Goal: Communication & Community: Answer question/provide support

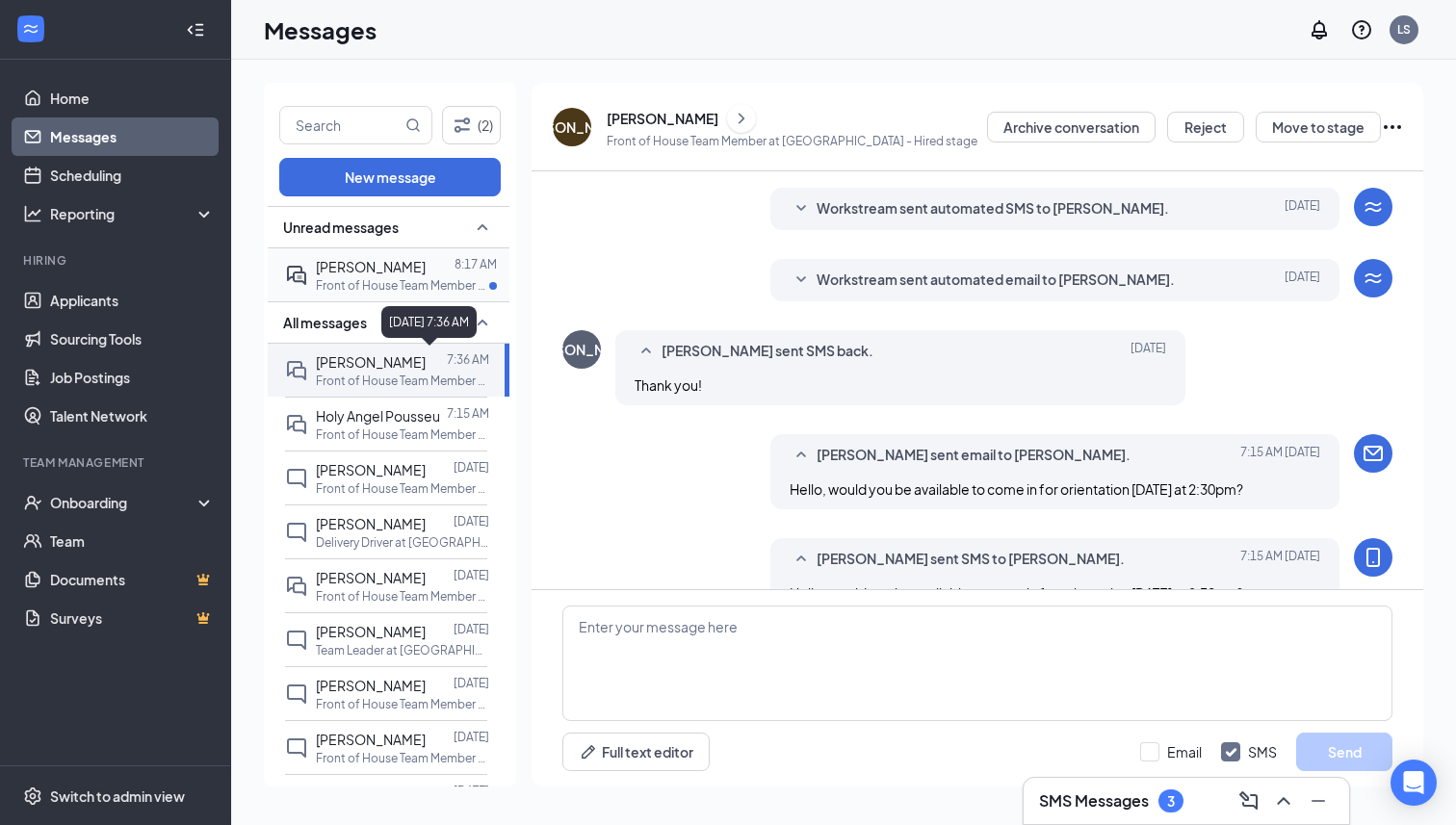
scroll to position [222, 0]
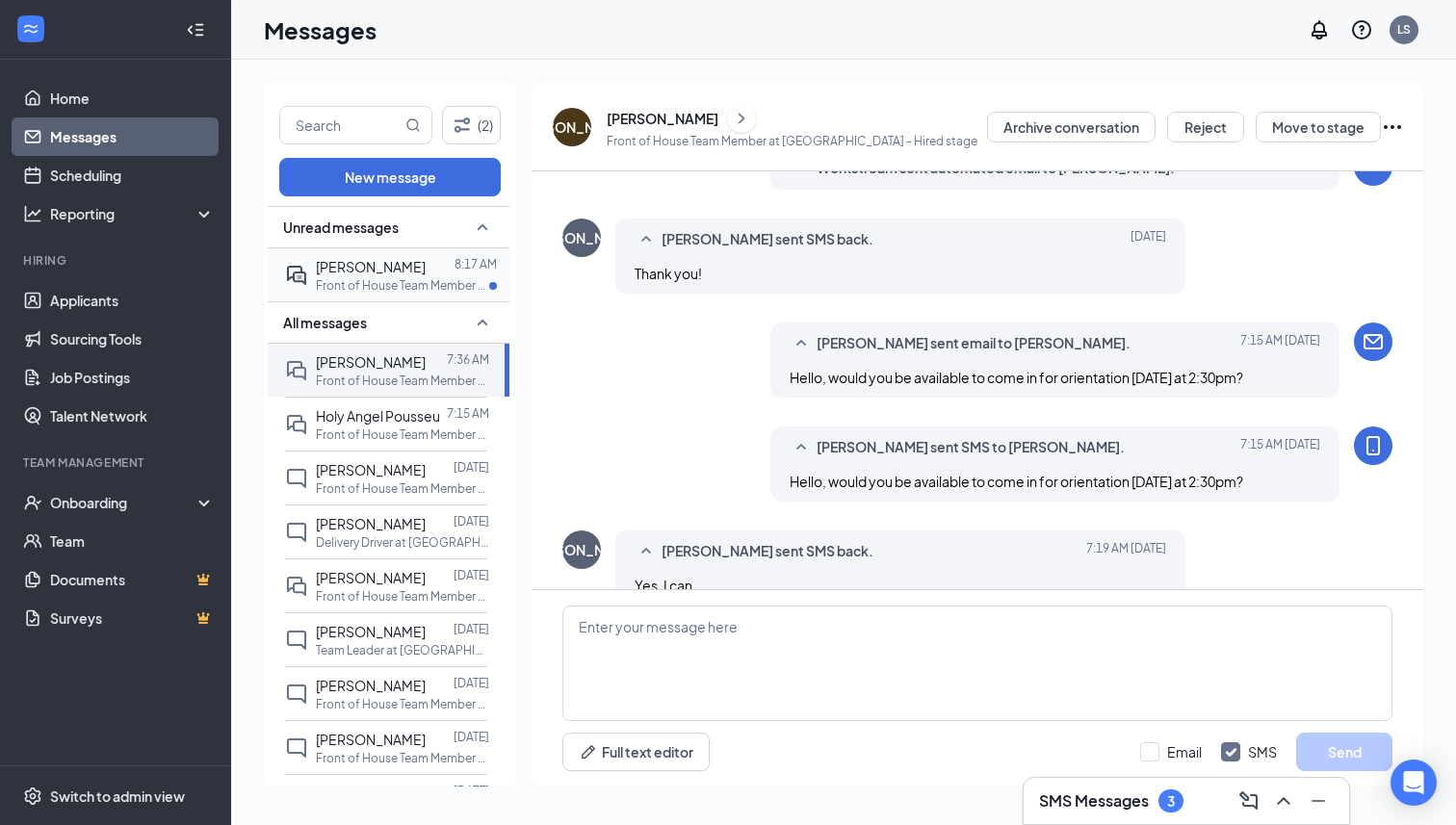
click at [406, 280] on p "Front of House Team Member at [GEOGRAPHIC_DATA]" at bounding box center [402, 285] width 173 height 16
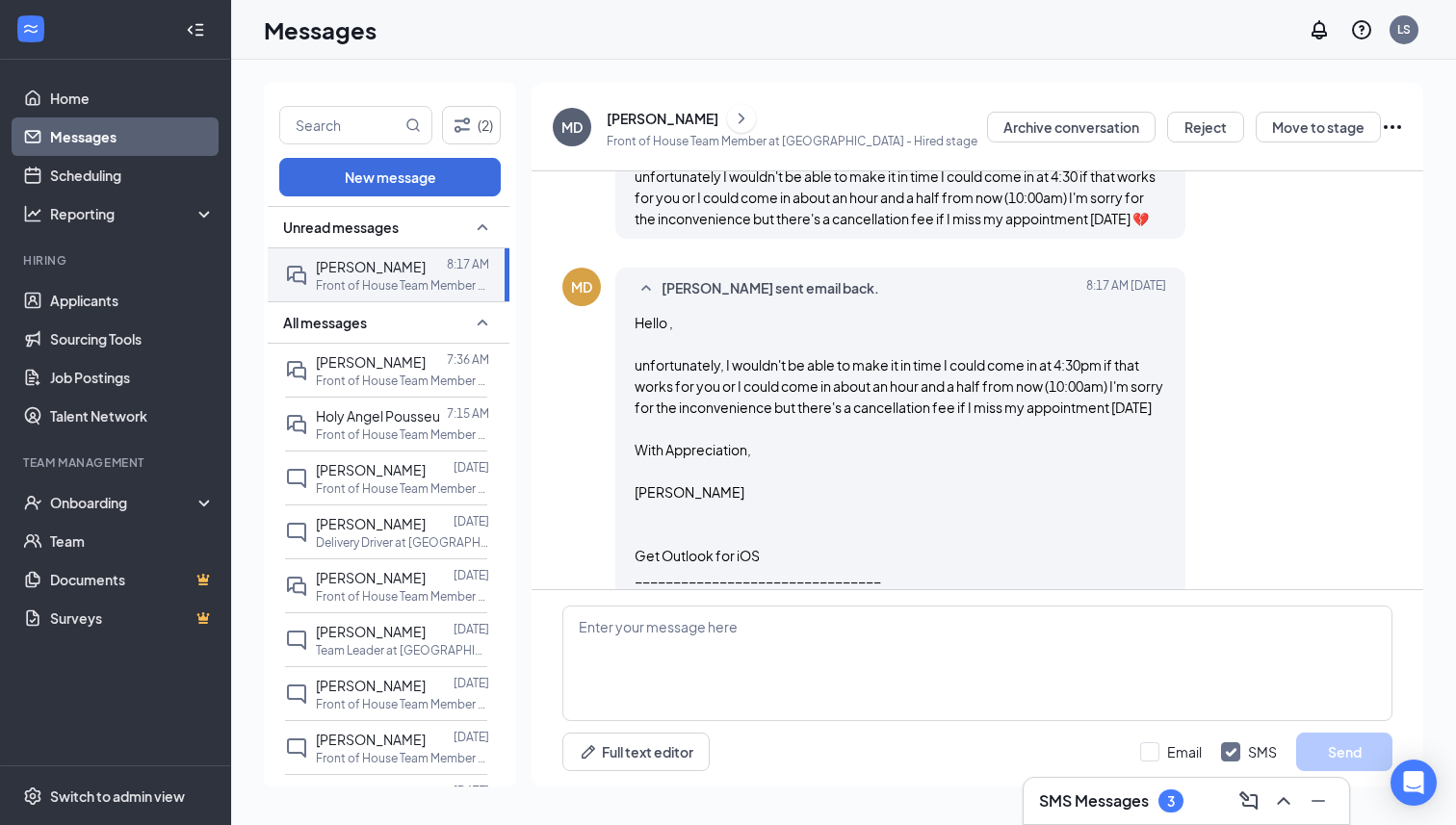
scroll to position [1138, 0]
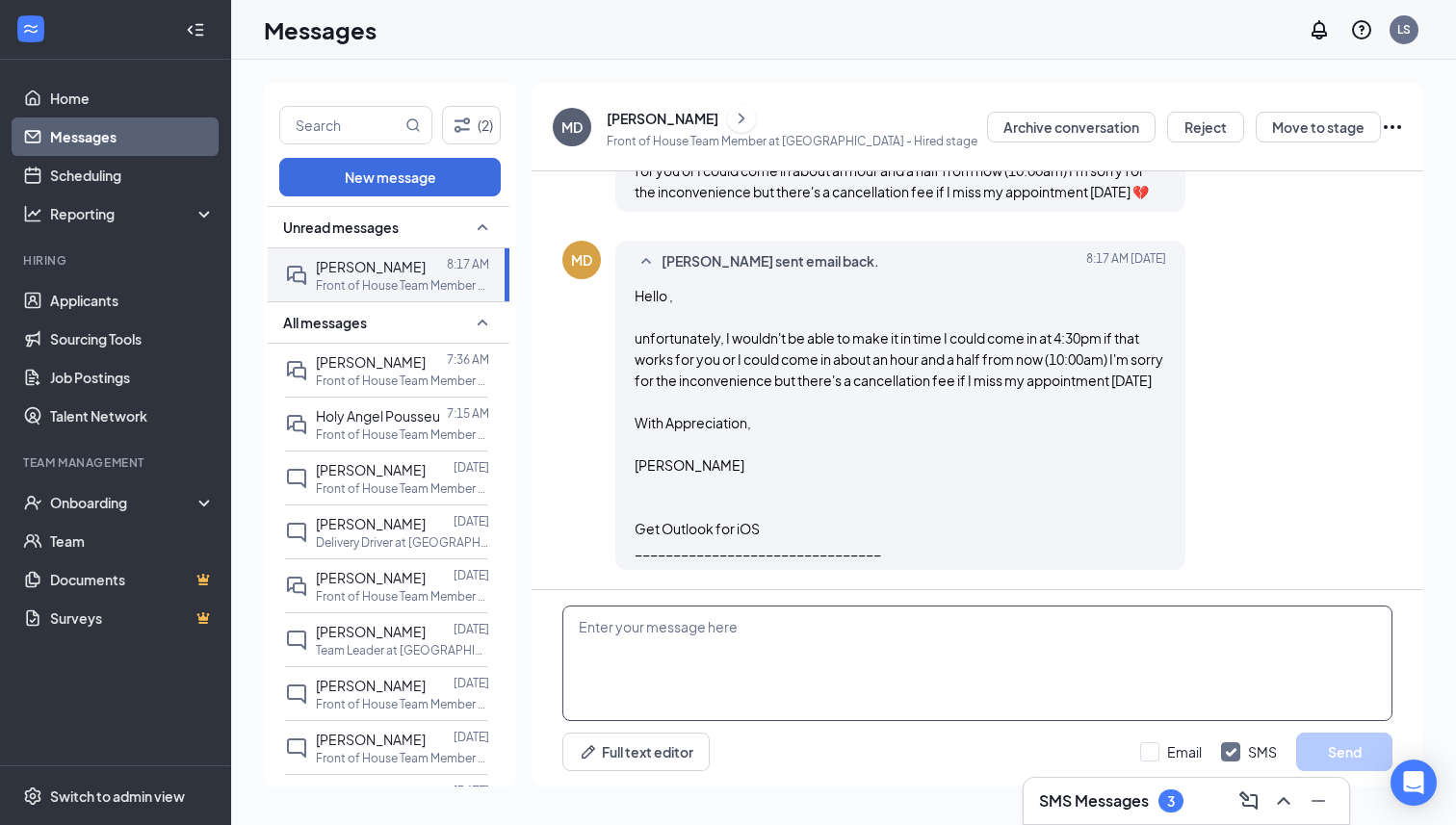
click at [904, 669] on textarea at bounding box center [977, 664] width 830 height 116
drag, startPoint x: 947, startPoint y: 639, endPoint x: 541, endPoint y: 638, distance: 405.5
click at [541, 638] on div "No worries, could you come in Thursday at 9am? Full text editor Email SMS Send" at bounding box center [978, 688] width 892 height 196
drag, startPoint x: 951, startPoint y: 635, endPoint x: 487, endPoint y: 630, distance: 463.3
click at [487, 630] on div "(2) New message Unread messages Mia Devillasee 8:17 AM Front of House Team Memb…" at bounding box center [844, 442] width 1160 height 719
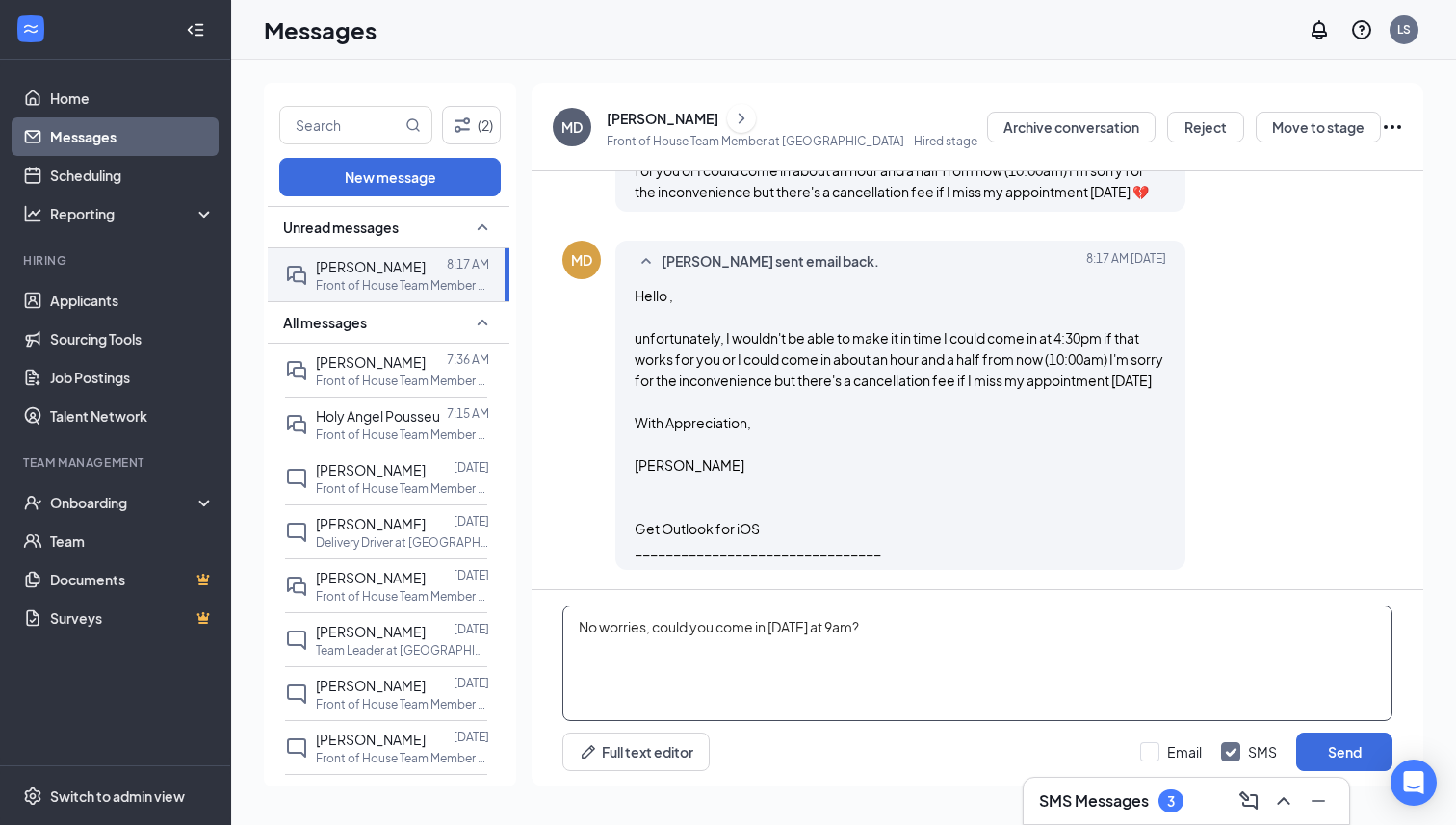
click at [594, 657] on textarea "No worries, could you come in [DATE] at 9am?" at bounding box center [977, 664] width 830 height 116
click at [850, 625] on textarea "No worries, could you come in [DATE] at 9am?" at bounding box center [977, 664] width 830 height 116
click at [953, 634] on textarea "No worries, could you come in [DATE] at 9am?" at bounding box center [977, 664] width 830 height 116
type textarea "No worries, could you come in [DATE] at 9am?"
click at [1154, 756] on input "Email" at bounding box center [1171, 752] width 62 height 19
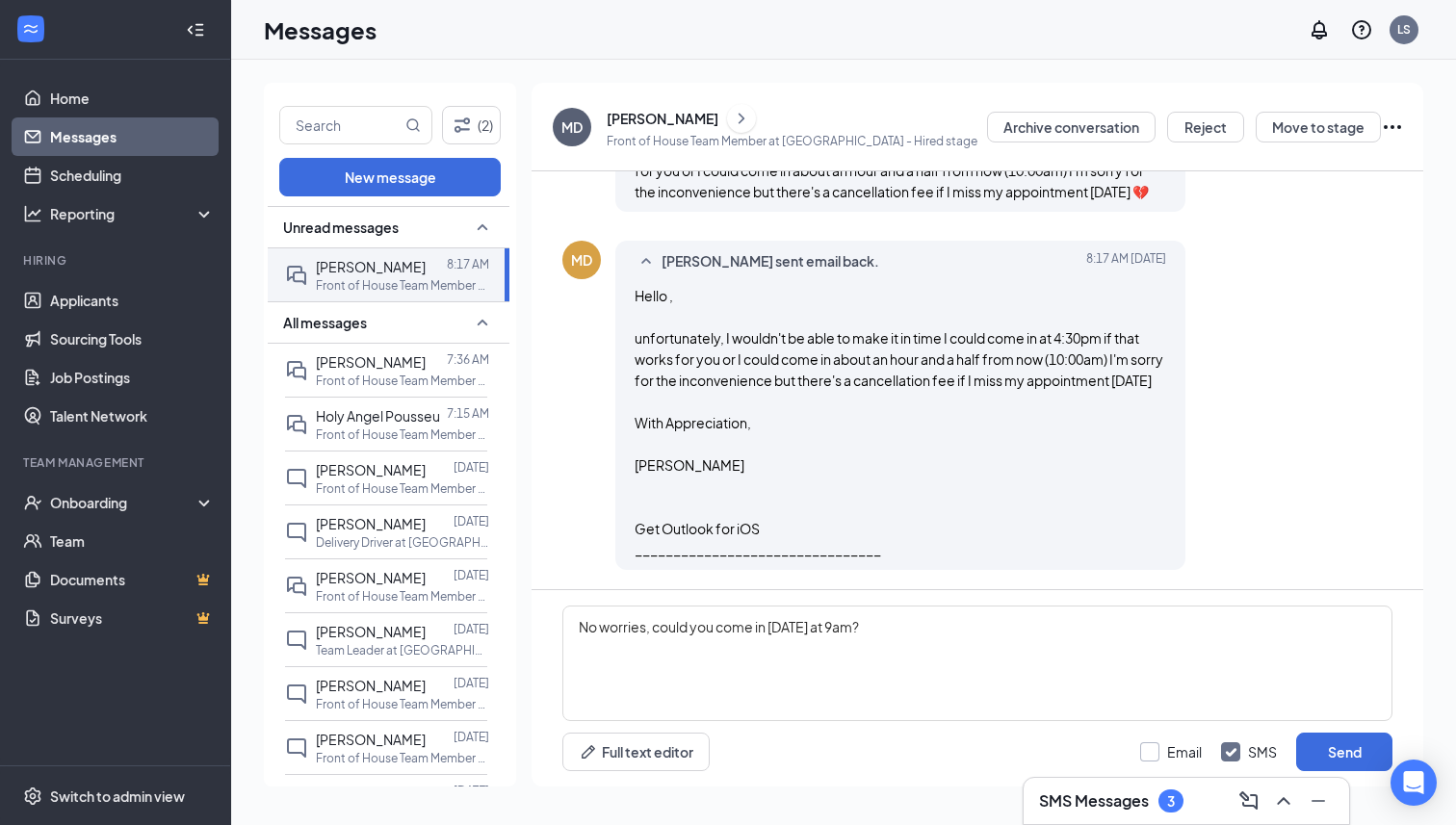
checkbox input "true"
click at [1329, 754] on button "Send" at bounding box center [1344, 752] width 96 height 39
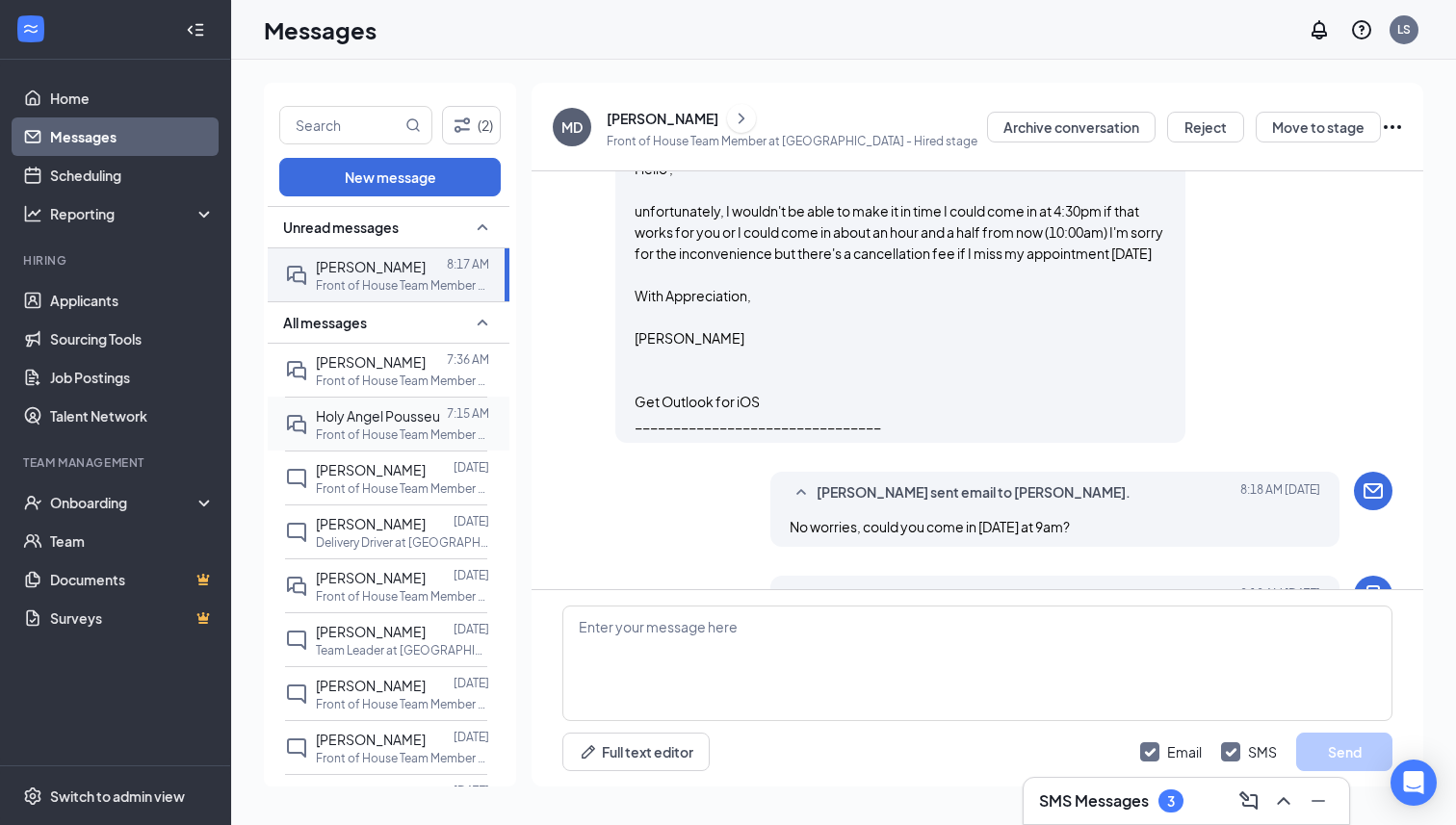
scroll to position [1346, 0]
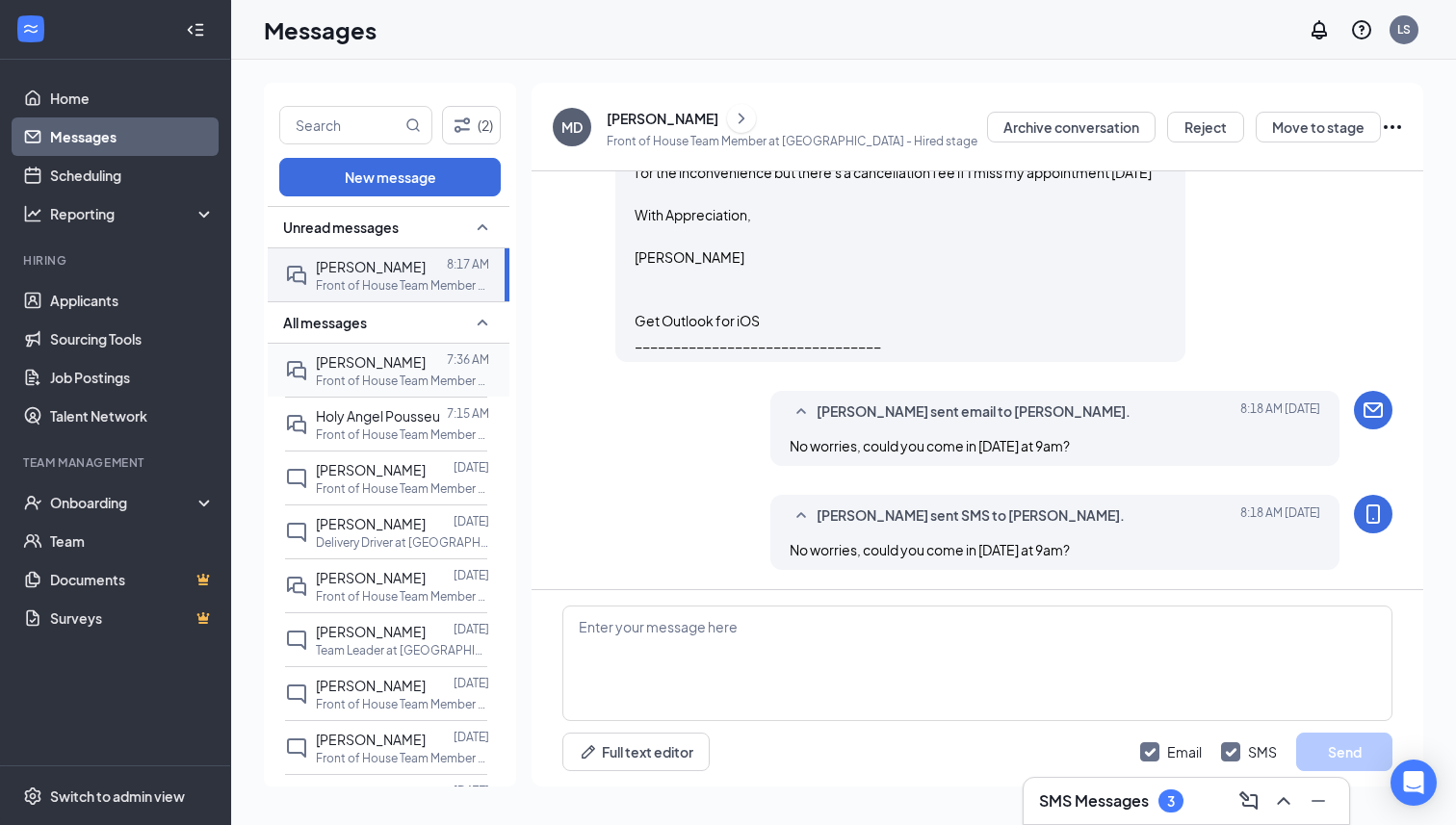
click at [390, 391] on div "Johance Oliver 7:36 AM Front of House Team Member at Towson Place" at bounding box center [386, 370] width 202 height 53
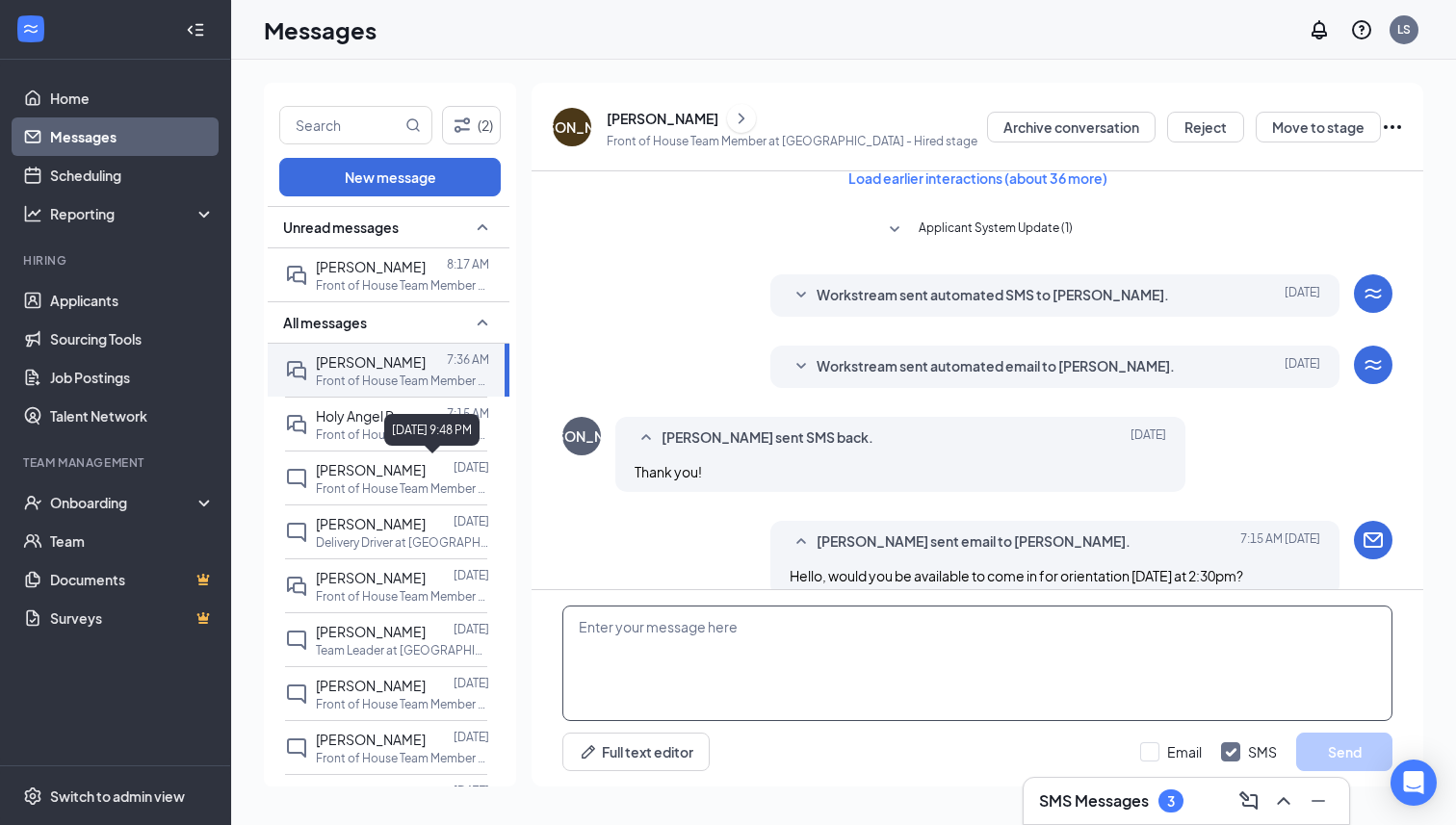
click at [671, 640] on textarea at bounding box center [977, 664] width 830 height 116
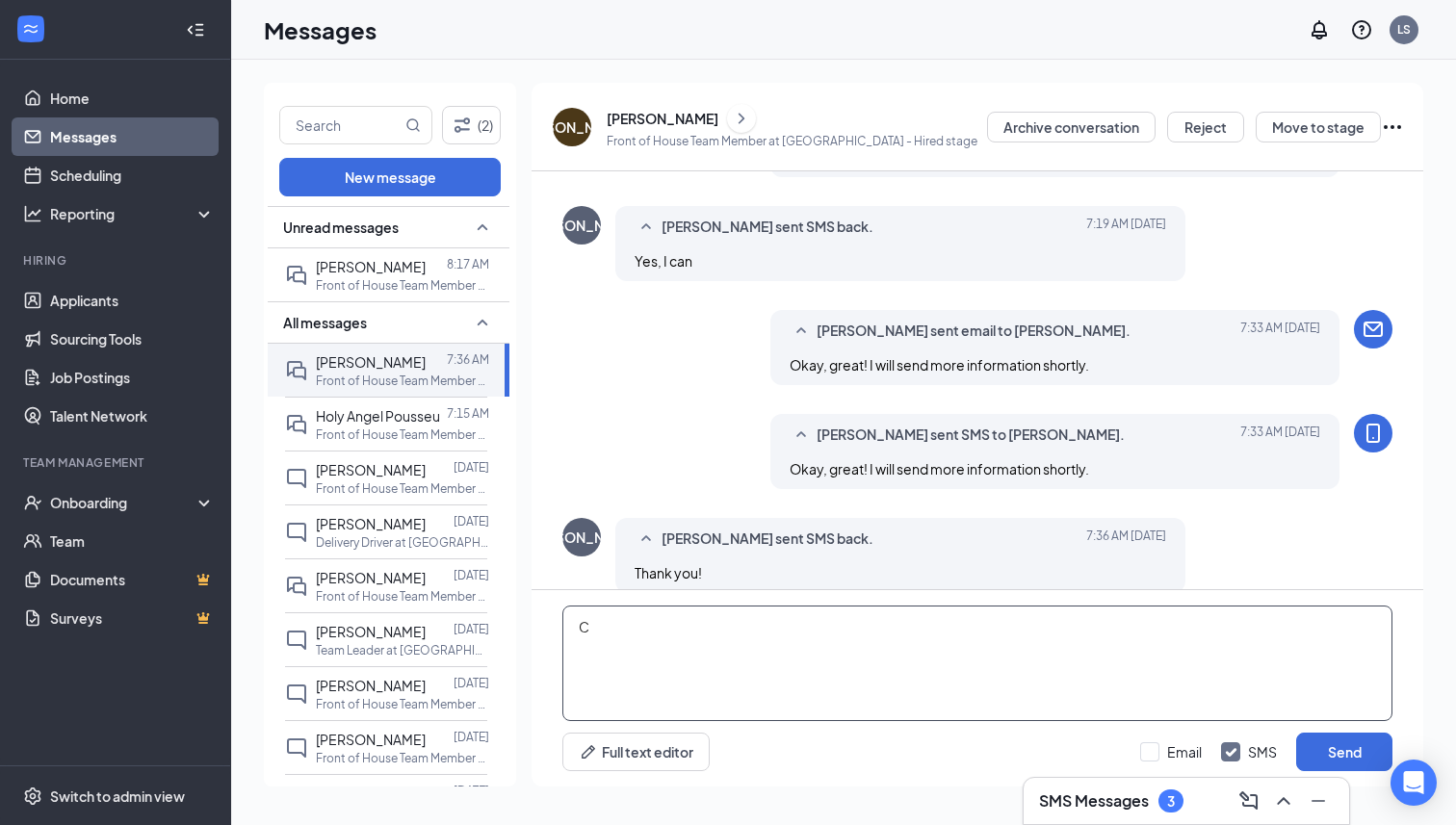
scroll to position [570, 0]
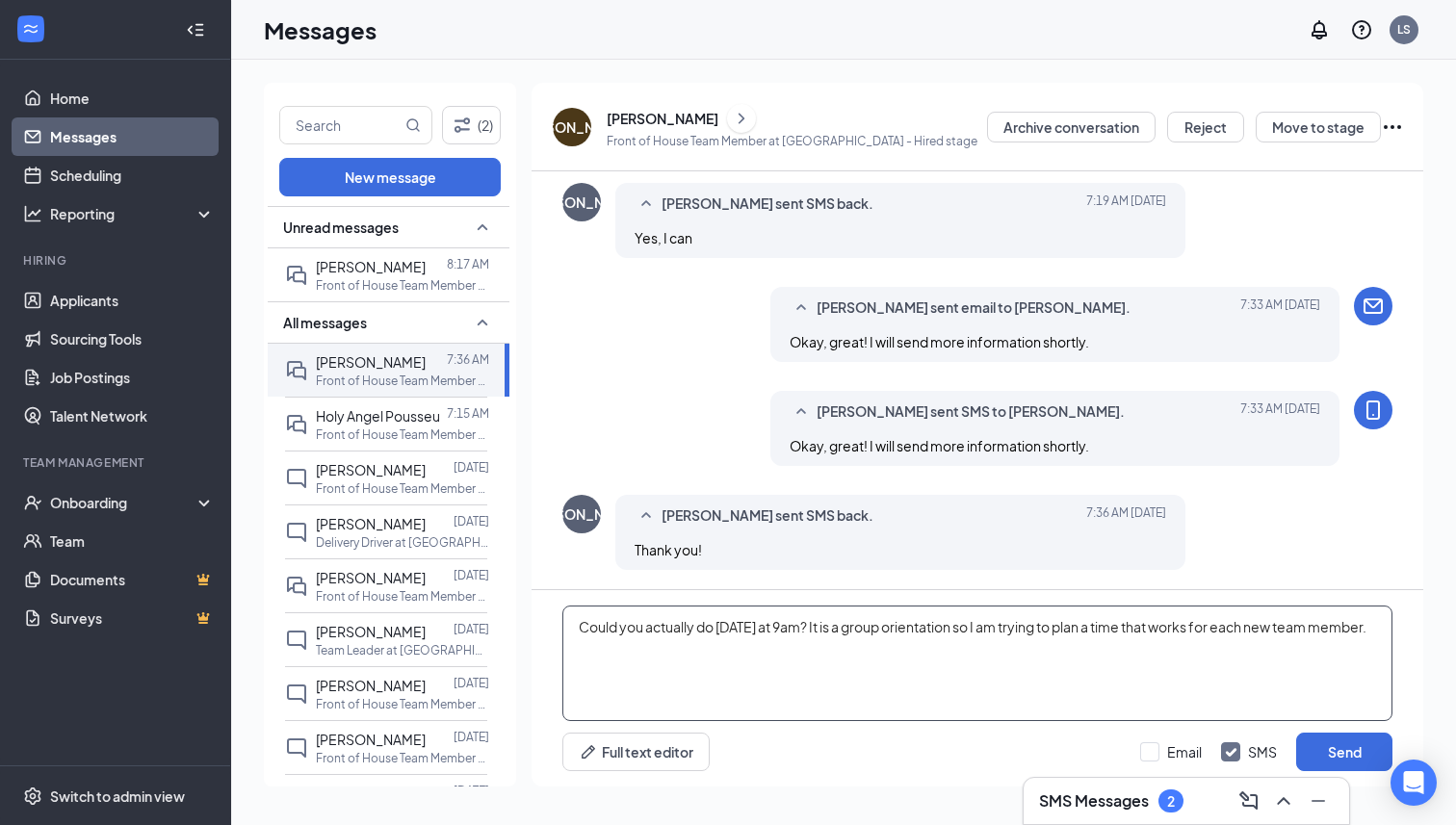
drag, startPoint x: 666, startPoint y: 668, endPoint x: 541, endPoint y: 602, distance: 140.9
click at [541, 602] on div "Could you actually do Thursday at 9am? It is a group orientation so I am trying…" at bounding box center [978, 688] width 892 height 196
click at [696, 667] on textarea "Could you actually do [DATE] at 9am? It is a group orientation so I am trying t…" at bounding box center [977, 664] width 830 height 116
type textarea "Could you actually do [DATE] at 9am? It is a group orientation so I am trying t…"
click at [365, 427] on p "Front of House Team Member at [GEOGRAPHIC_DATA]" at bounding box center [402, 435] width 173 height 16
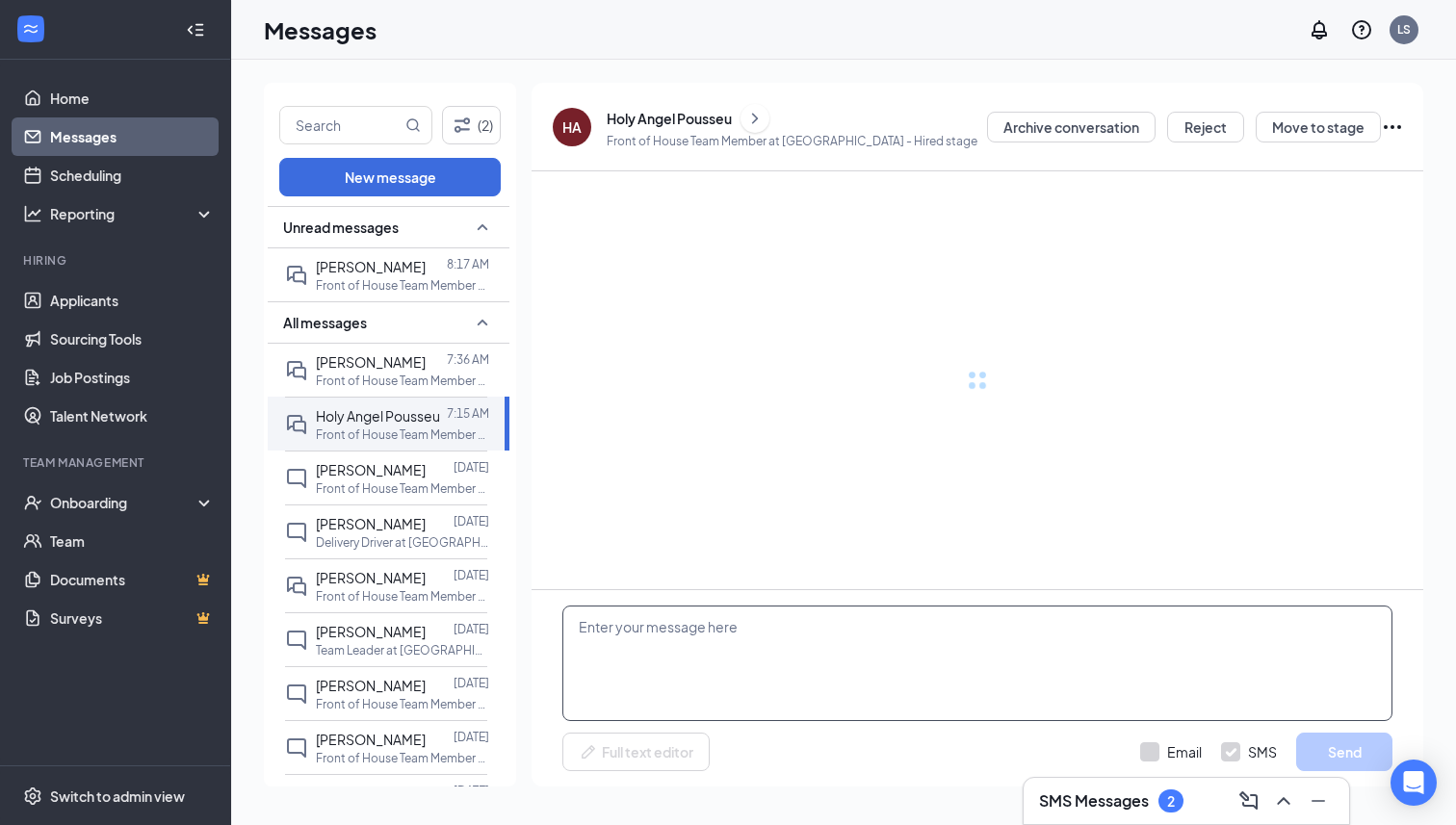
click at [745, 688] on textarea at bounding box center [977, 664] width 830 height 116
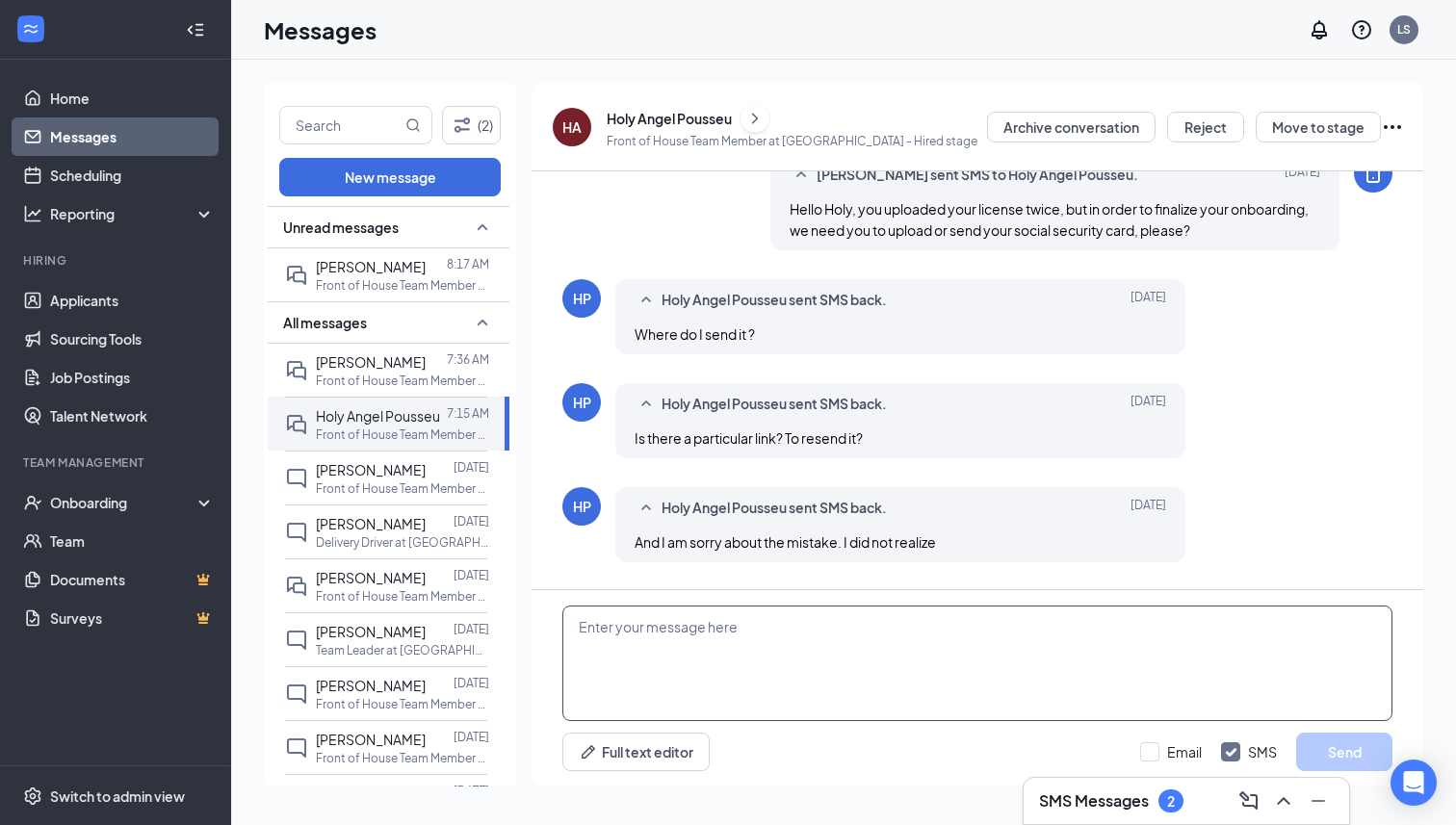
paste textarea "Could you actually do Thursday at 9am? It is a group orientation so I am trying…"
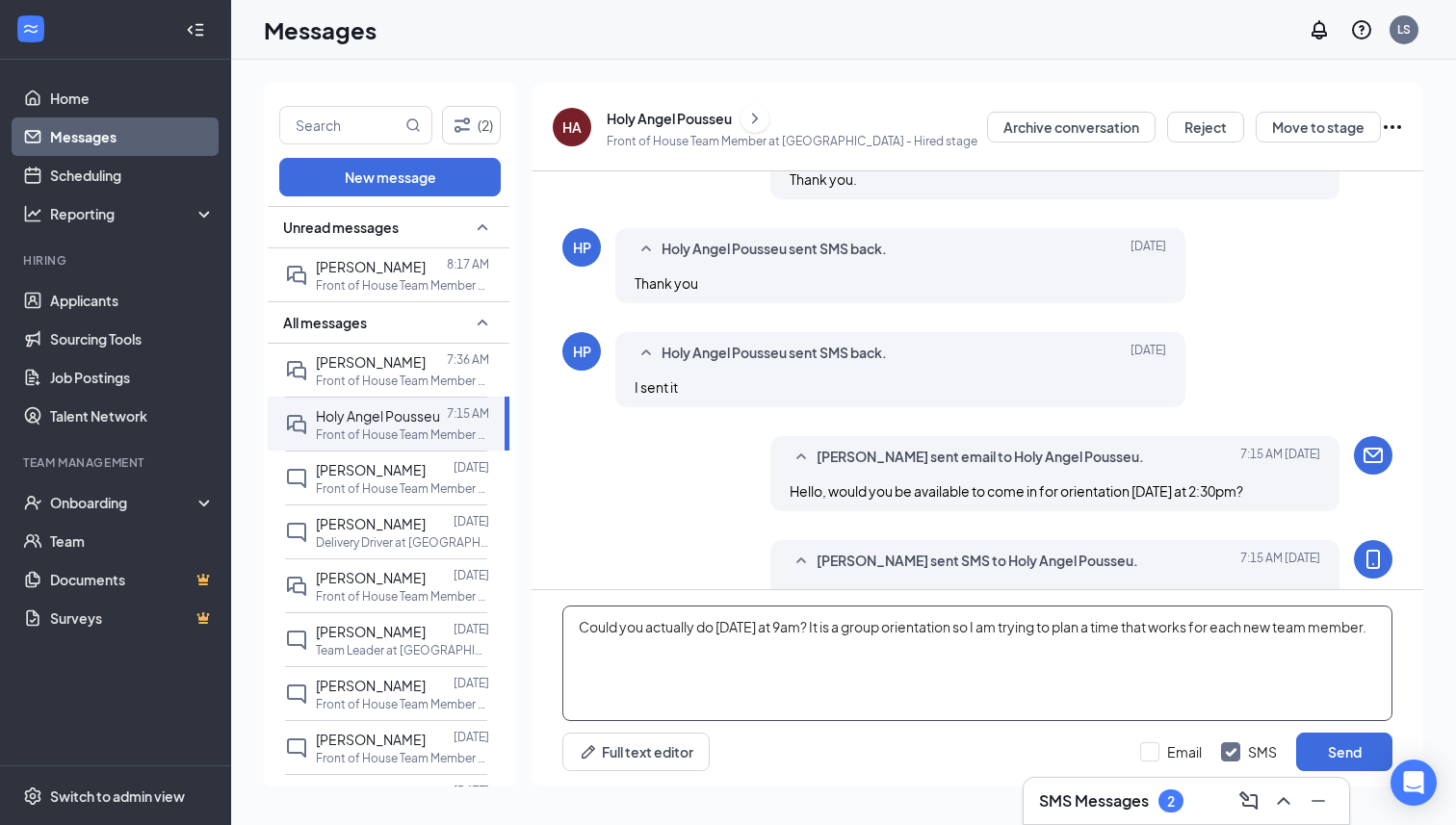
scroll to position [769, 0]
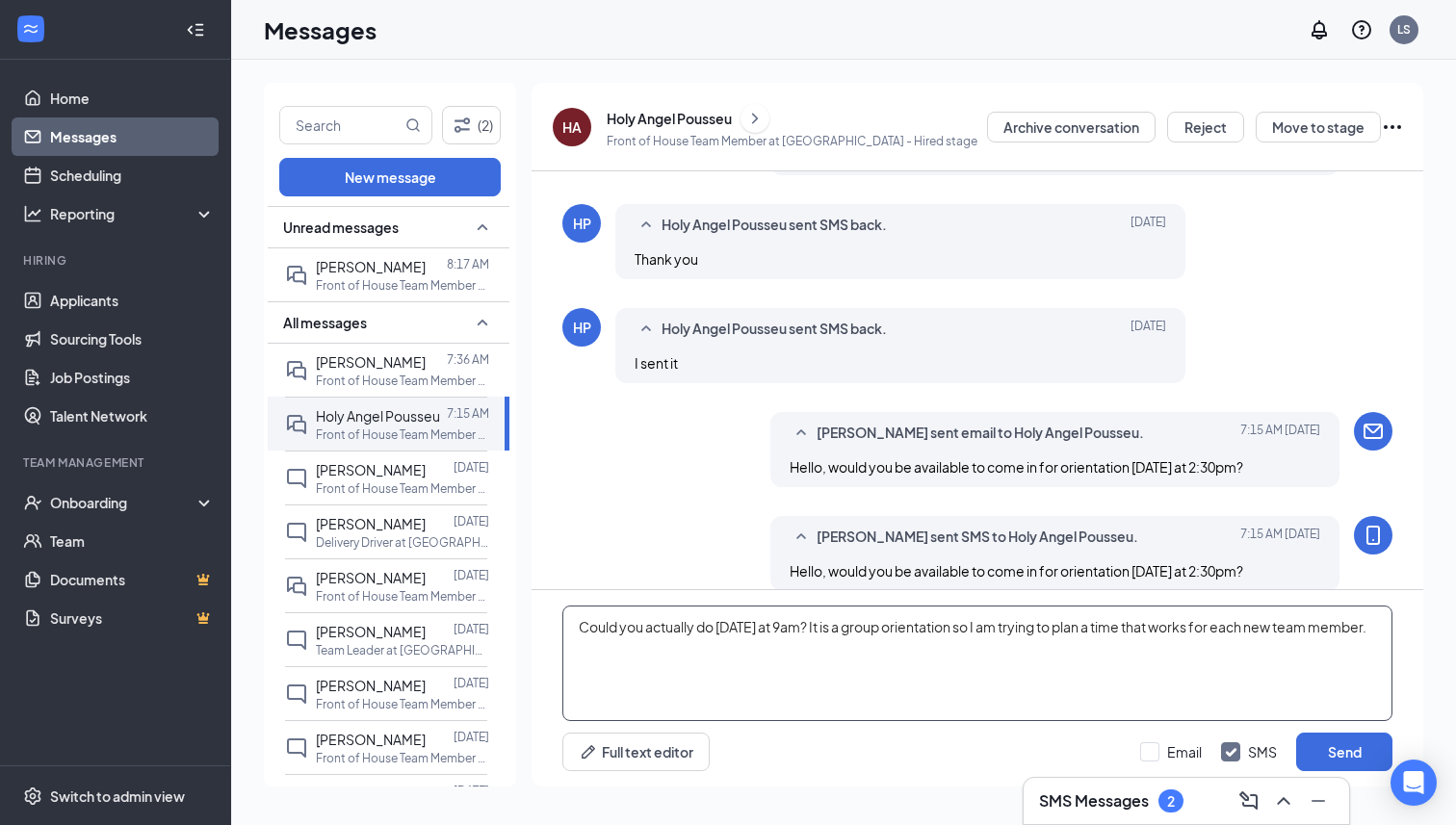
click at [591, 627] on textarea "Could you actually do Thursday at 9am? It is a group orientation so I am trying…" at bounding box center [977, 664] width 830 height 116
click at [690, 630] on textarea "Or could you actually do Thursday at 9am? It is a group orientation so I am try…" at bounding box center [977, 664] width 830 height 116
click at [770, 652] on textarea "Or could you do Thursday at 9am? It is a group orientation so I am trying to pl…" at bounding box center [977, 664] width 830 height 116
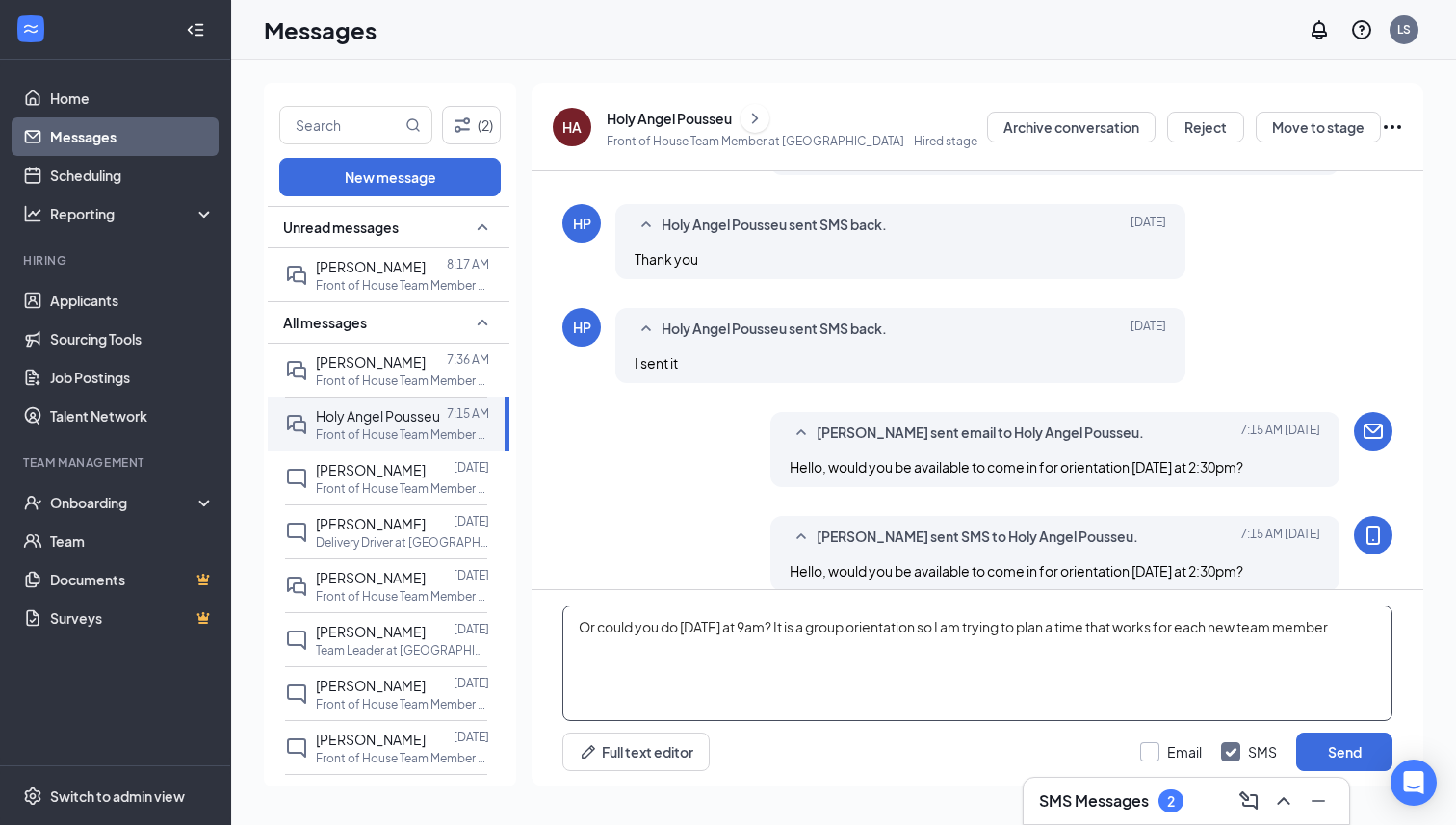
type textarea "Or could you do Thursday at 9am? It is a group orientation so I am trying to pl…"
click at [1148, 750] on input "Email" at bounding box center [1171, 752] width 62 height 19
checkbox input "true"
click at [1343, 749] on button "Send" at bounding box center [1344, 752] width 96 height 39
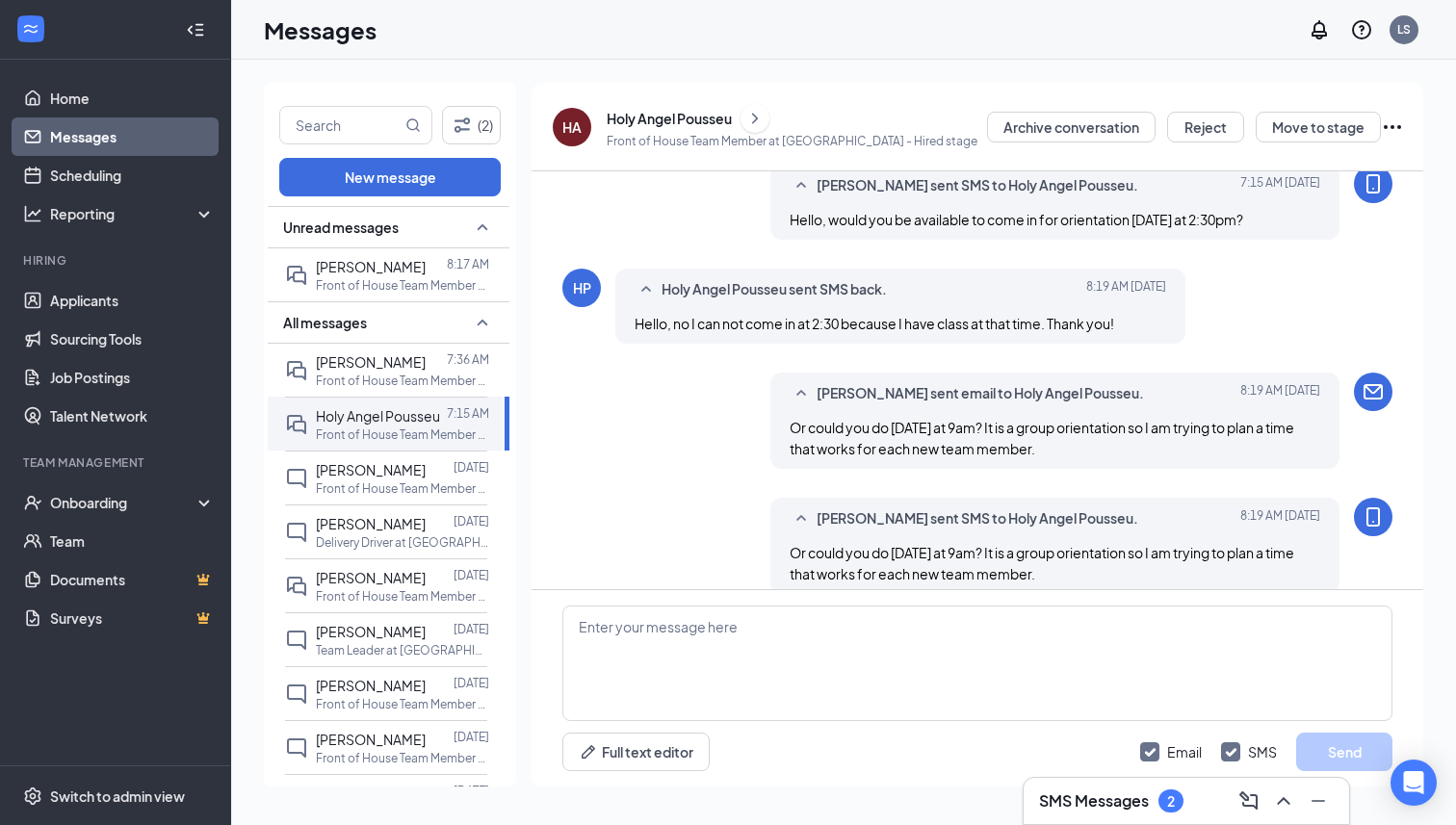
scroll to position [1123, 0]
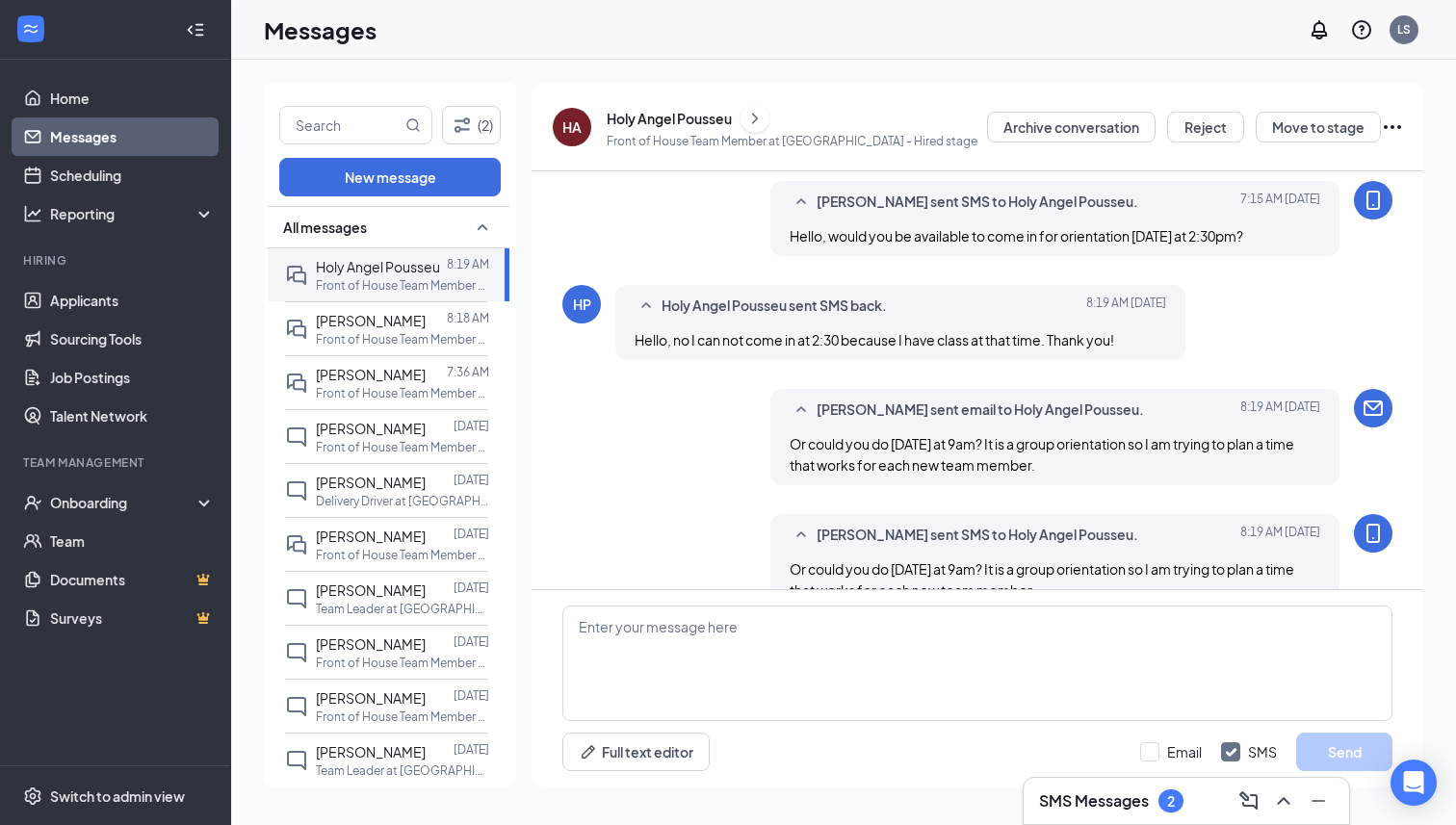
scroll to position [769, 0]
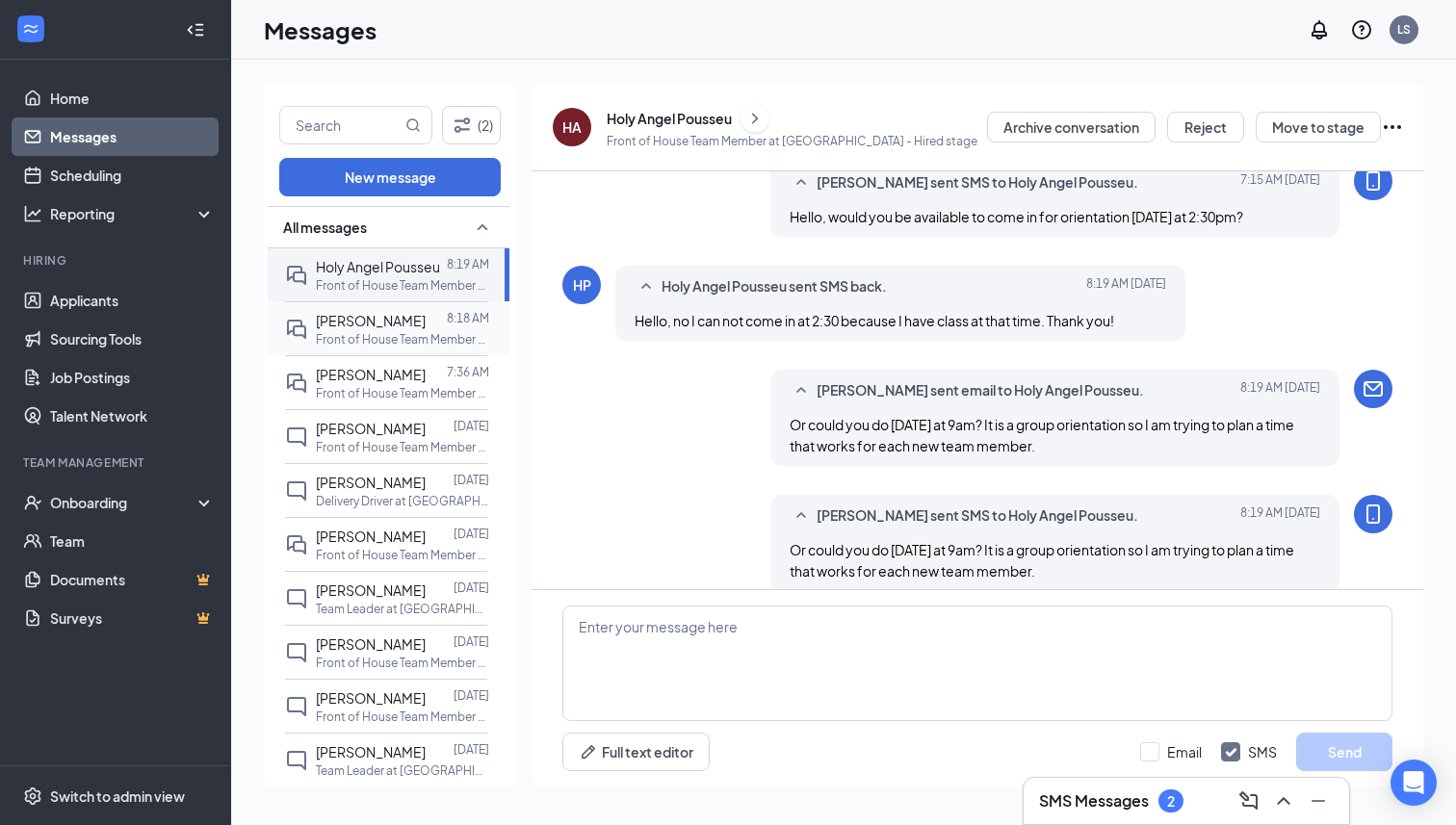
click at [431, 318] on div at bounding box center [436, 320] width 21 height 21
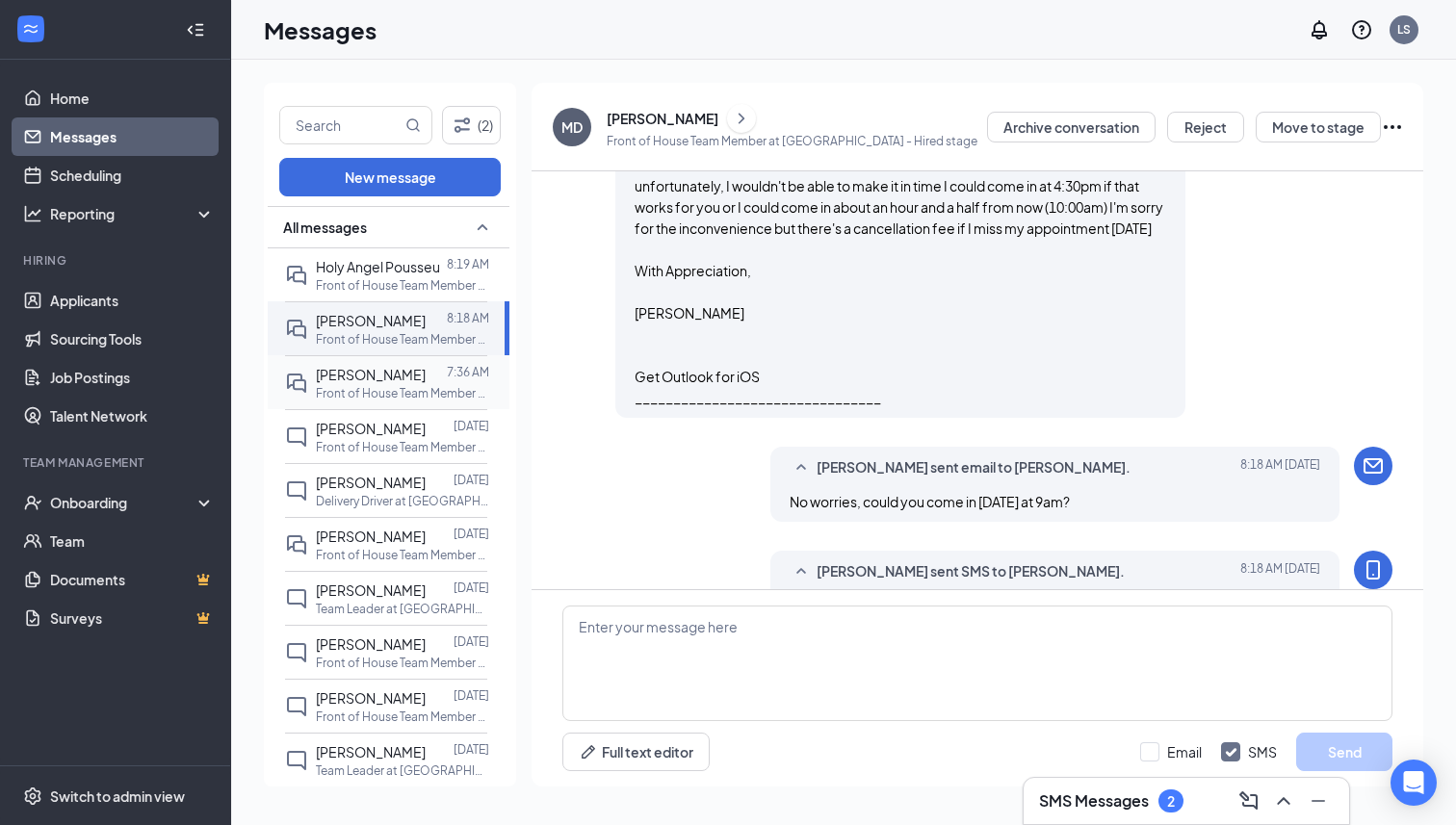
scroll to position [1171, 0]
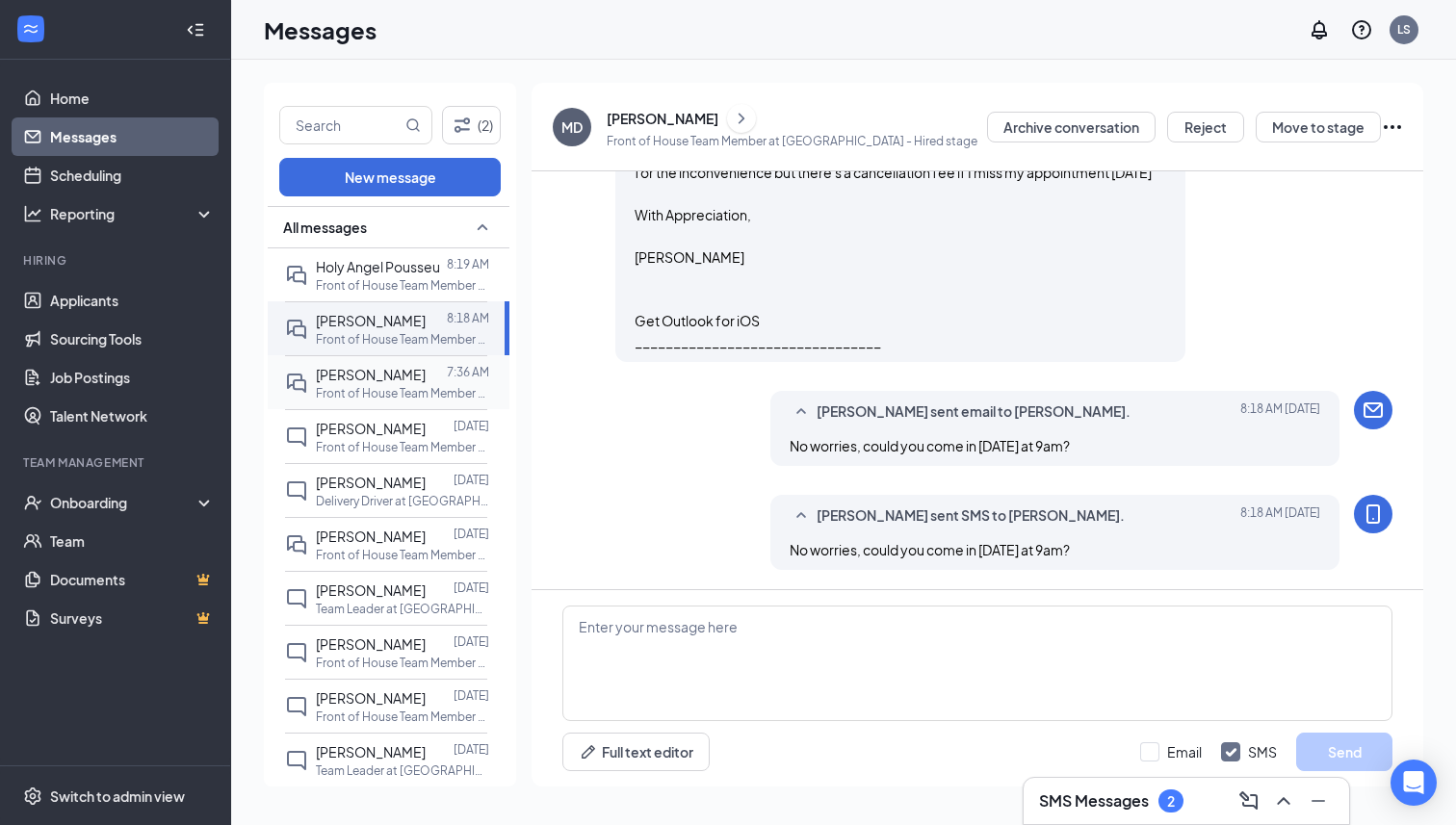
click at [408, 391] on p "Front of House Team Member at [GEOGRAPHIC_DATA]" at bounding box center [402, 393] width 173 height 16
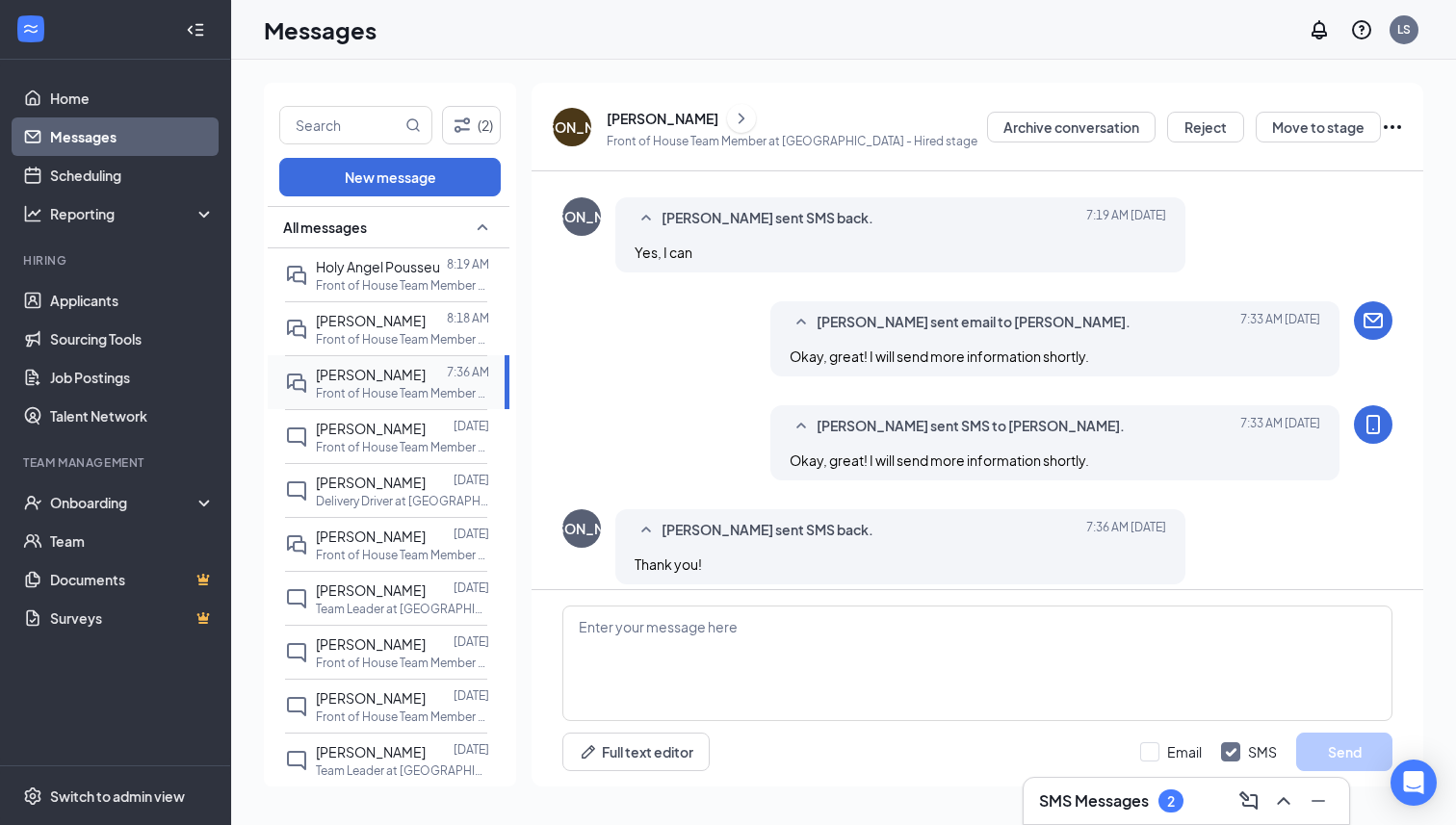
scroll to position [570, 0]
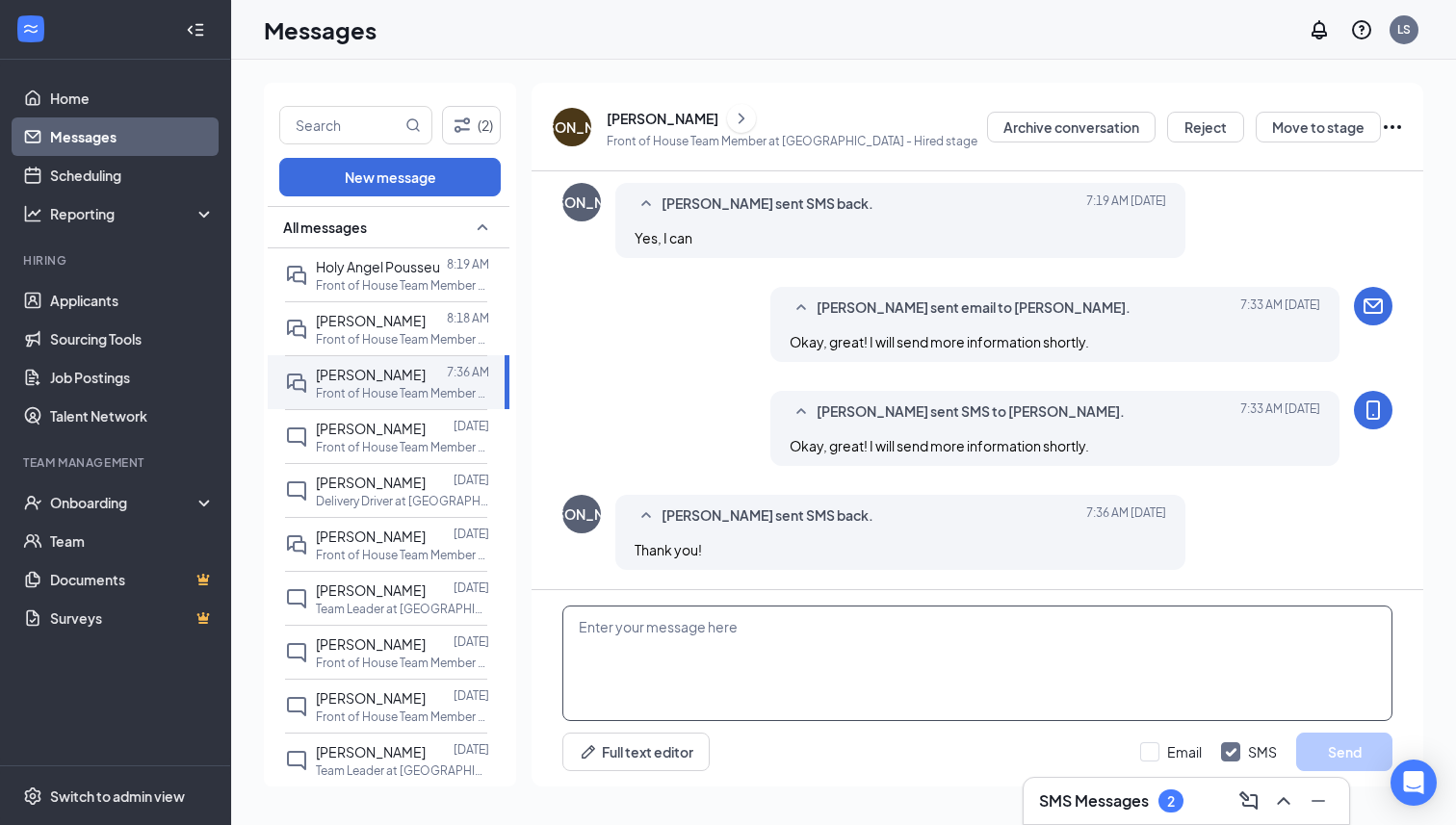
click at [751, 660] on textarea at bounding box center [977, 664] width 830 height 116
paste textarea "Could you actually do [DATE] at 9am? It is a group orientation so I am trying t…"
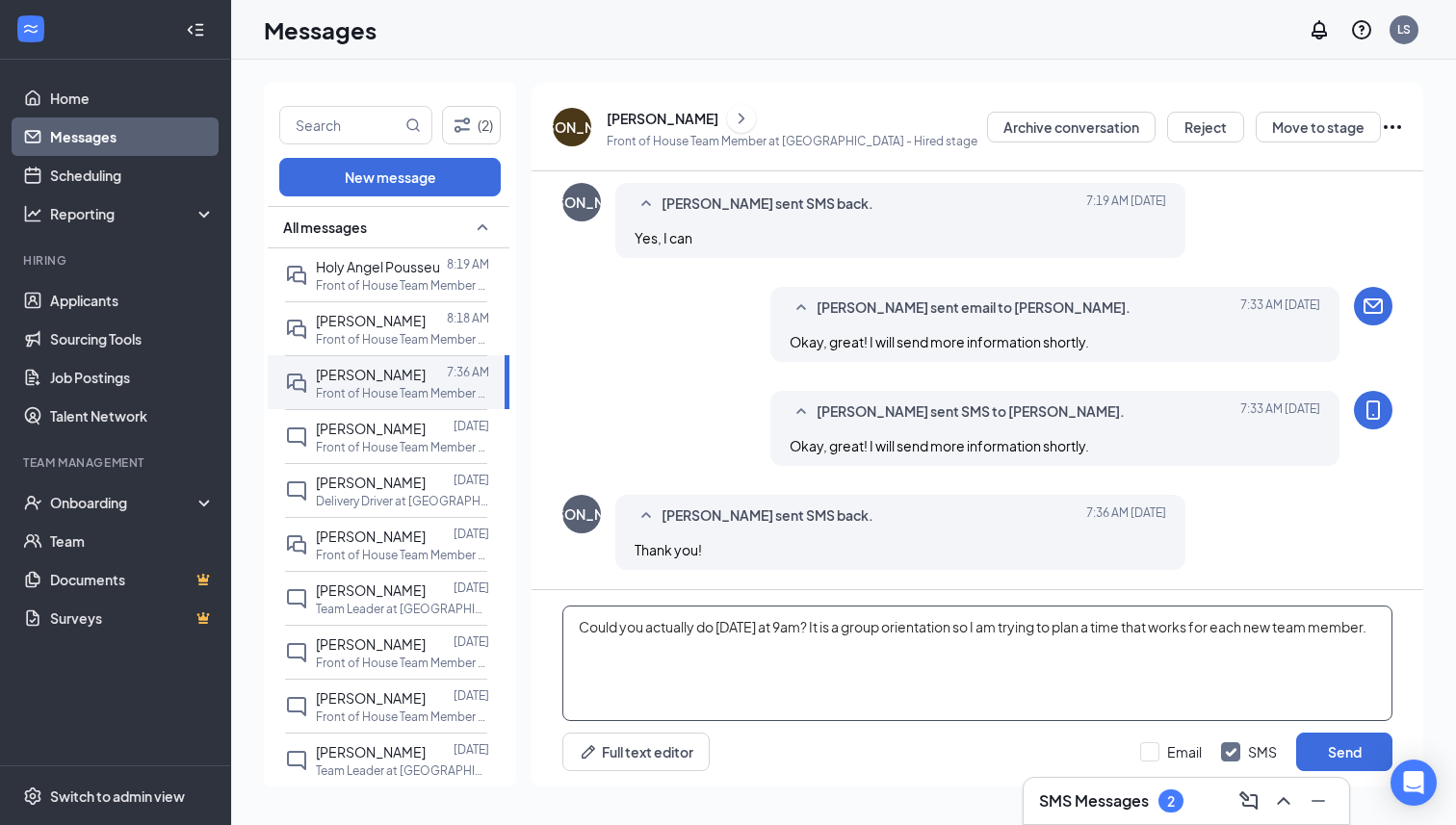
drag, startPoint x: 671, startPoint y: 666, endPoint x: 572, endPoint y: 626, distance: 107.1
click at [570, 625] on textarea "Could you actually do [DATE] at 9am? It is a group orientation so I am trying t…" at bounding box center [977, 664] width 830 height 116
click at [719, 651] on textarea "Could you actually do [DATE] at 9am? It is a group orientation so I am trying t…" at bounding box center [977, 664] width 830 height 116
click at [954, 692] on textarea "Could you actually do Thursday at 9am? It is a group orientation so I am trying…" at bounding box center [977, 664] width 830 height 116
click at [987, 628] on textarea "Could you actually do Thursday at 9am? It is a group orientation so I am trying…" at bounding box center [977, 664] width 830 height 116
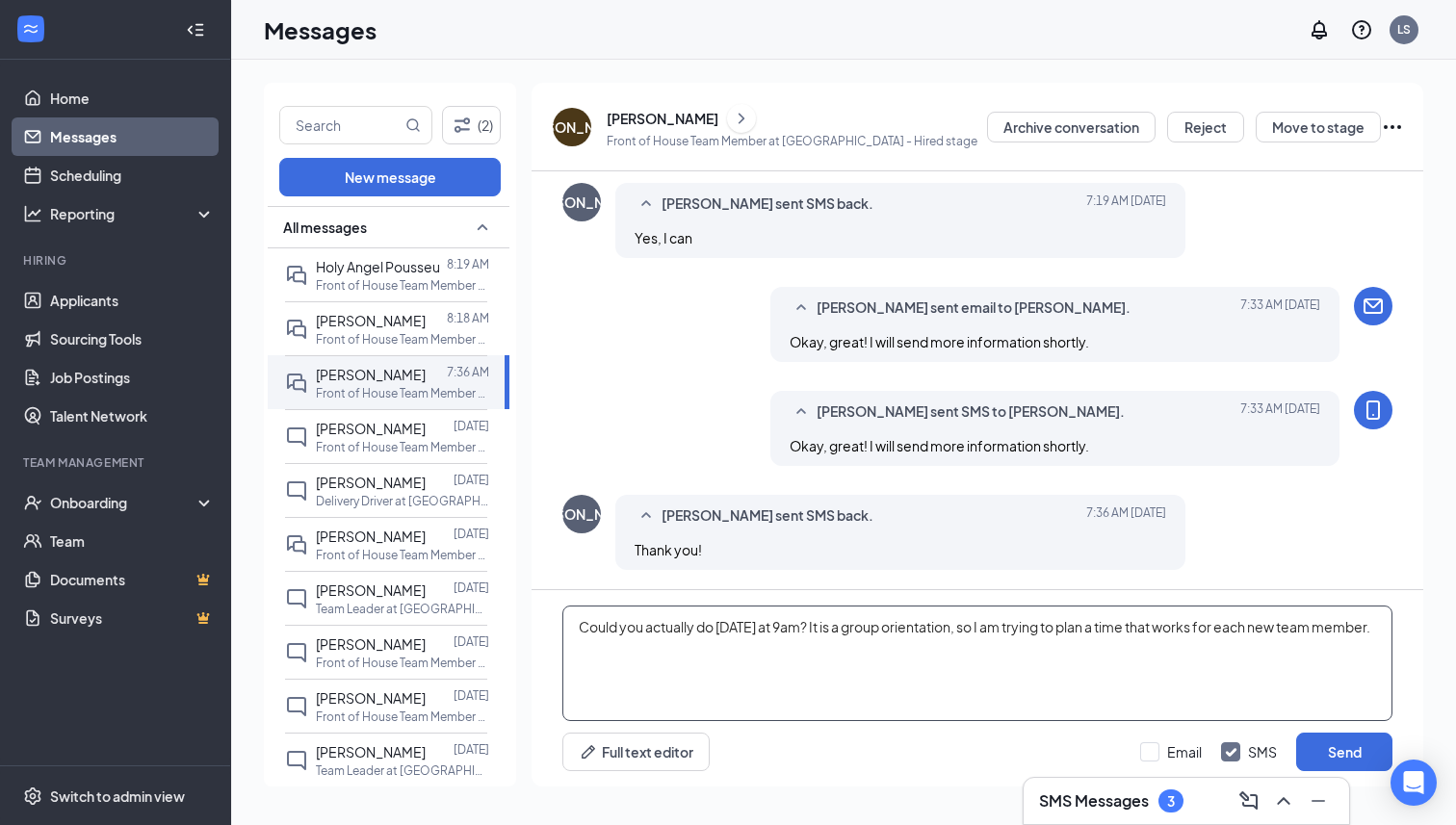
click at [799, 628] on textarea "Could you actually do Thursday at 9am? It is a group orientation, so I am tryin…" at bounding box center [977, 664] width 830 height 116
type textarea "Could you actually do Thursday at 9 am? It is a group orientation, so I am tryi…"
click at [853, 665] on textarea "Could you actually do Thursday at 9 am? It is a group orientation, so I am tryi…" at bounding box center [977, 664] width 830 height 116
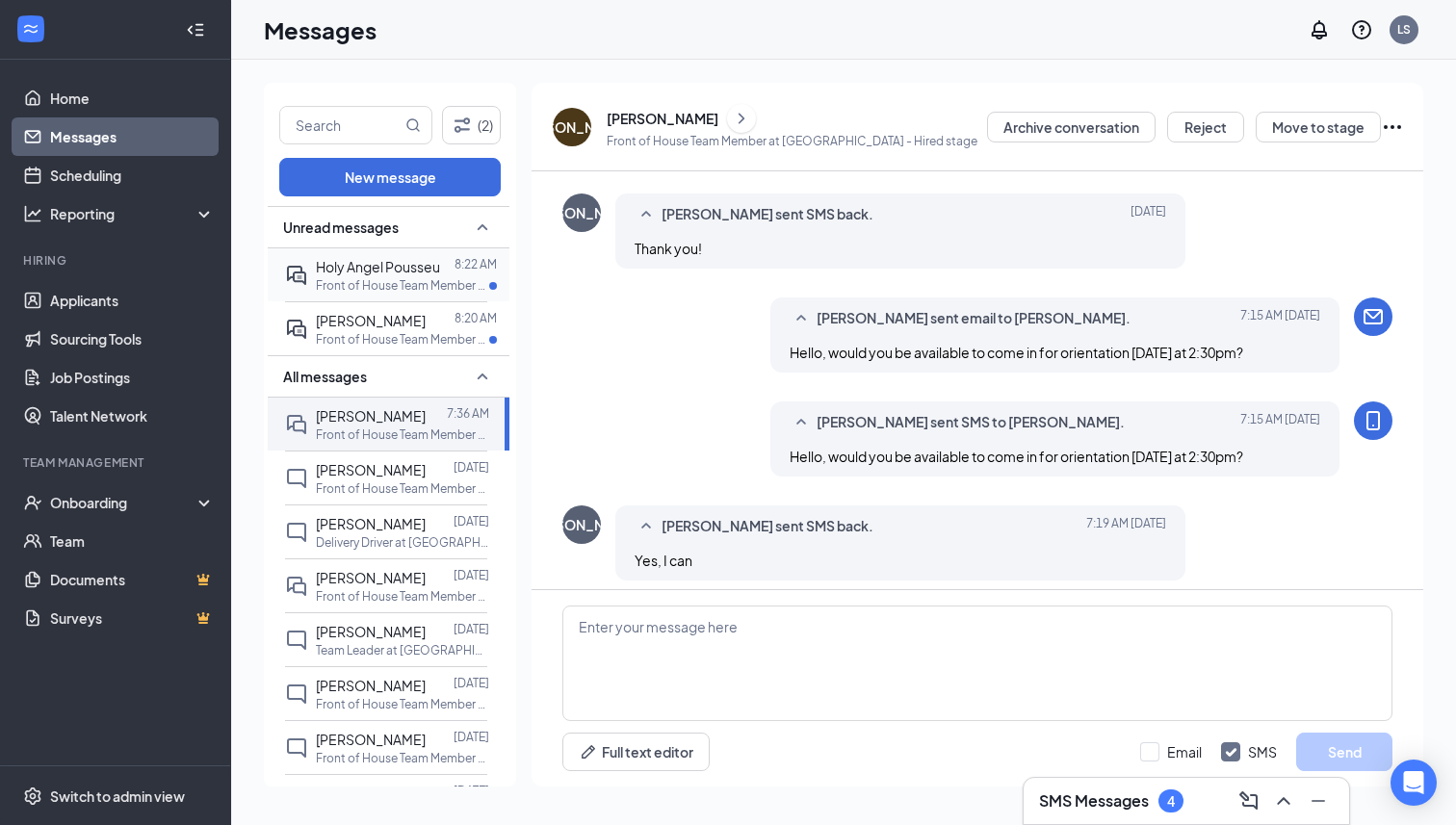
click at [328, 274] on div "Holy Angel Pousseu" at bounding box center [378, 266] width 124 height 21
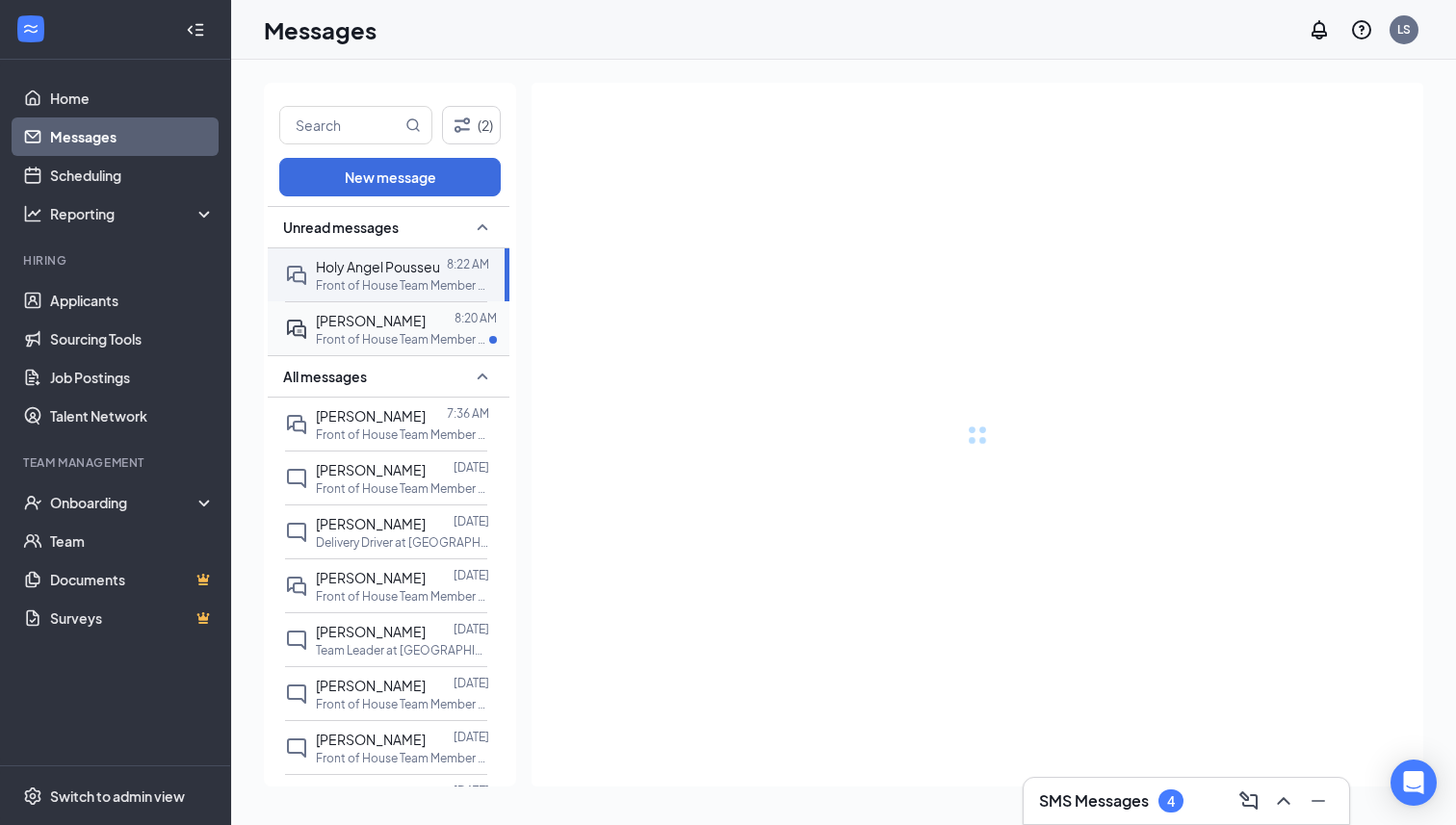
click at [372, 341] on p "Front of House Team Member at [GEOGRAPHIC_DATA]" at bounding box center [402, 339] width 173 height 16
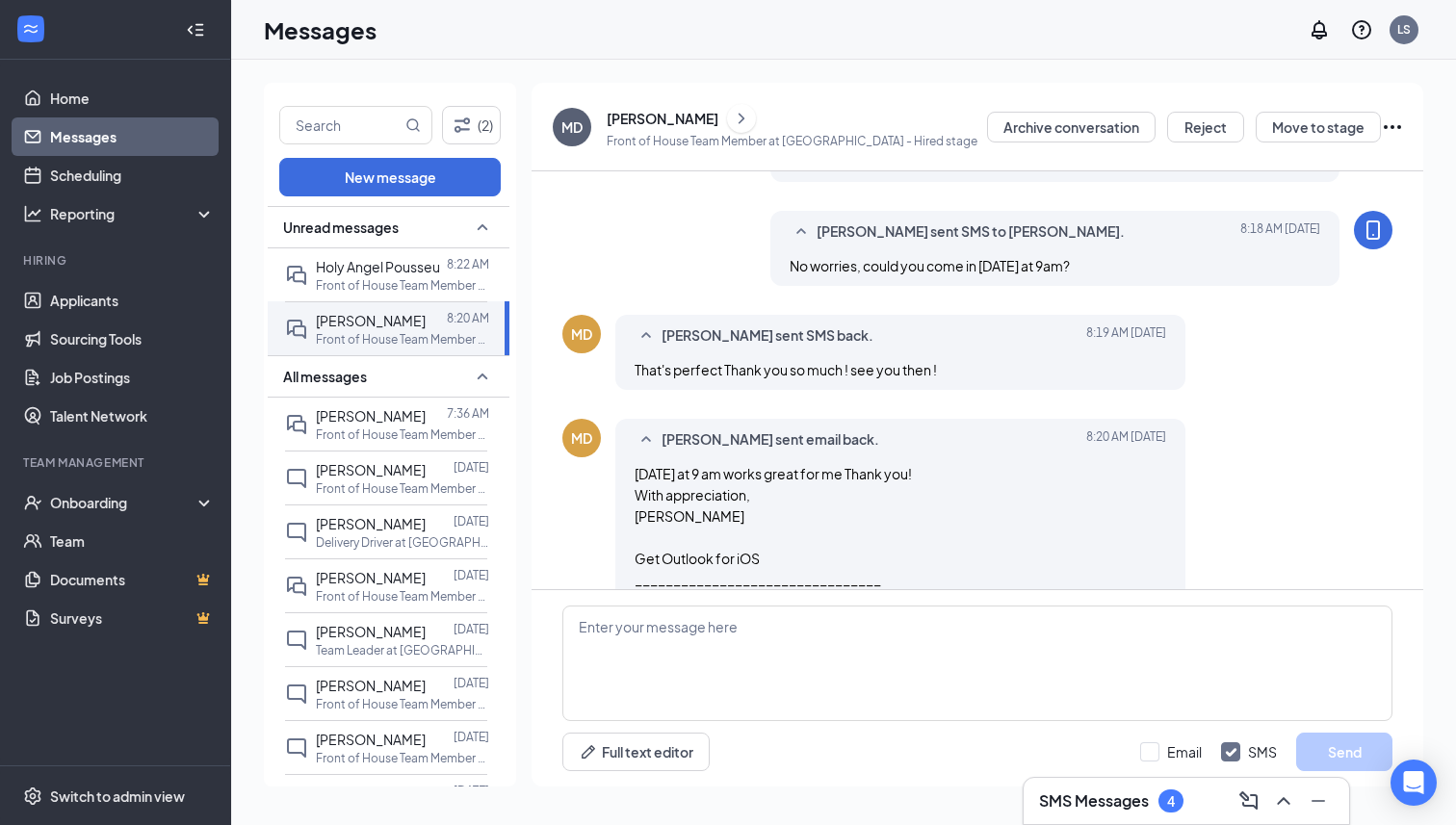
scroll to position [1277, 0]
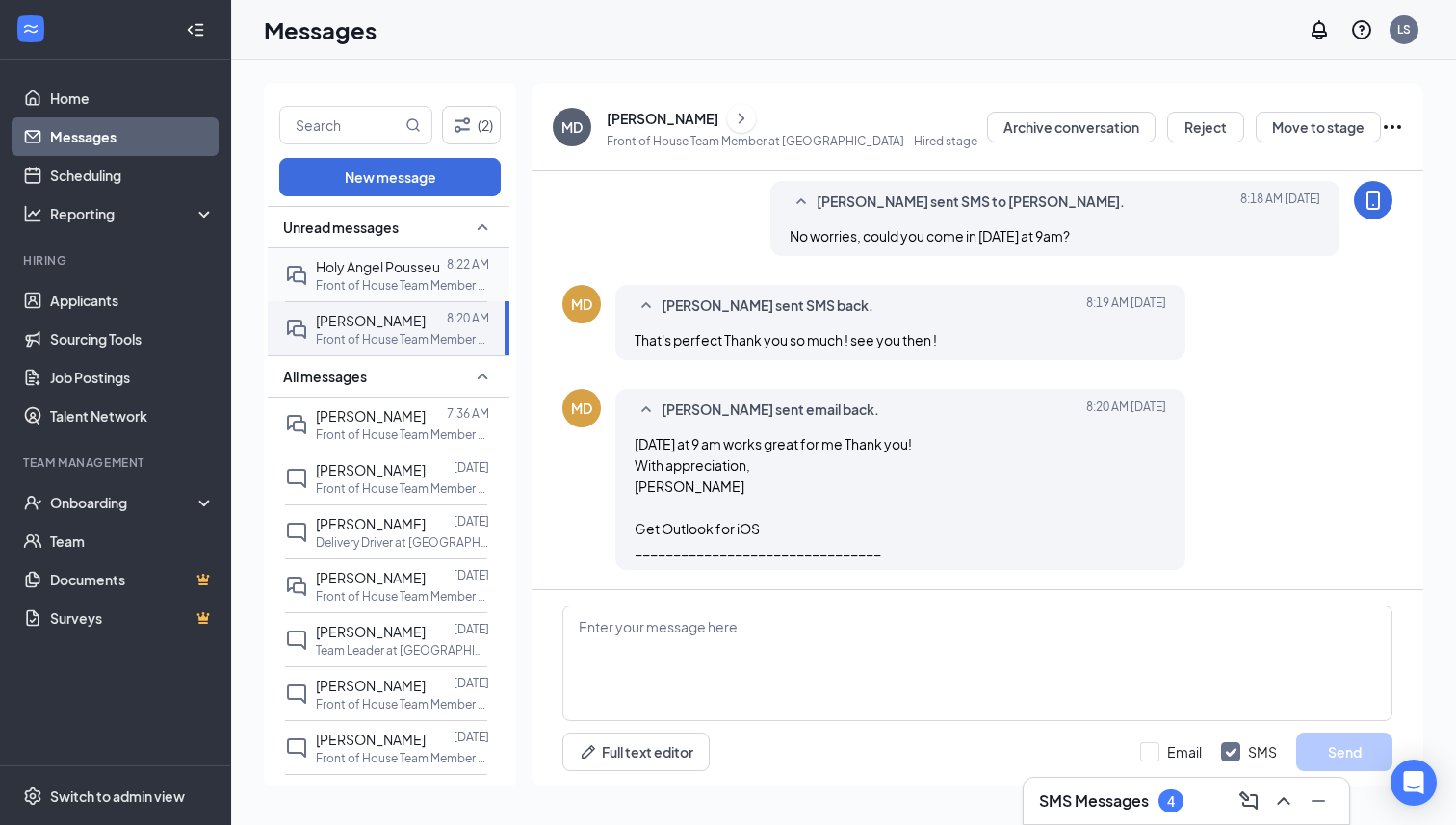
click at [447, 280] on p "Front of House Team Member at [GEOGRAPHIC_DATA]" at bounding box center [402, 285] width 173 height 16
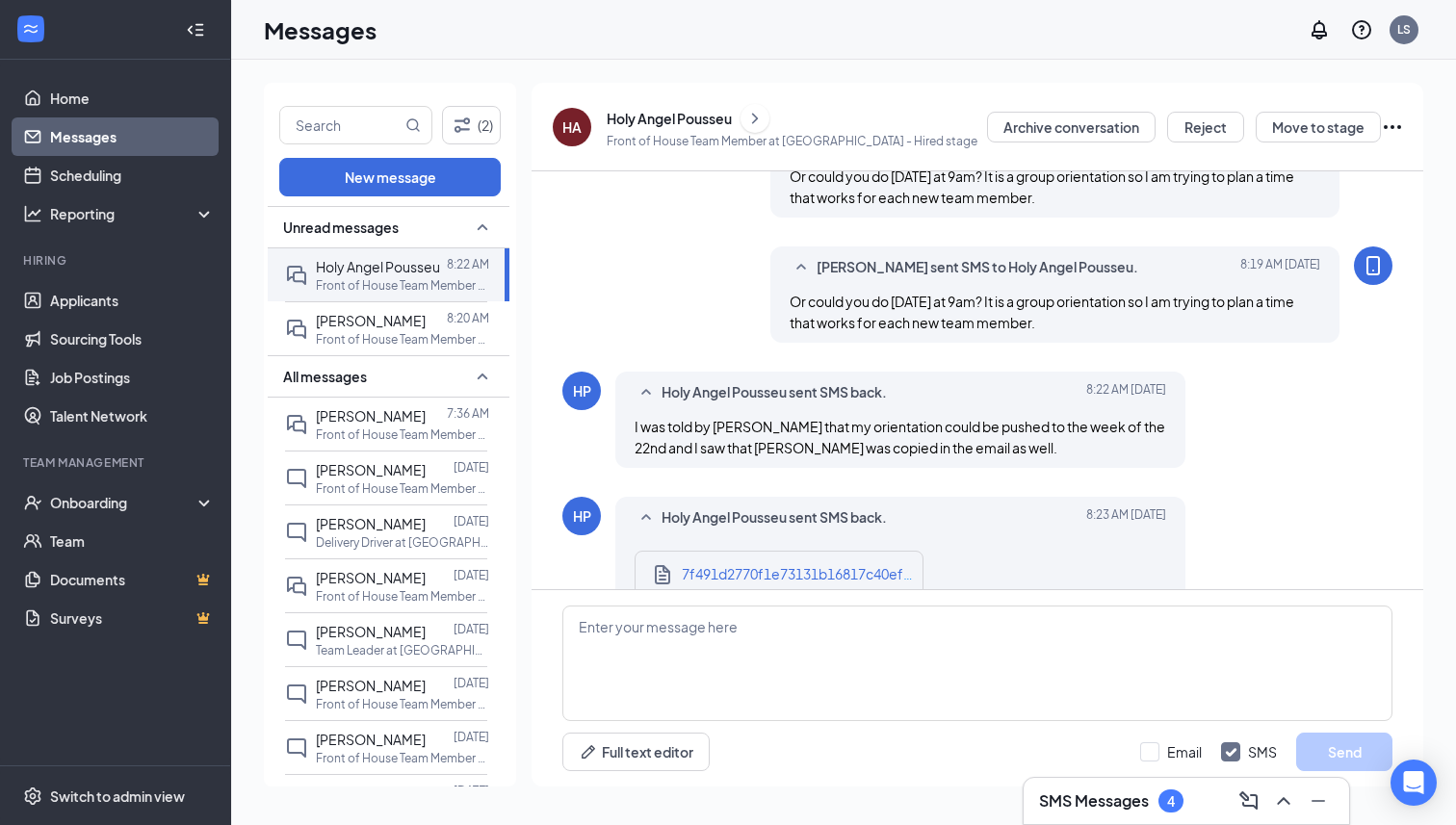
scroll to position [857, 0]
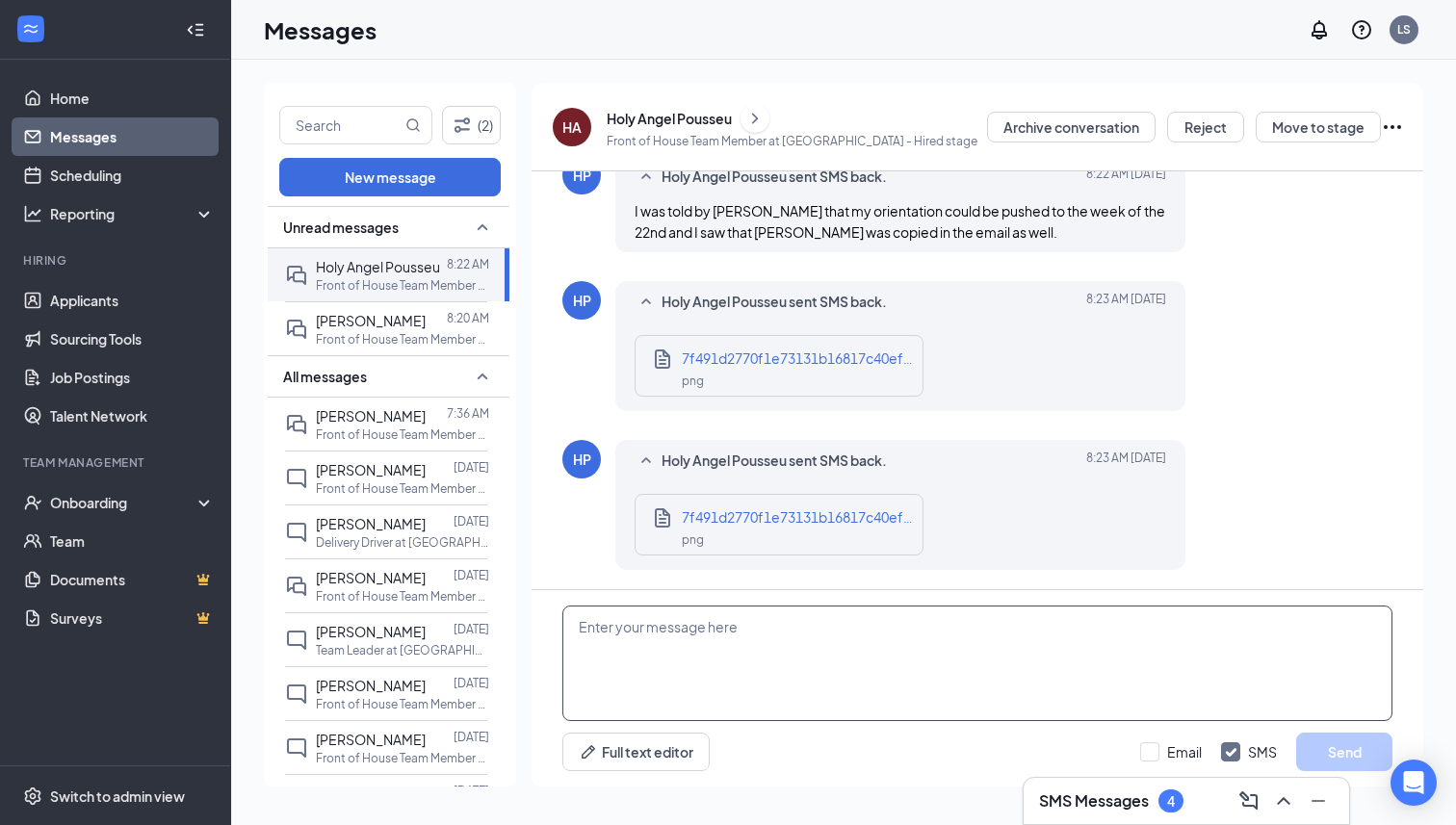
click at [884, 626] on textarea at bounding box center [977, 664] width 830 height 116
type textarea "Ok, we will do it that week."
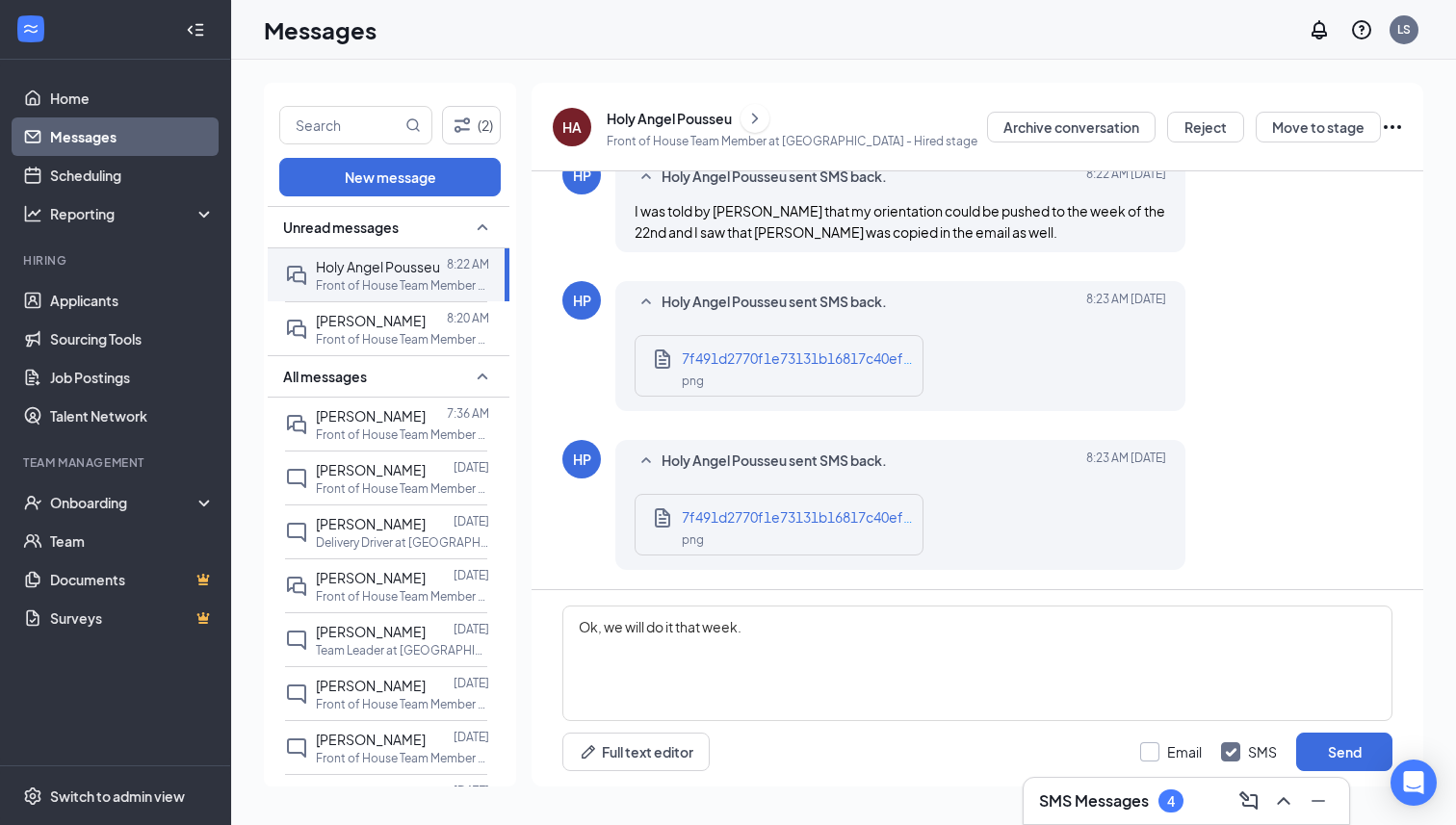
click at [1158, 744] on input "Email" at bounding box center [1171, 752] width 62 height 19
checkbox input "true"
click at [1317, 746] on button "Send" at bounding box center [1344, 752] width 96 height 39
click at [350, 420] on span "[PERSON_NAME]" at bounding box center [371, 415] width 110 height 17
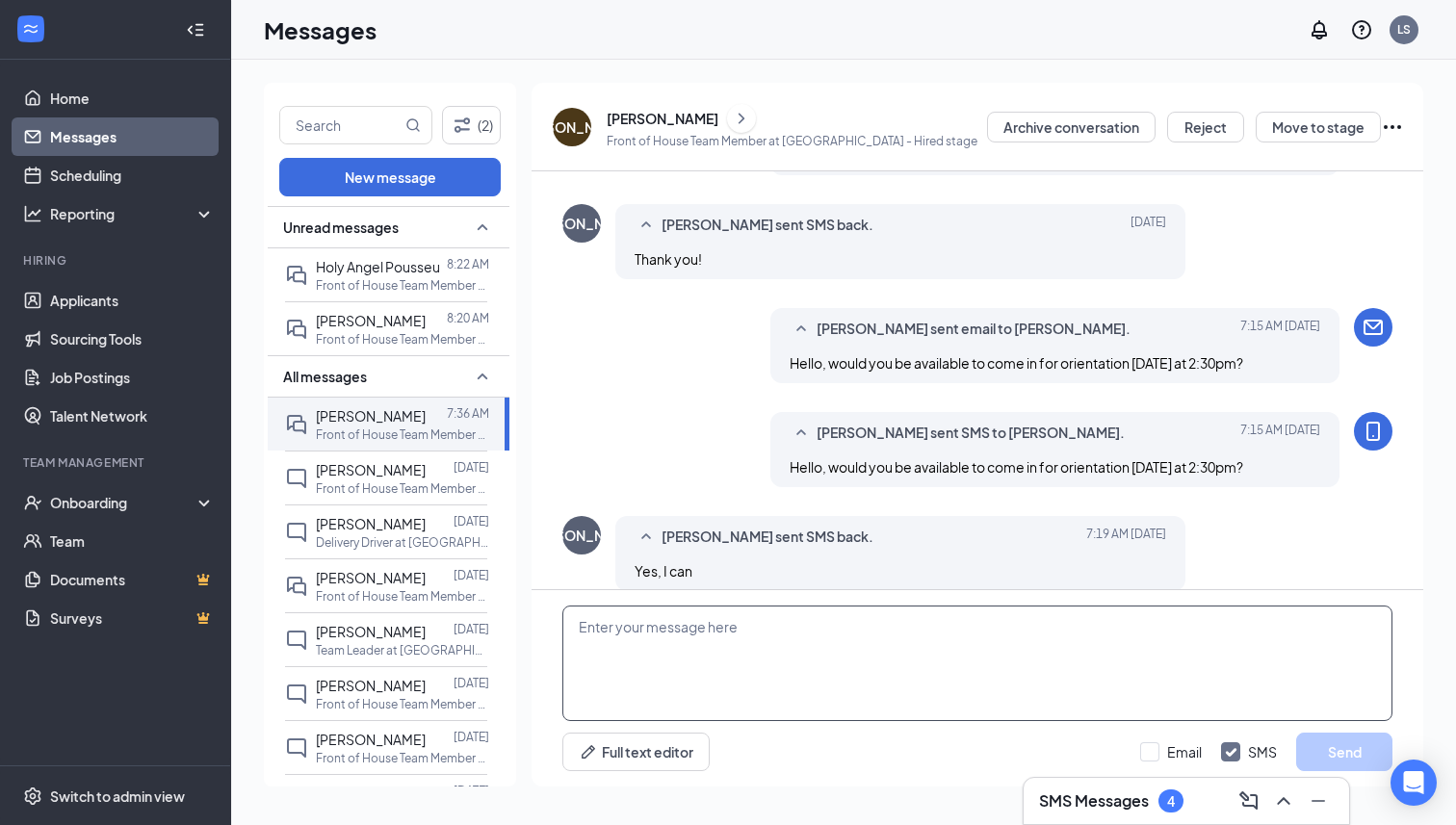
click at [749, 647] on textarea at bounding box center [977, 664] width 830 height 116
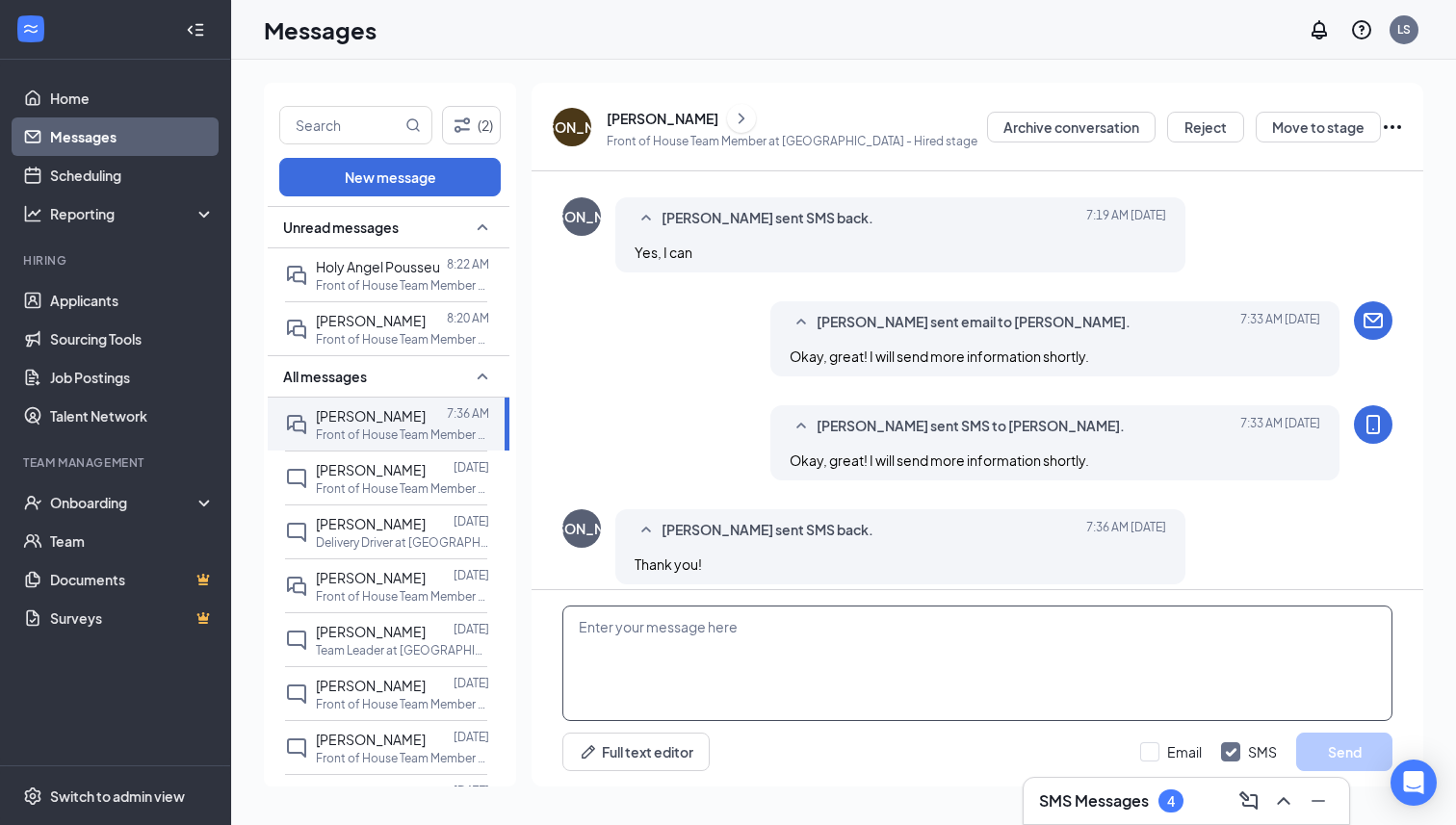
scroll to position [570, 0]
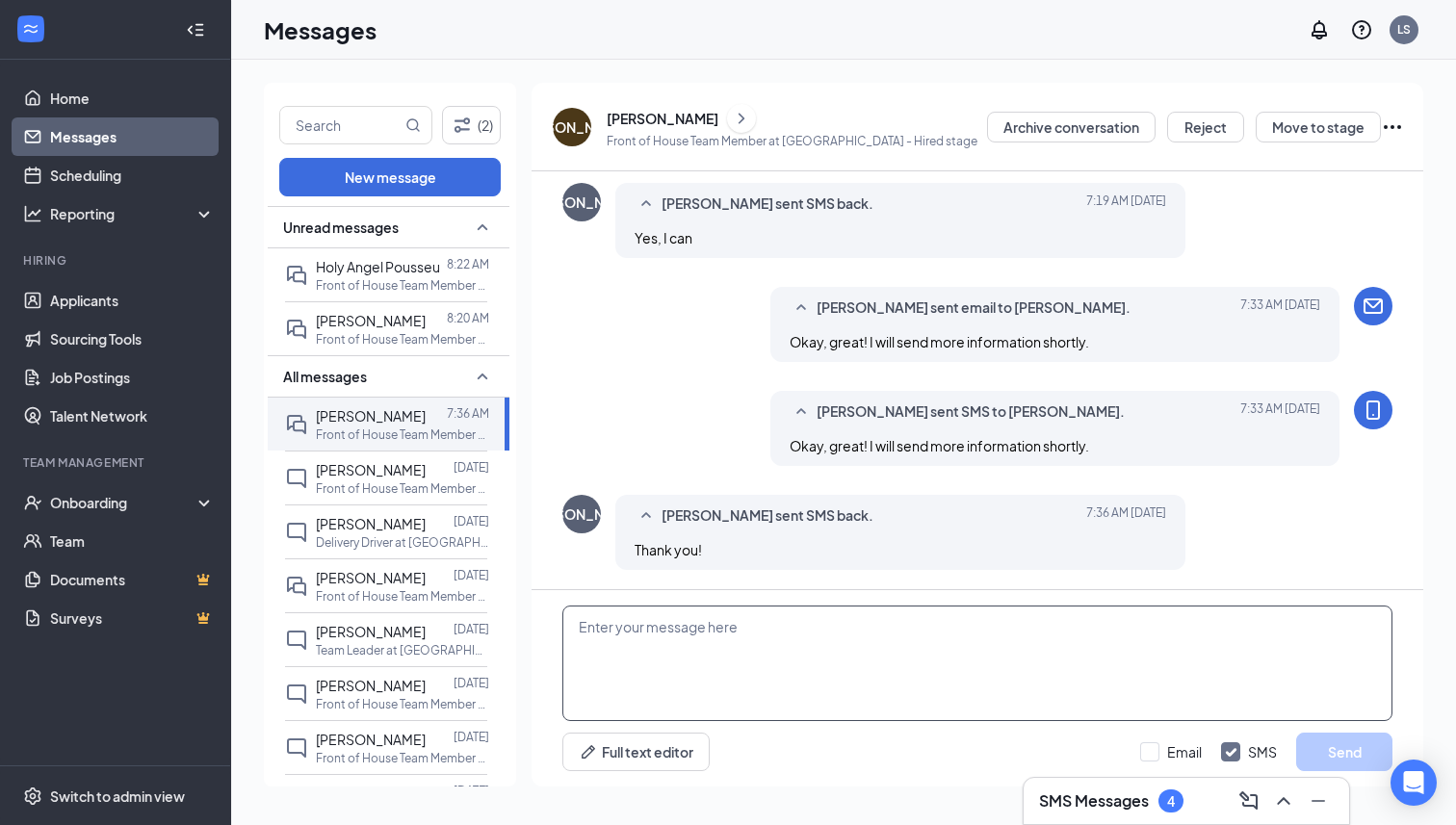
paste textarea "Could you actually do [DATE] at 9am? It is a group orientation so I am trying t…"
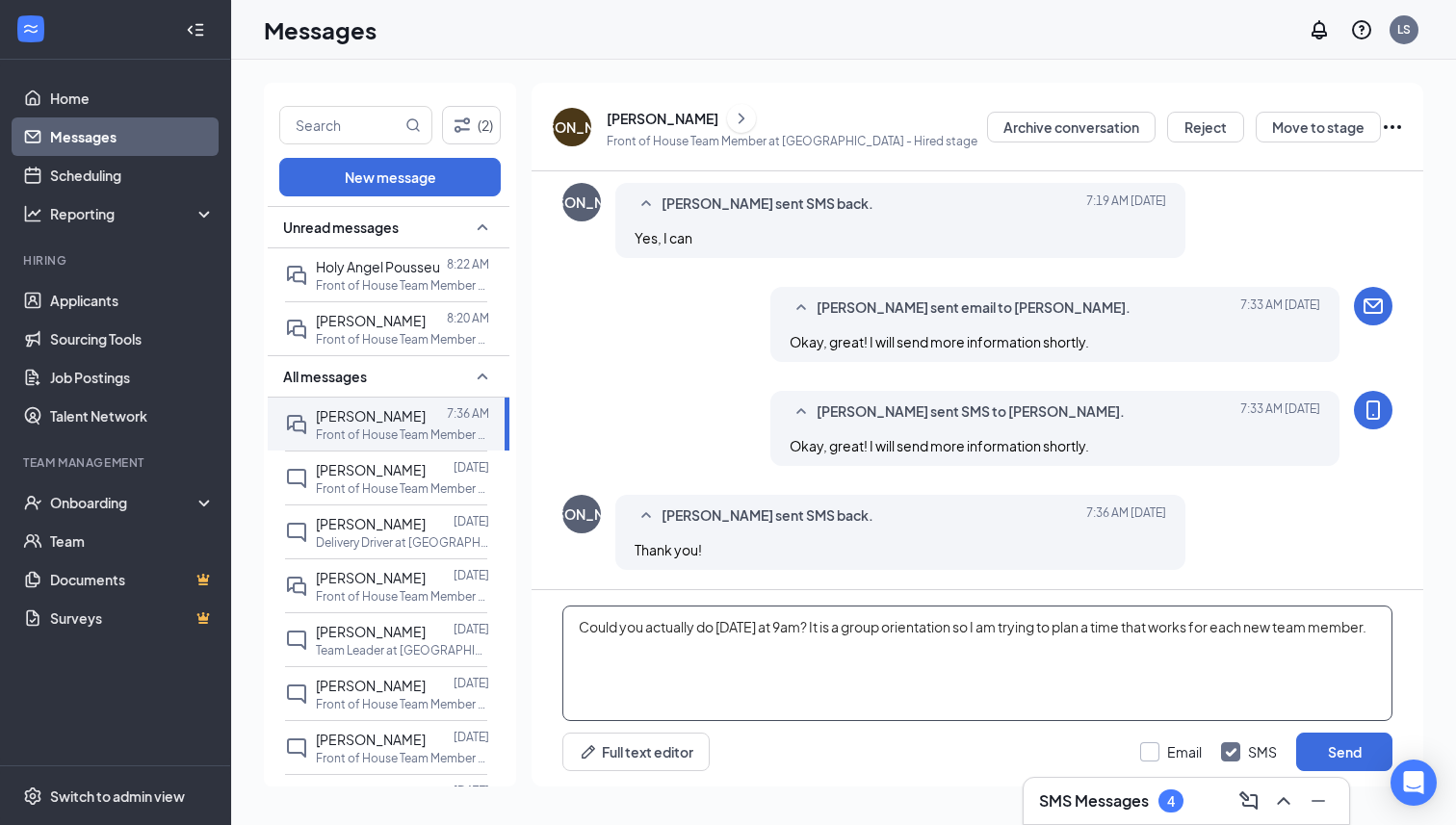
type textarea "Could you actually do [DATE] at 9am? It is a group orientation so I am trying t…"
click at [1161, 749] on input "Email" at bounding box center [1171, 752] width 62 height 19
checkbox input "true"
click at [1327, 748] on button "Send" at bounding box center [1344, 752] width 96 height 39
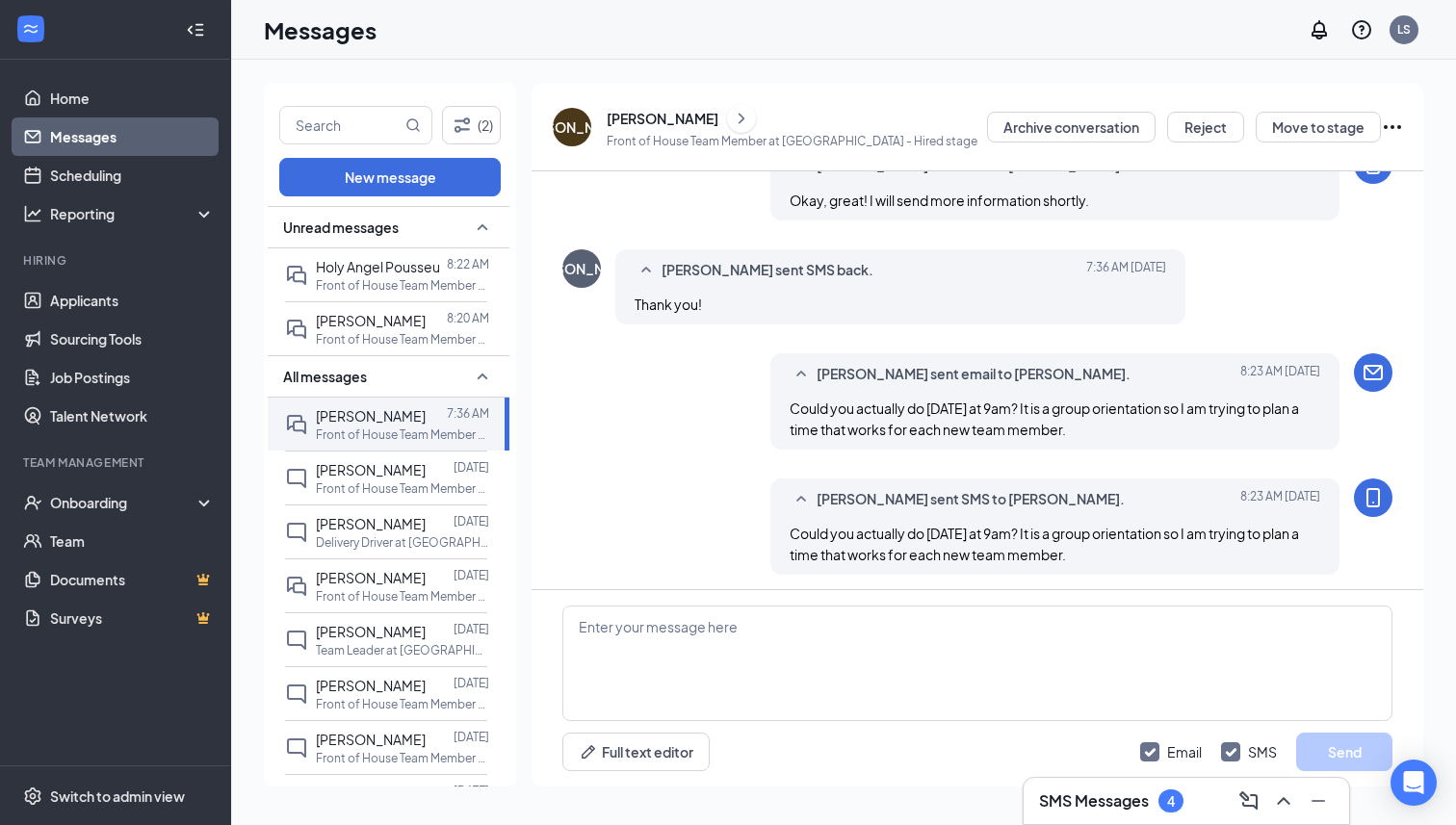
scroll to position [821, 0]
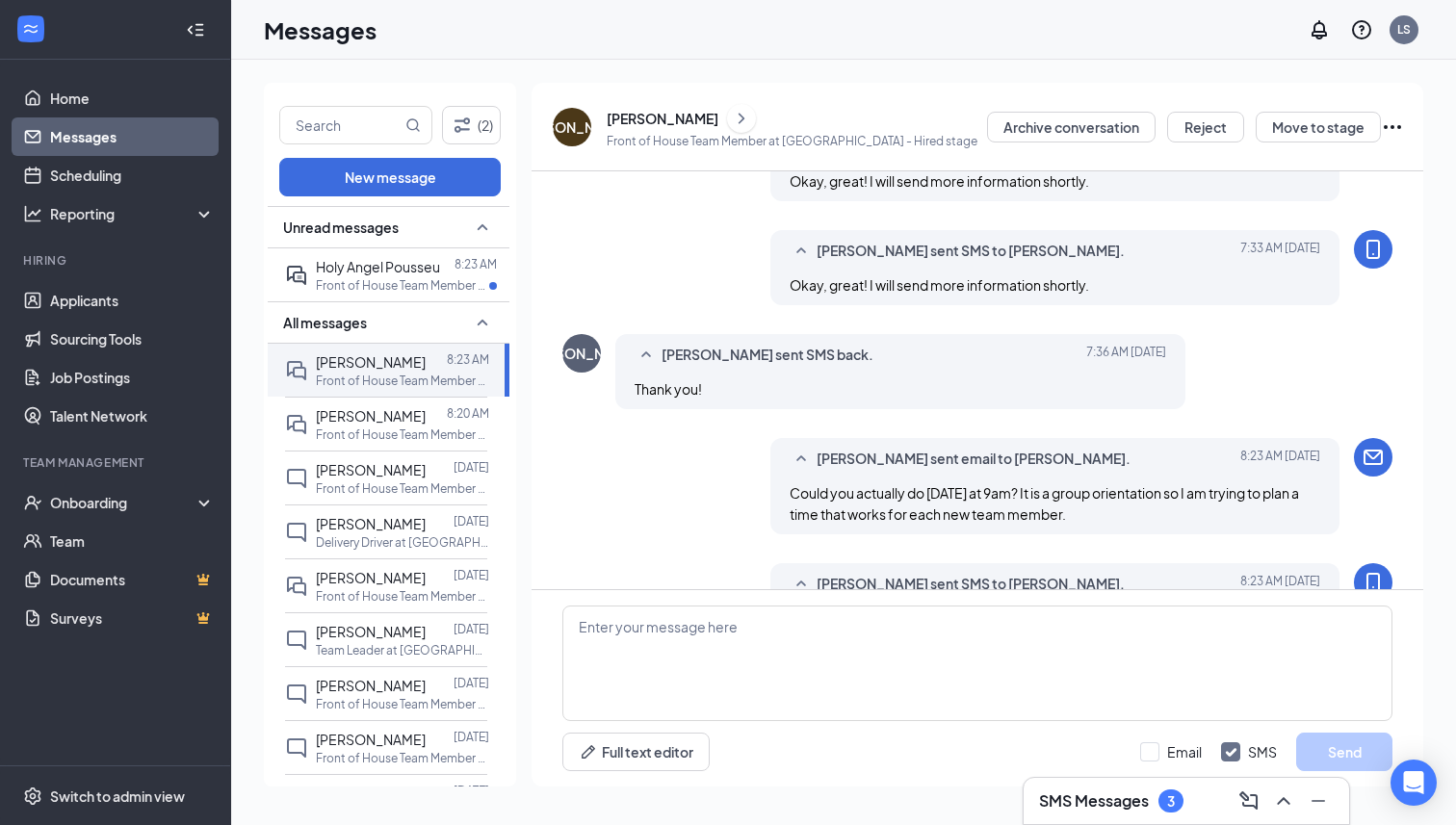
scroll to position [693, 0]
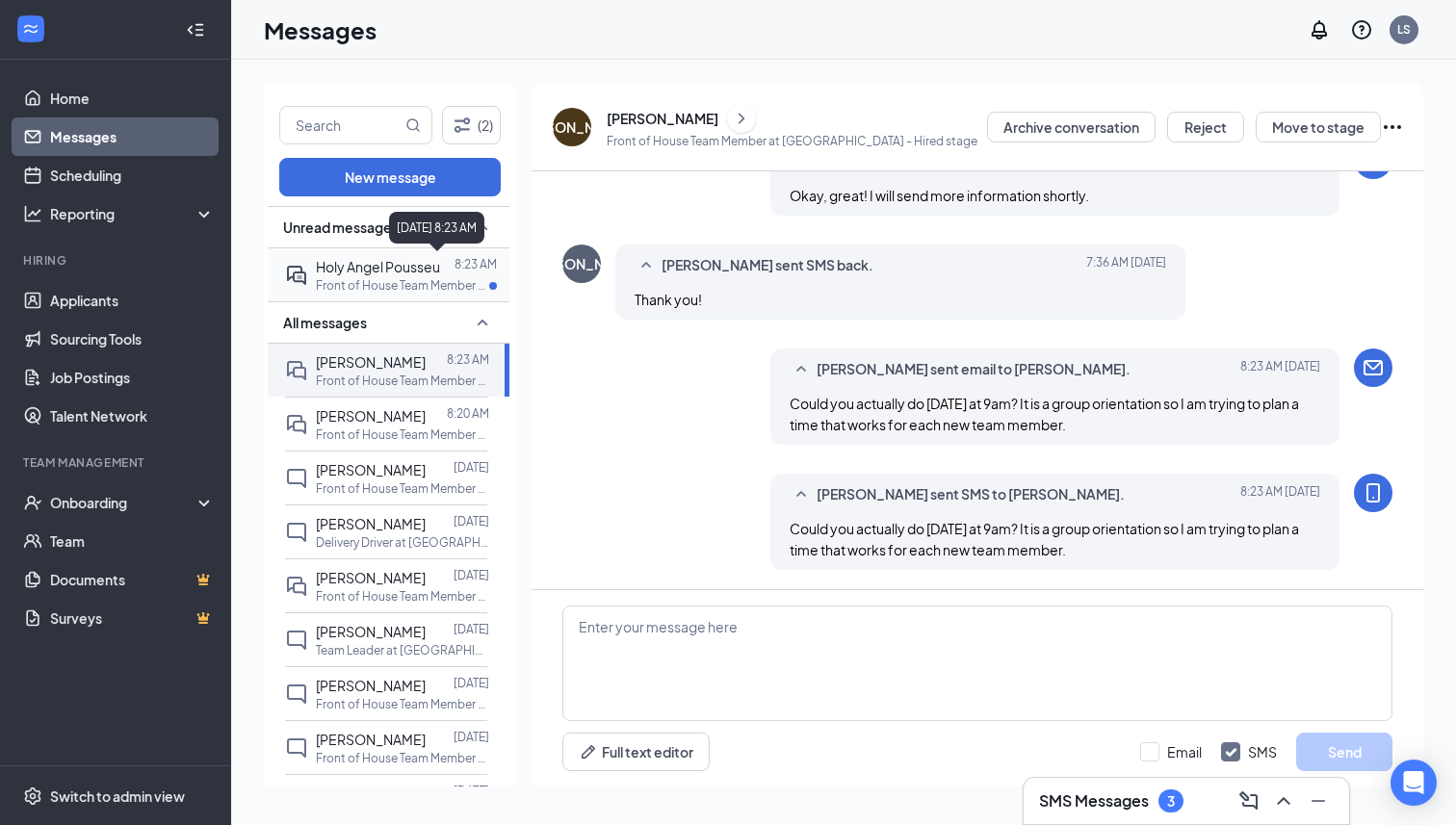
click at [455, 270] on p "8:23 AM" at bounding box center [476, 264] width 42 height 16
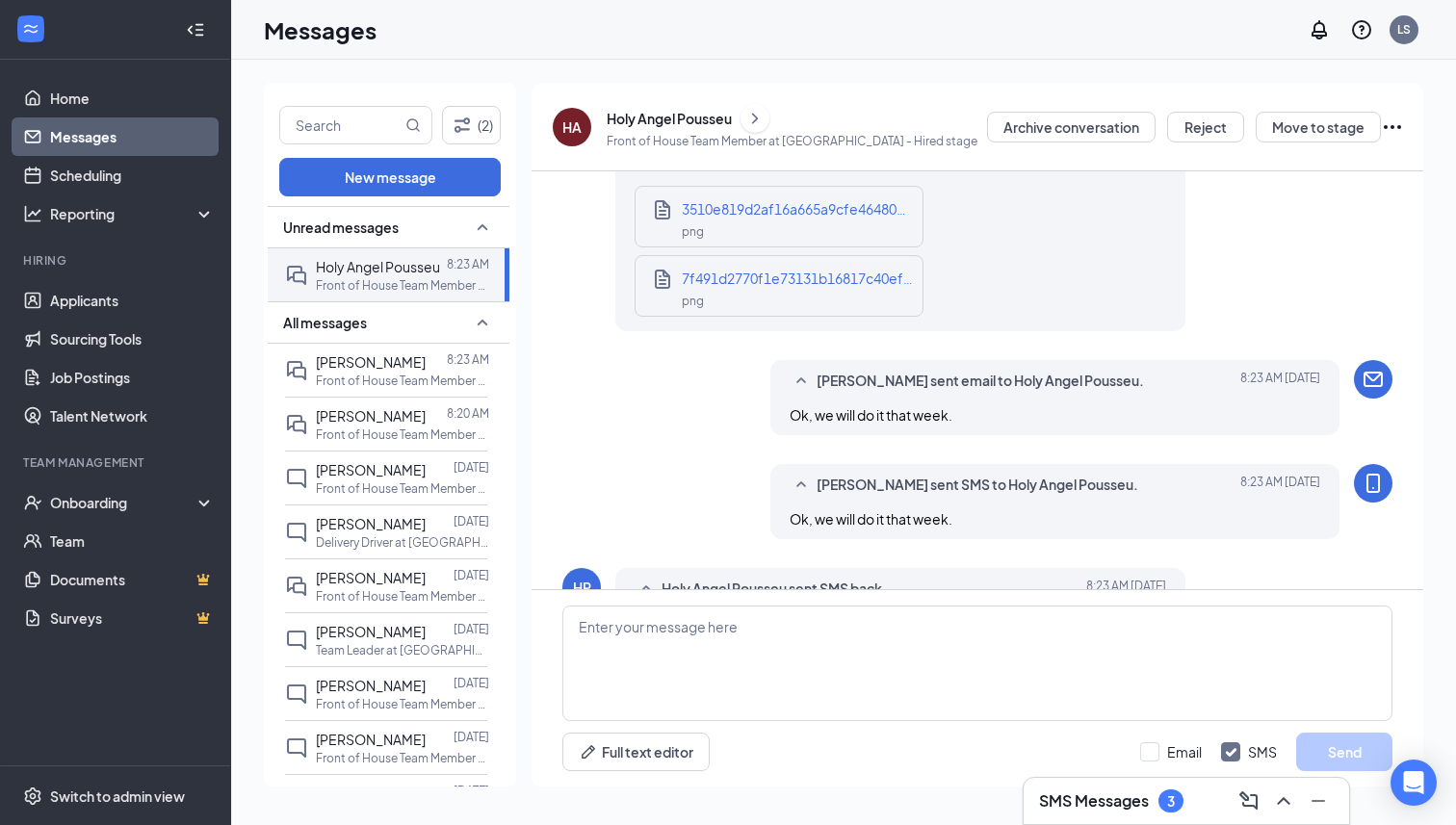
scroll to position [1347, 0]
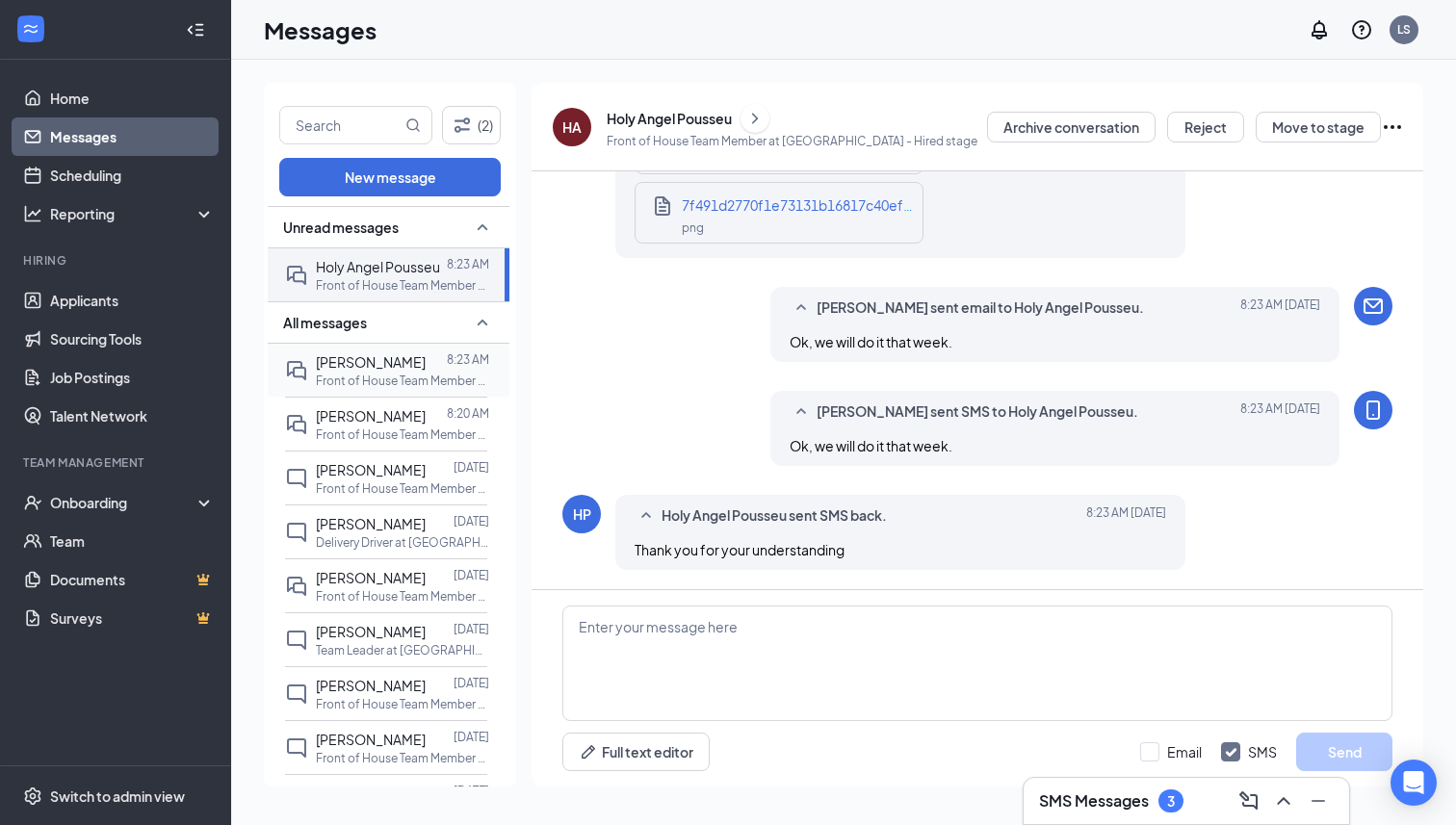
click at [398, 360] on span "[PERSON_NAME]" at bounding box center [371, 361] width 110 height 17
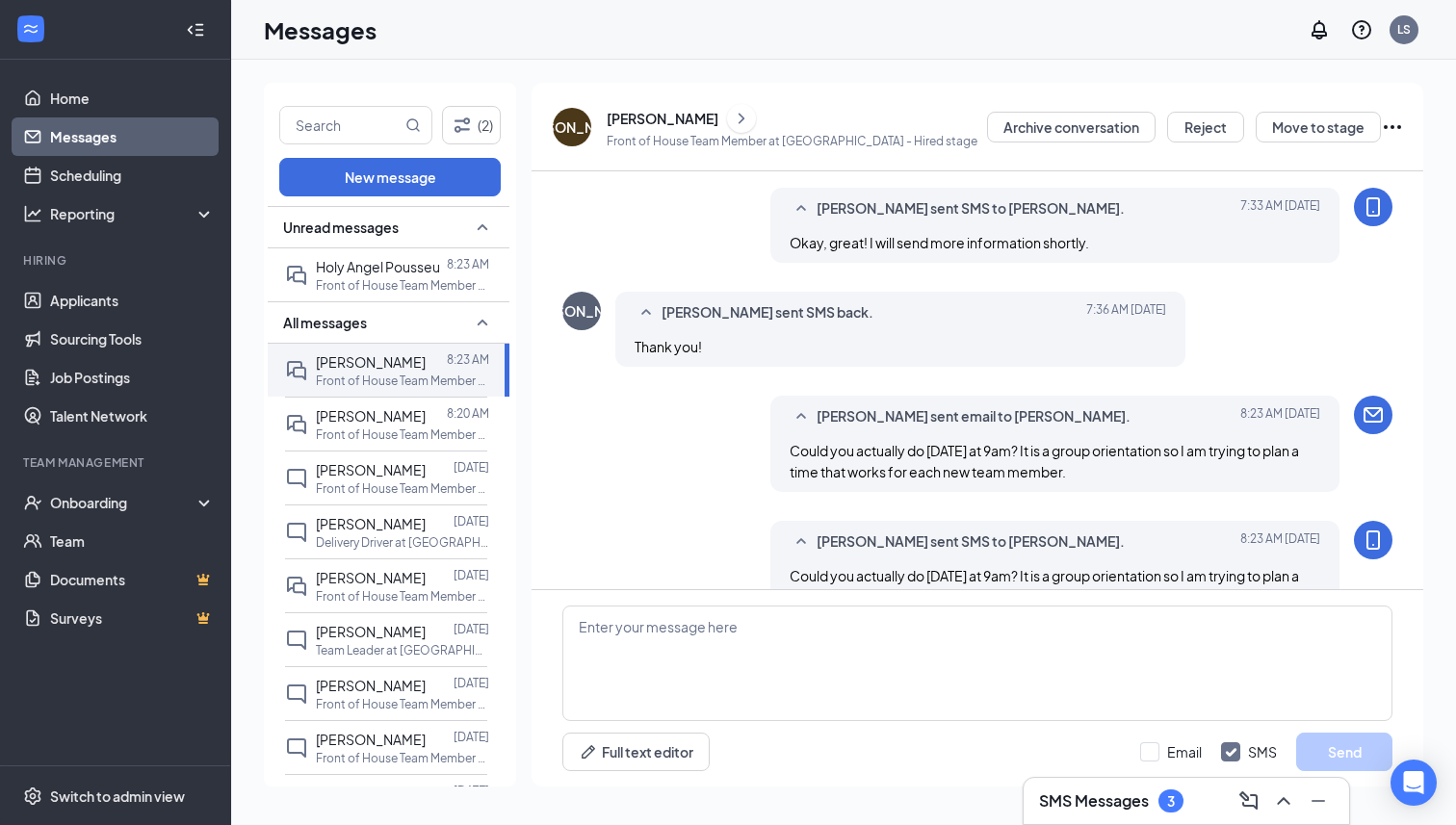
scroll to position [693, 0]
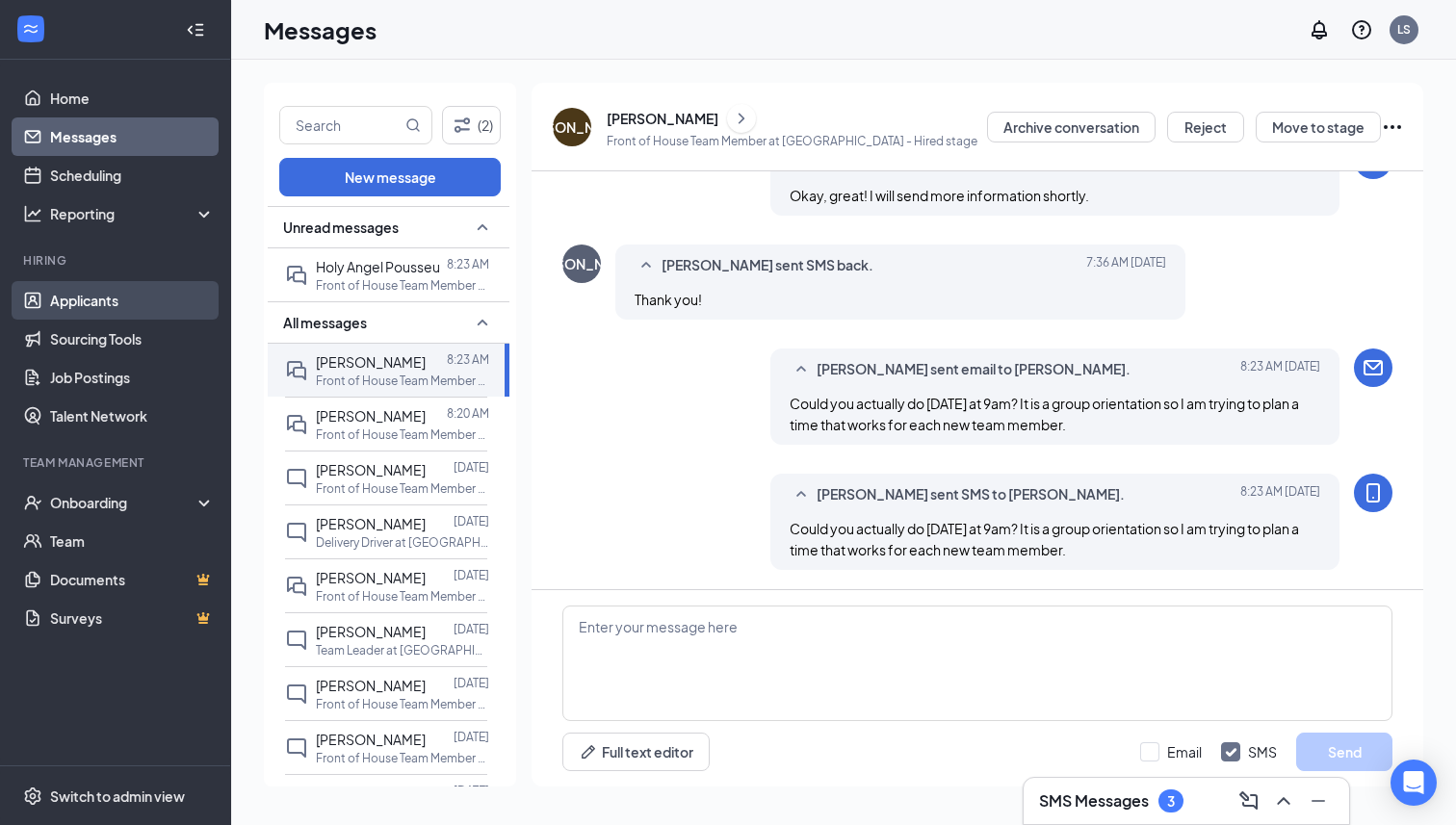
click at [127, 300] on link "Applicants" at bounding box center [132, 300] width 165 height 39
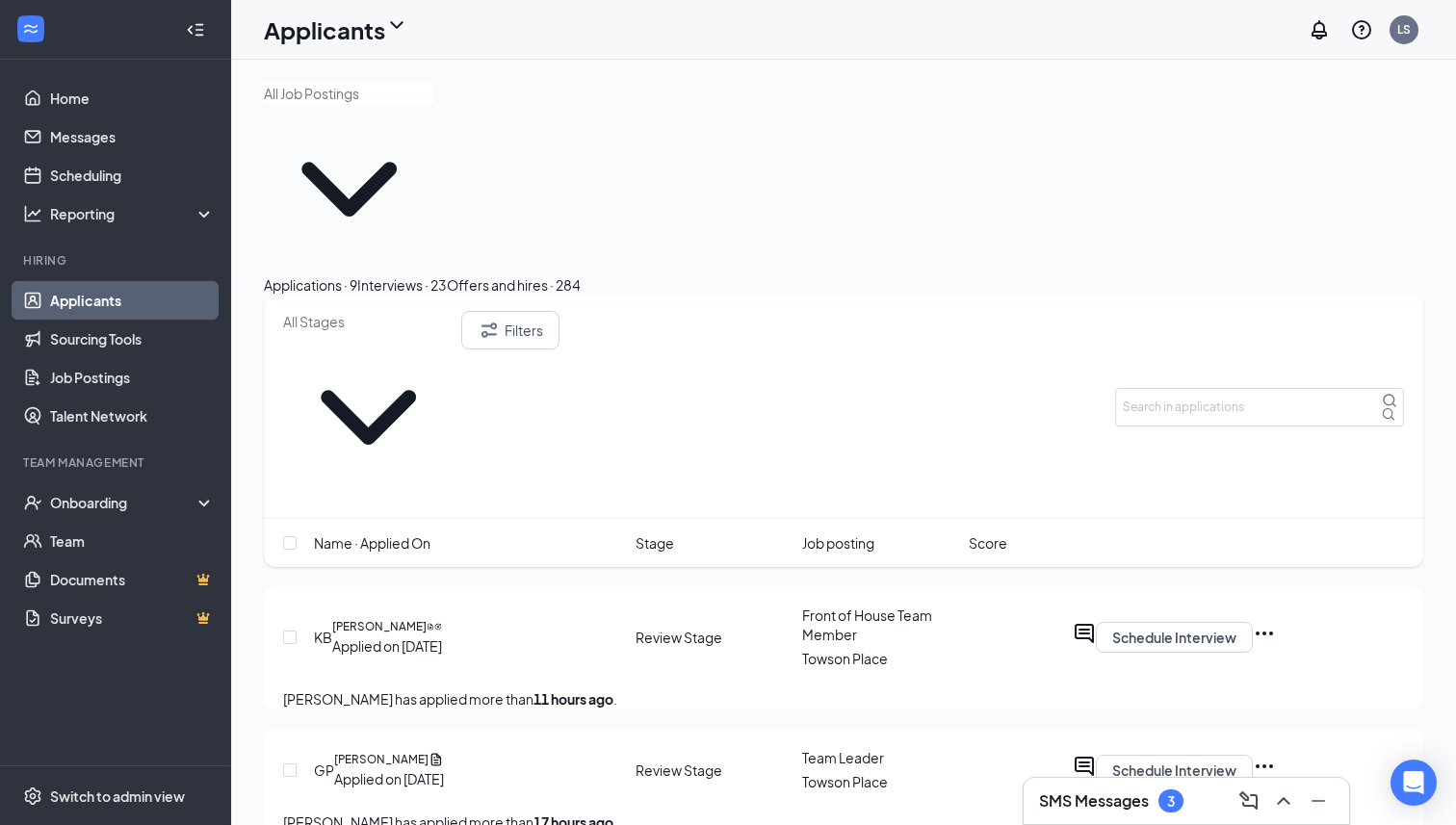
click at [581, 274] on button "Offers and hires · 284" at bounding box center [514, 284] width 134 height 21
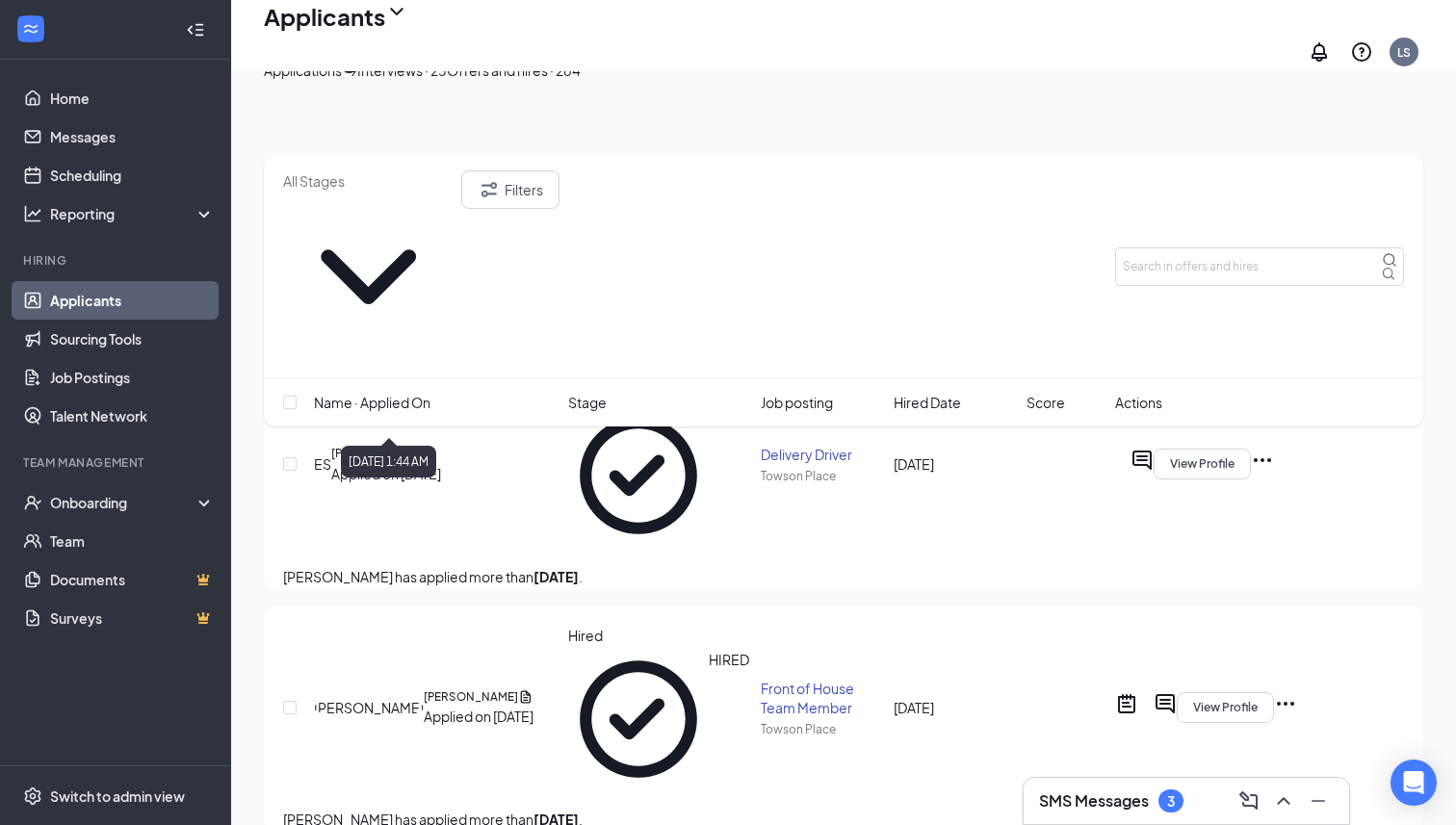
scroll to position [162, 0]
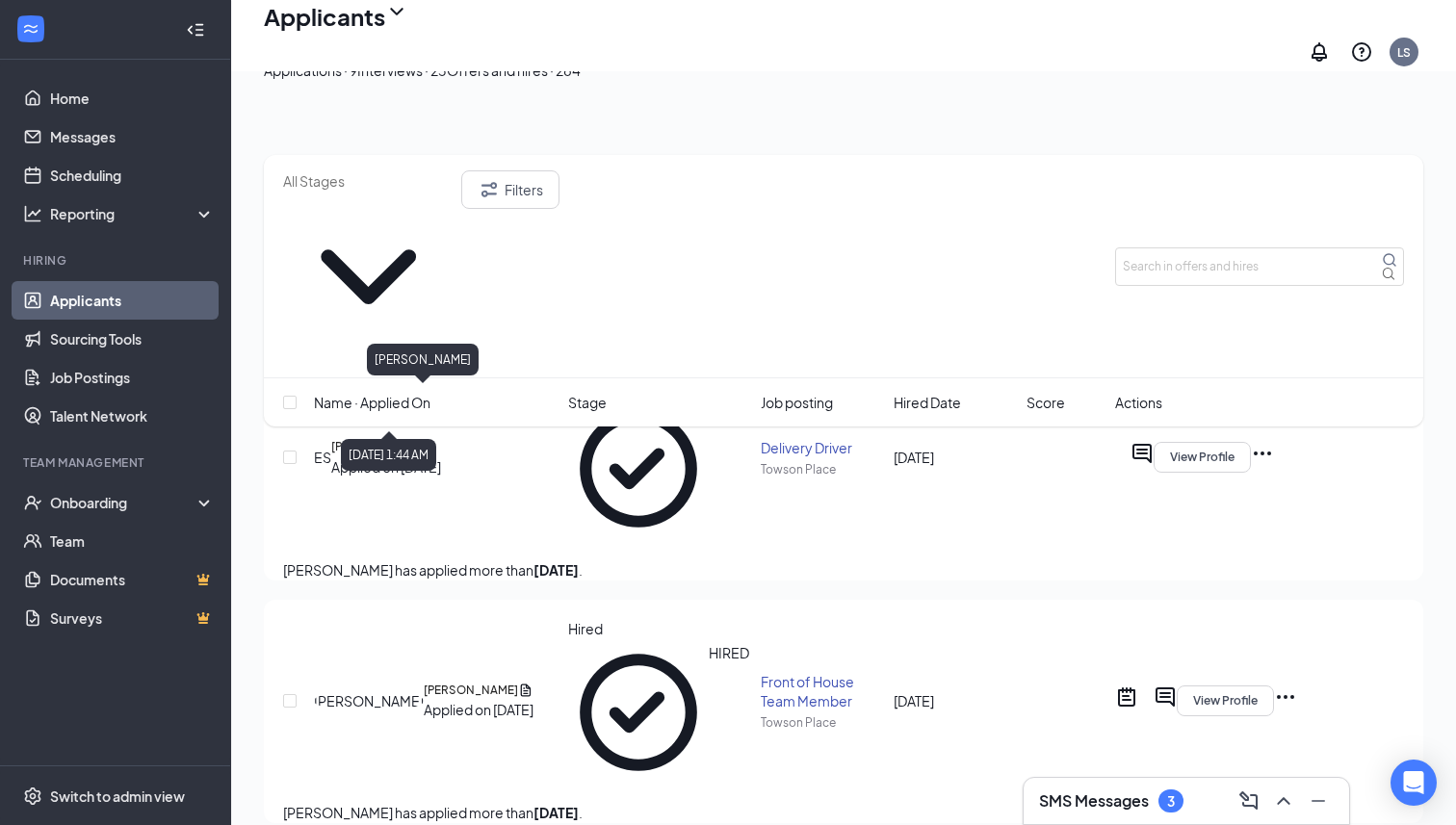
click at [435, 682] on h5 "Jaidyn O'Neal" at bounding box center [471, 690] width 94 height 17
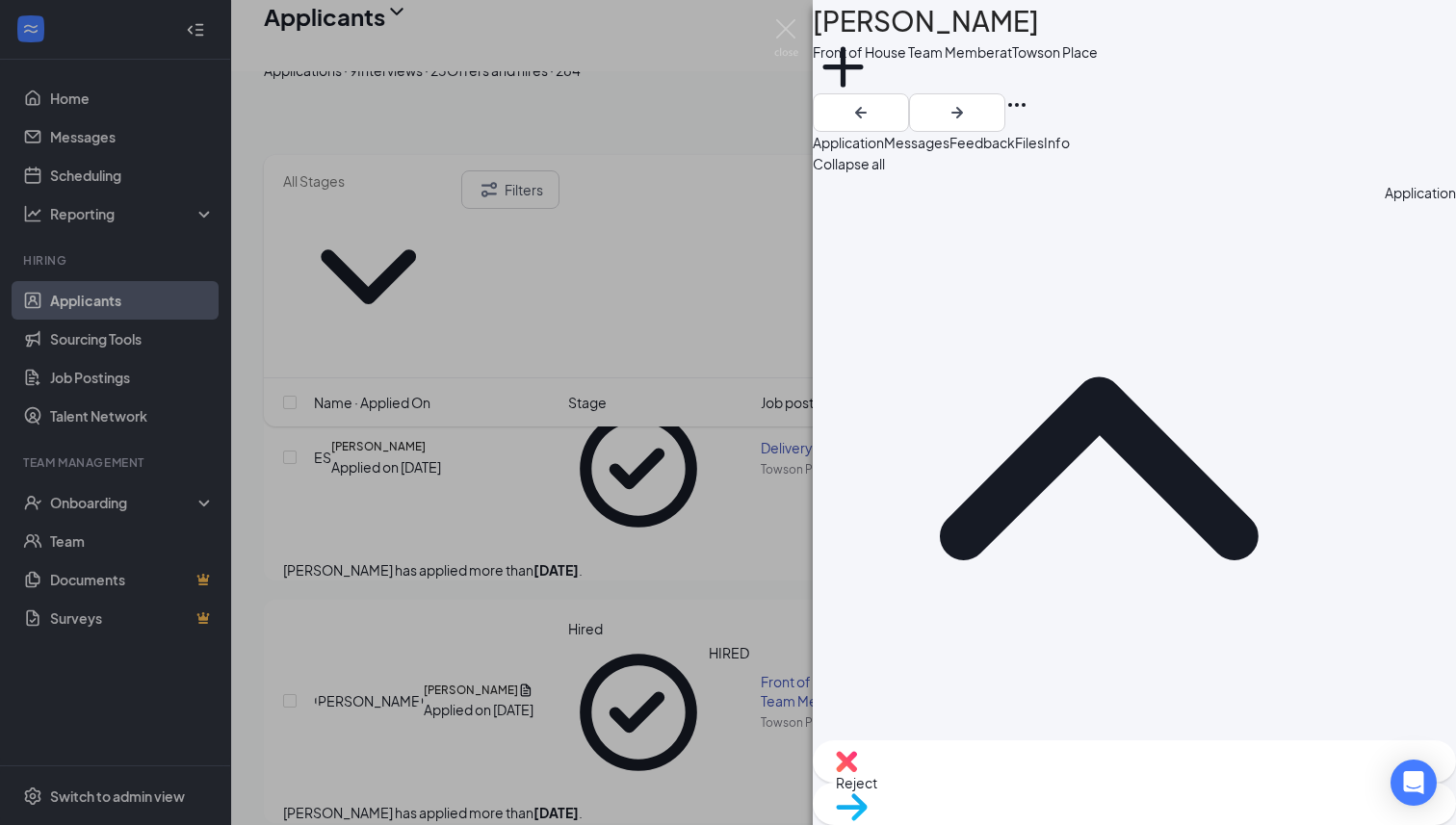
click at [1015, 153] on button "Feedback" at bounding box center [982, 142] width 65 height 21
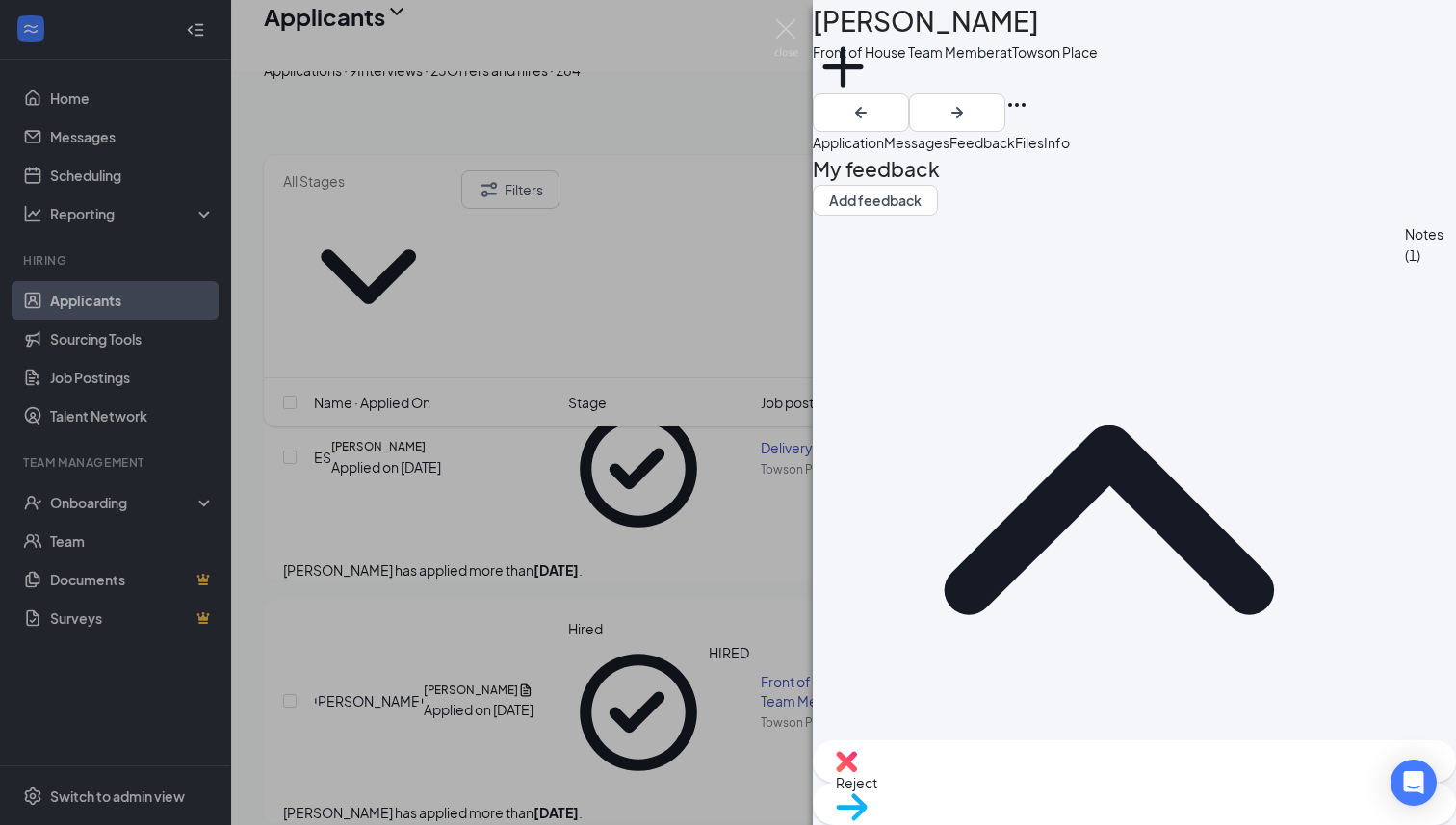
click at [950, 151] on span "Messages" at bounding box center [916, 142] width 65 height 17
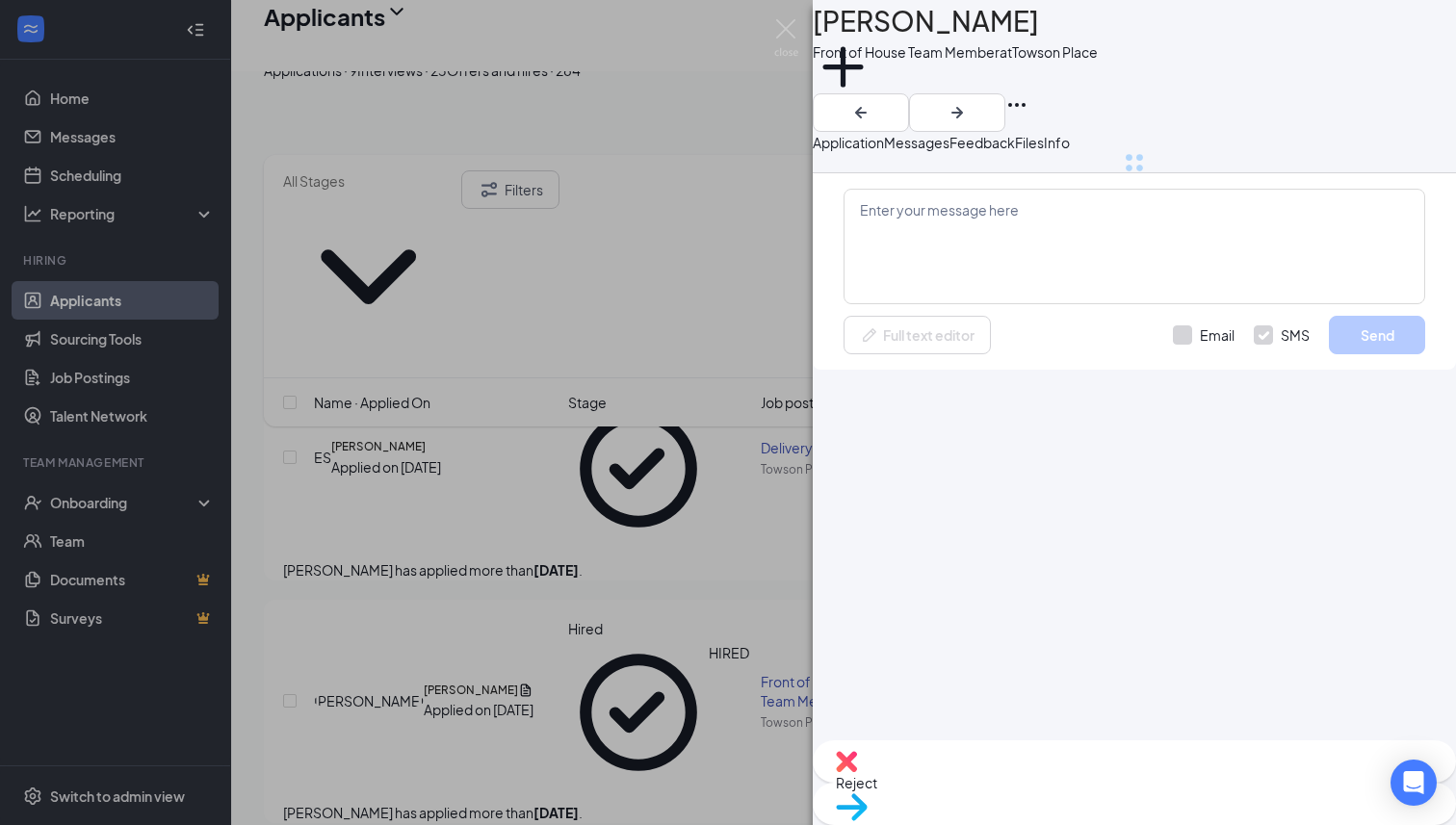
click at [974, 172] on div at bounding box center [1135, 162] width 582 height 19
click at [964, 304] on textarea at bounding box center [1135, 247] width 582 height 116
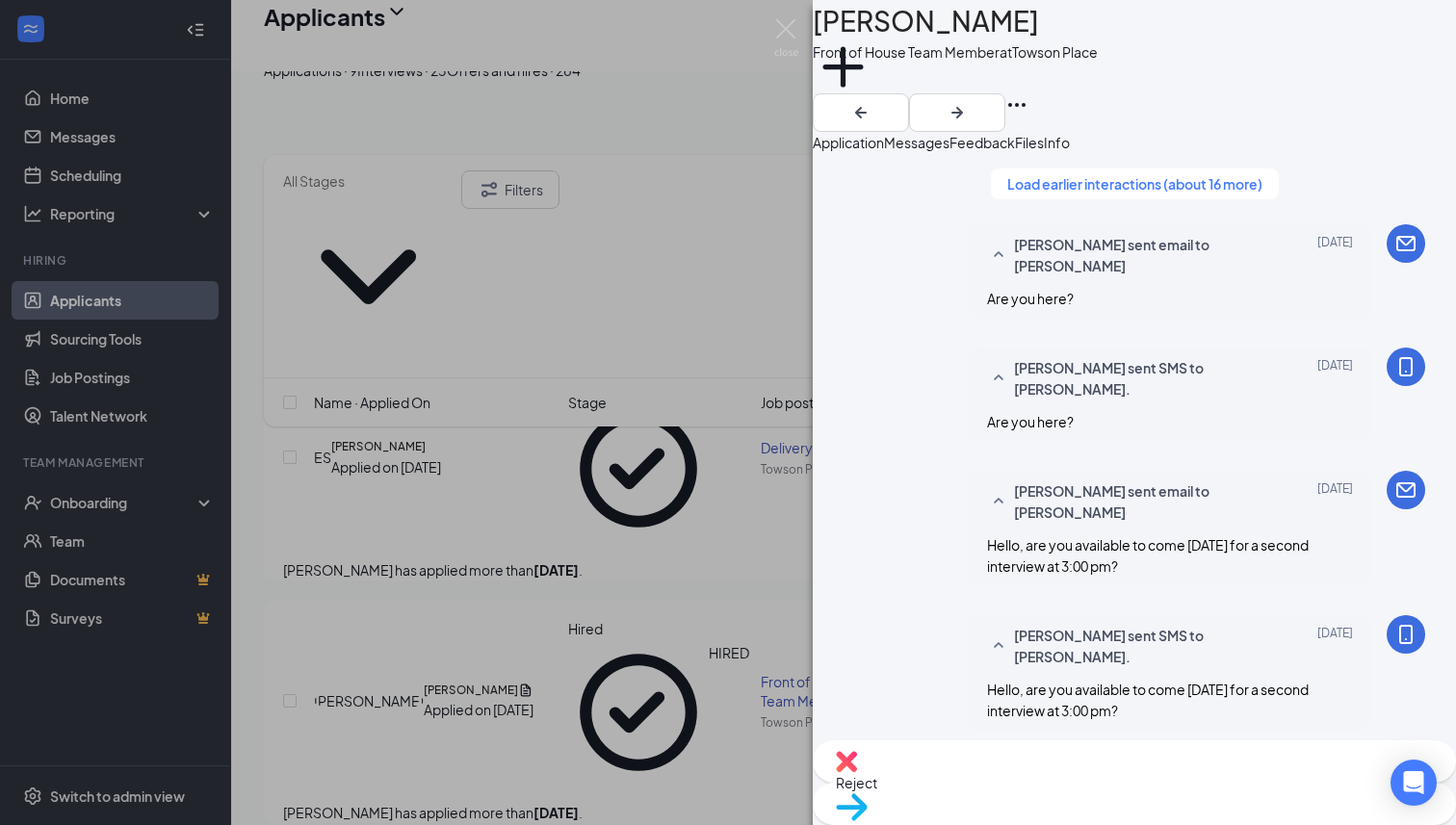
scroll to position [578, 0]
drag, startPoint x: 1186, startPoint y: 610, endPoint x: 841, endPoint y: 567, distance: 347.4
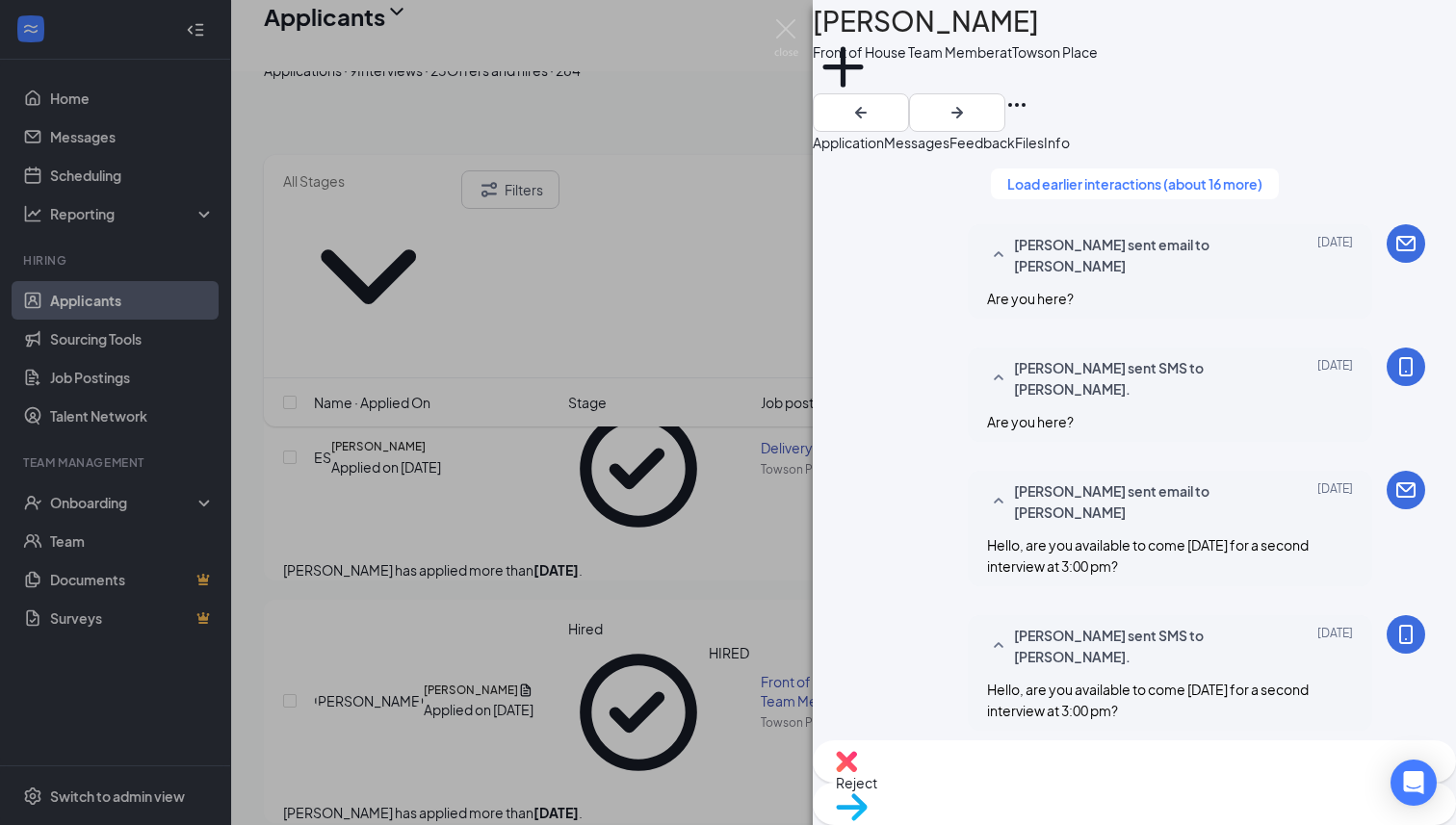
drag, startPoint x: 1261, startPoint y: 621, endPoint x: 784, endPoint y: 569, distance: 479.6
click at [784, 569] on div "JO Jaidyn O'Neal Front of House Team Member at Towson Place Add a tag Applicati…" at bounding box center [728, 412] width 1456 height 825
type textarea "Hello Jaidyn, would you be able to complete your paperwork by 3pm today and att…"
click at [1015, 141] on button "Feedback" at bounding box center [982, 142] width 65 height 21
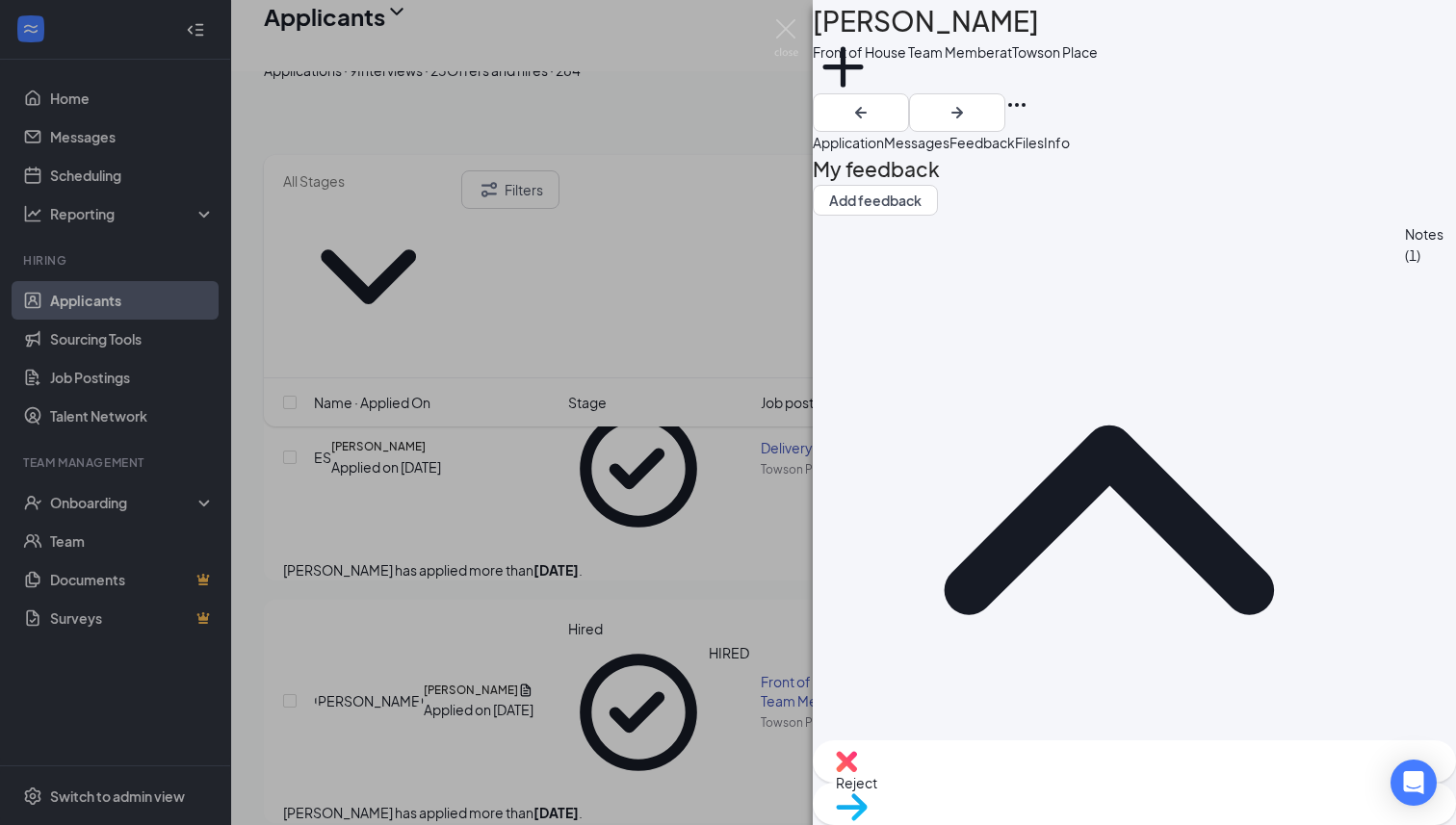
click at [950, 151] on span "Messages" at bounding box center [916, 142] width 65 height 17
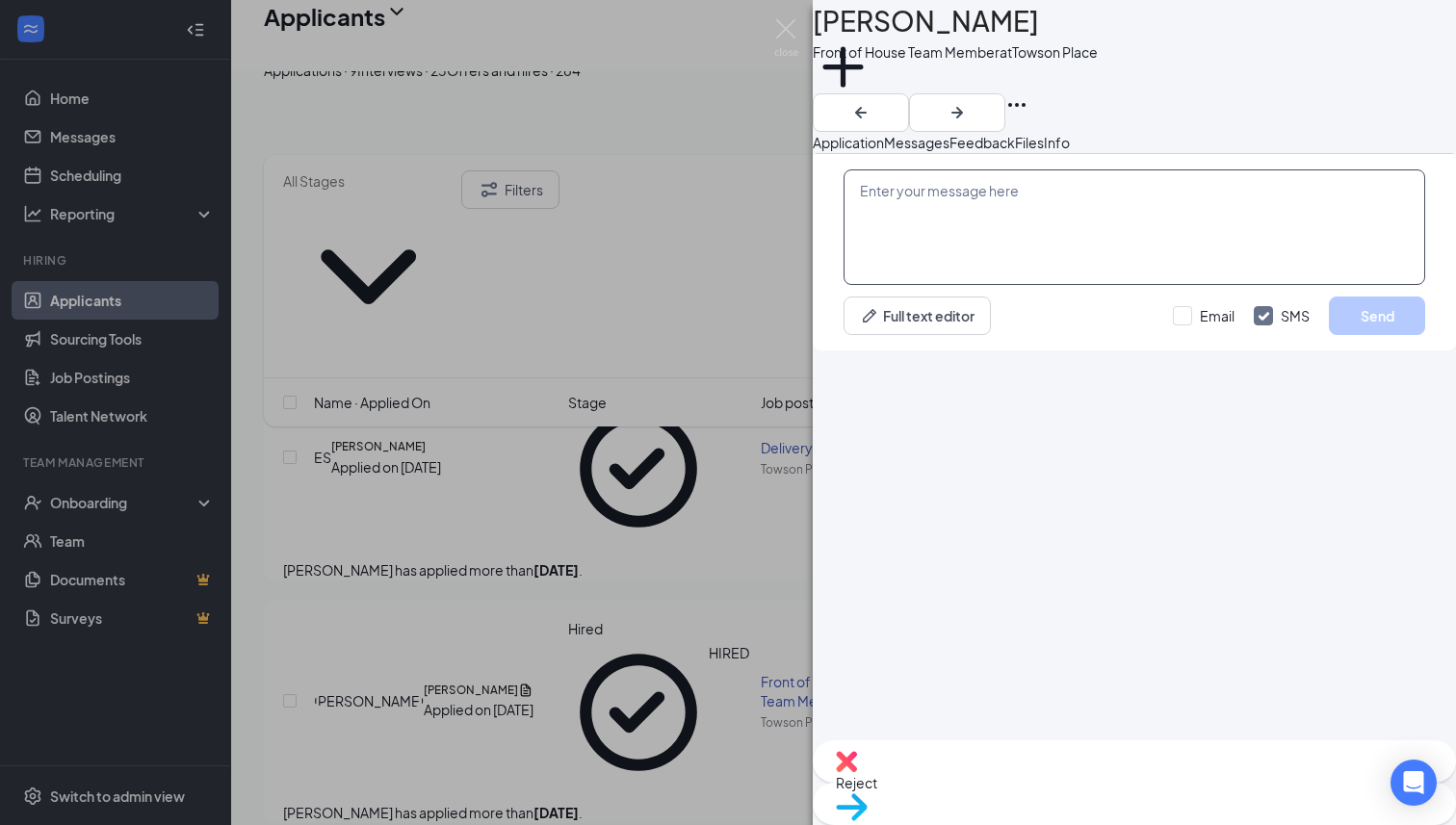
click at [1021, 285] on textarea at bounding box center [1135, 228] width 582 height 116
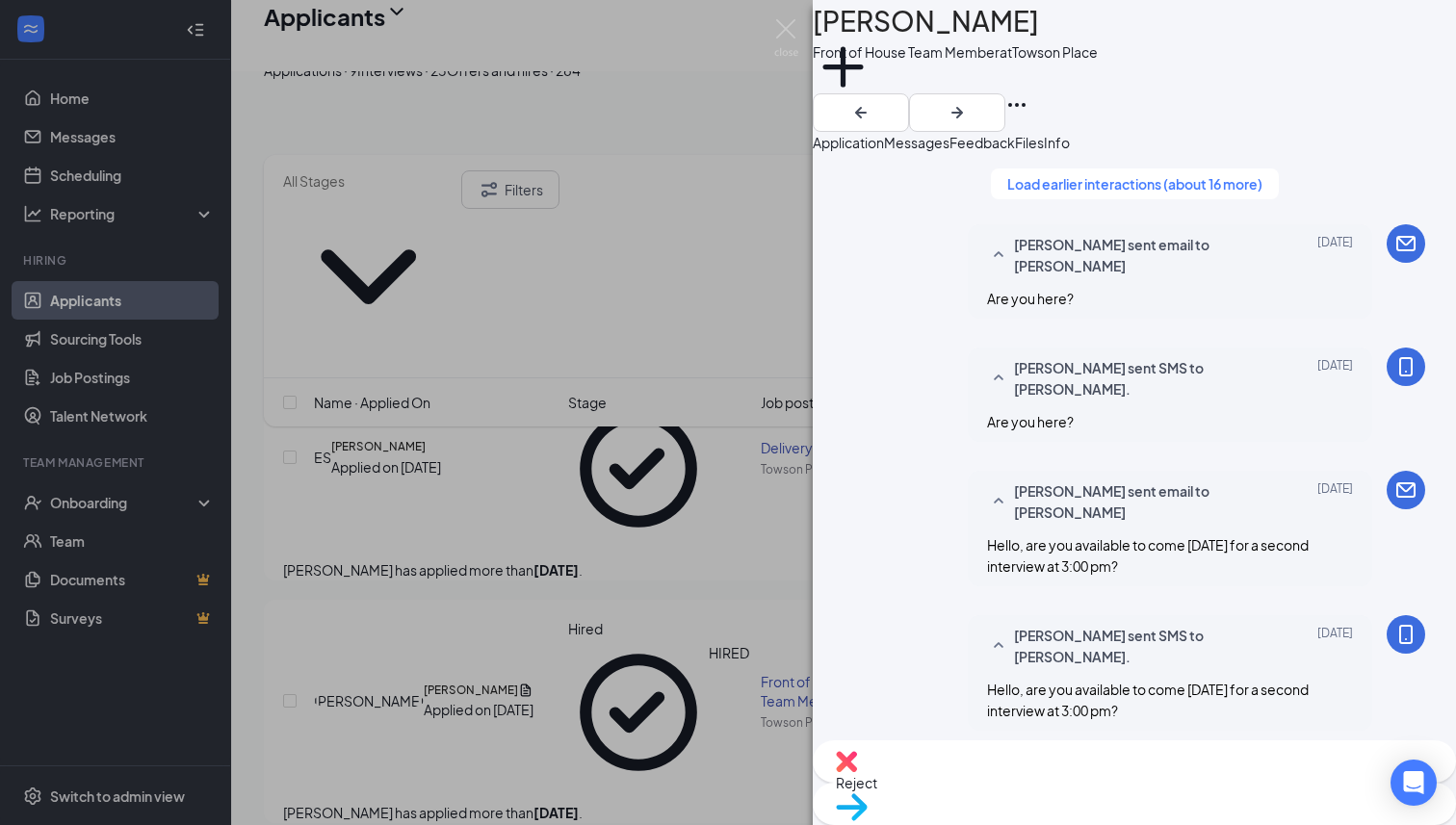
paste textarea "Hello Jaidyn, would you be able to complete your paperwork by 3pm today and att…"
type textarea "Hello Jaidyn, would you be able to complete your paperwork by 3pm today and att…"
checkbox input "true"
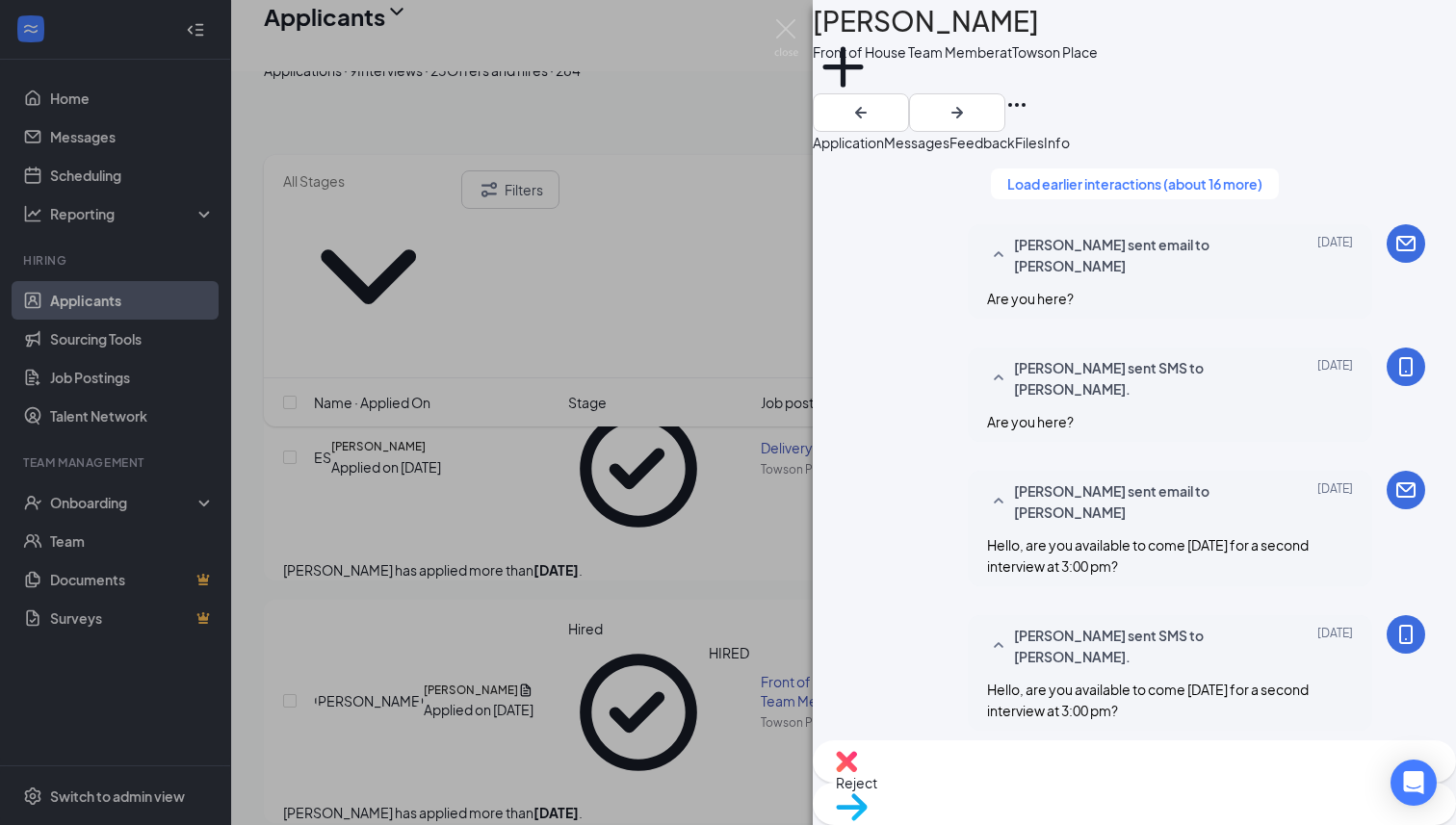
click at [478, 678] on div "JO Jaidyn O'Neal Front of House Team Member at Towson Place Add a tag Applicati…" at bounding box center [728, 412] width 1456 height 825
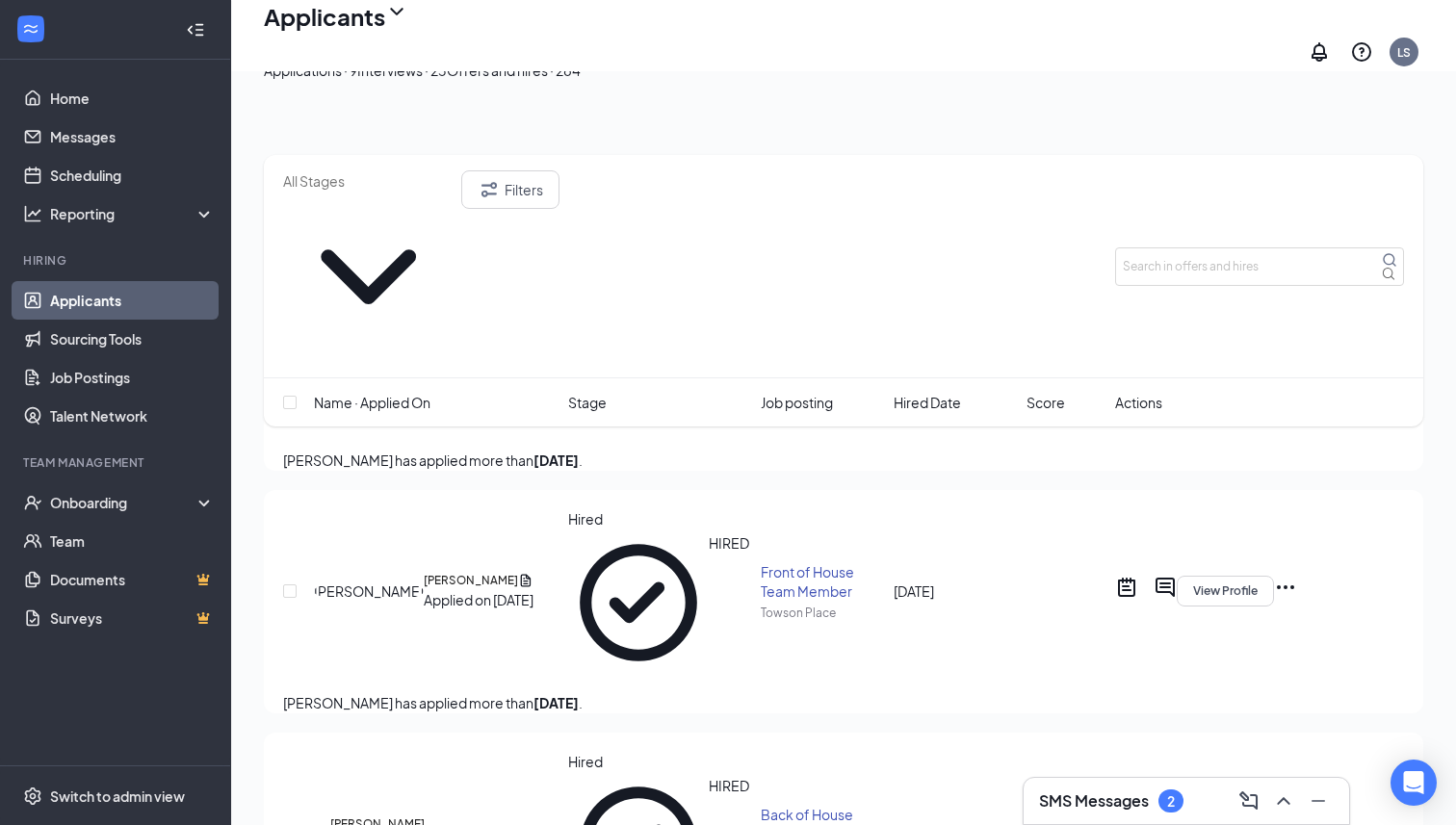
scroll to position [305, 0]
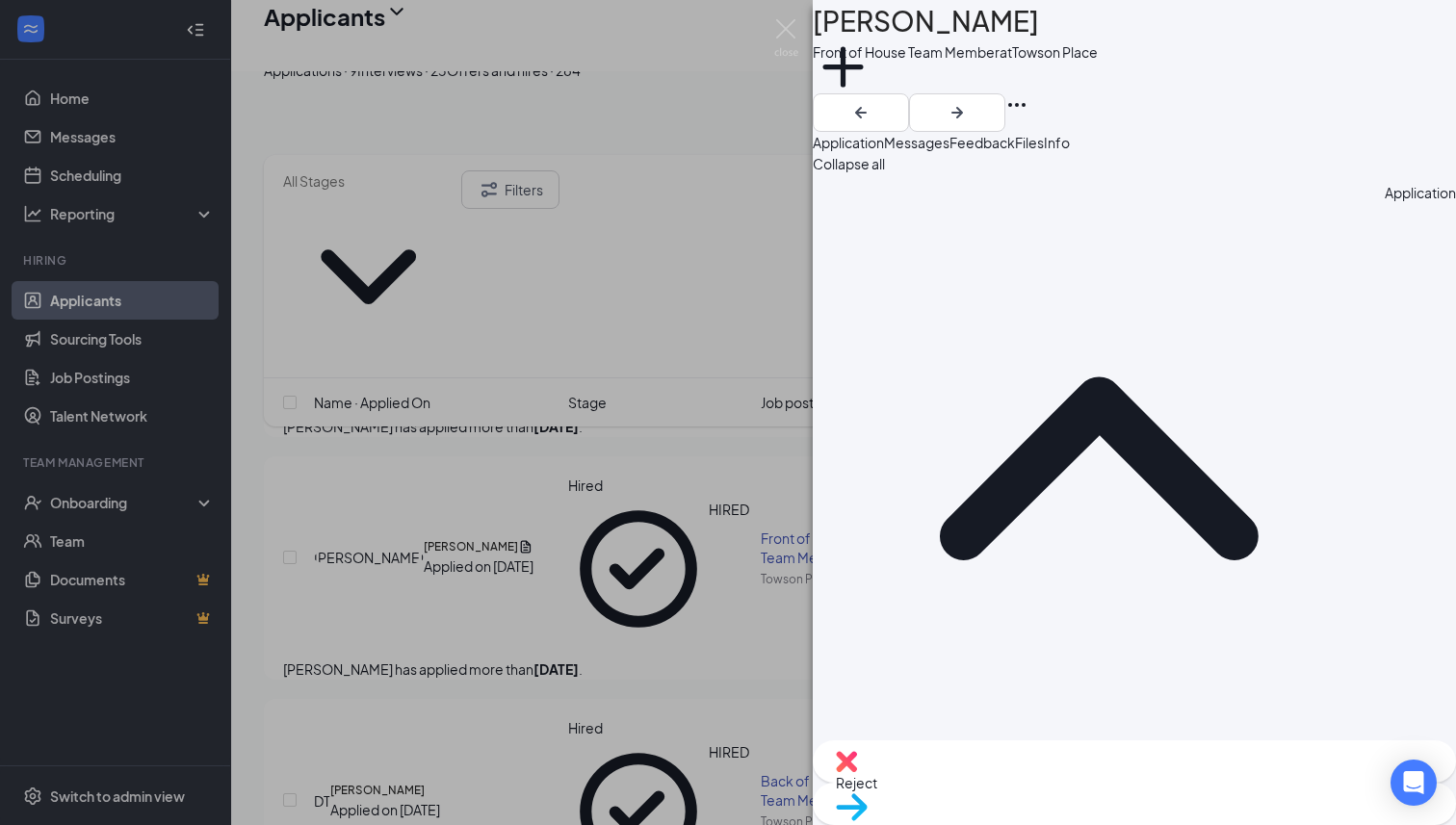
click at [1015, 151] on span "Feedback" at bounding box center [982, 142] width 65 height 17
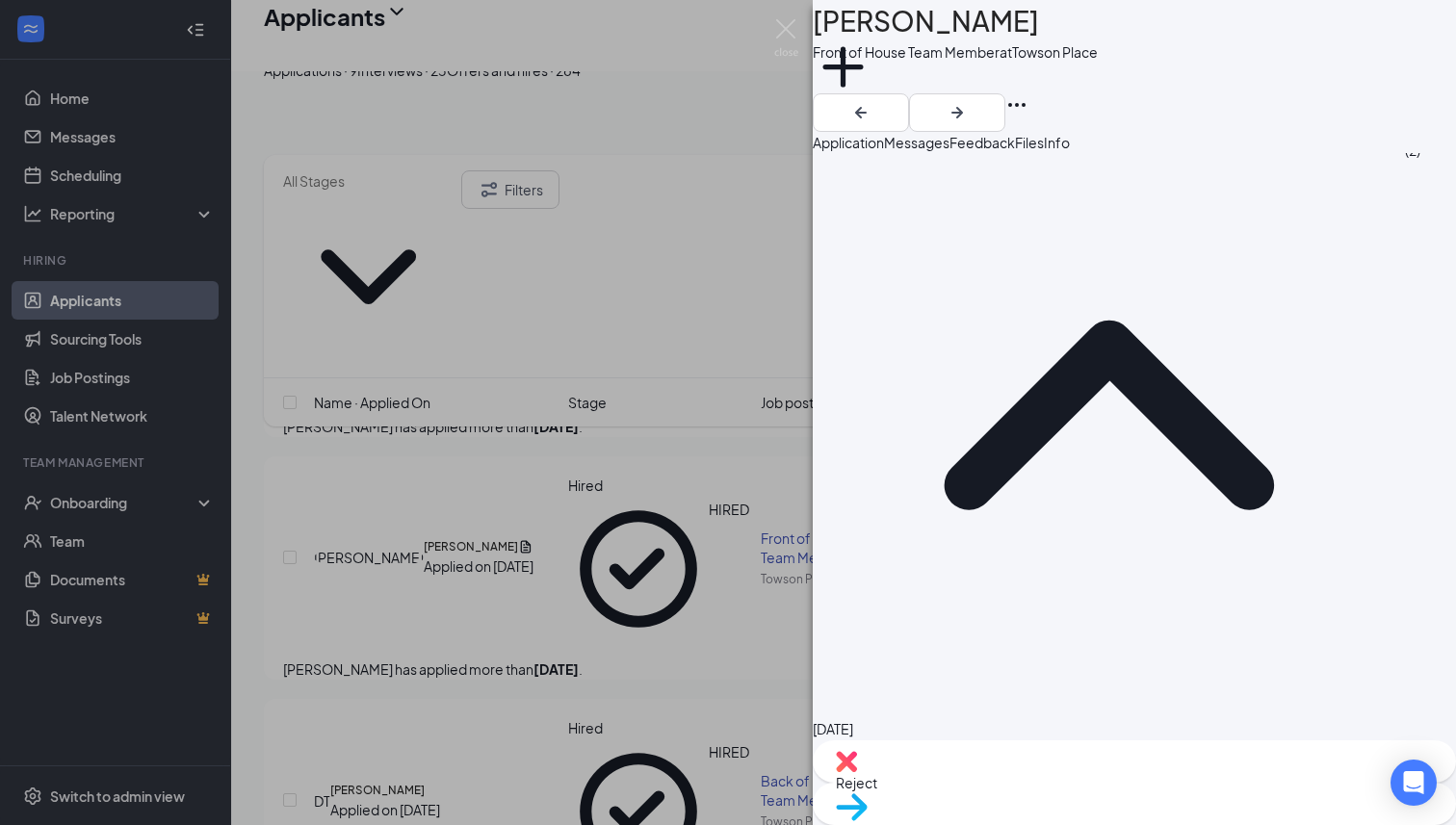
scroll to position [144, 0]
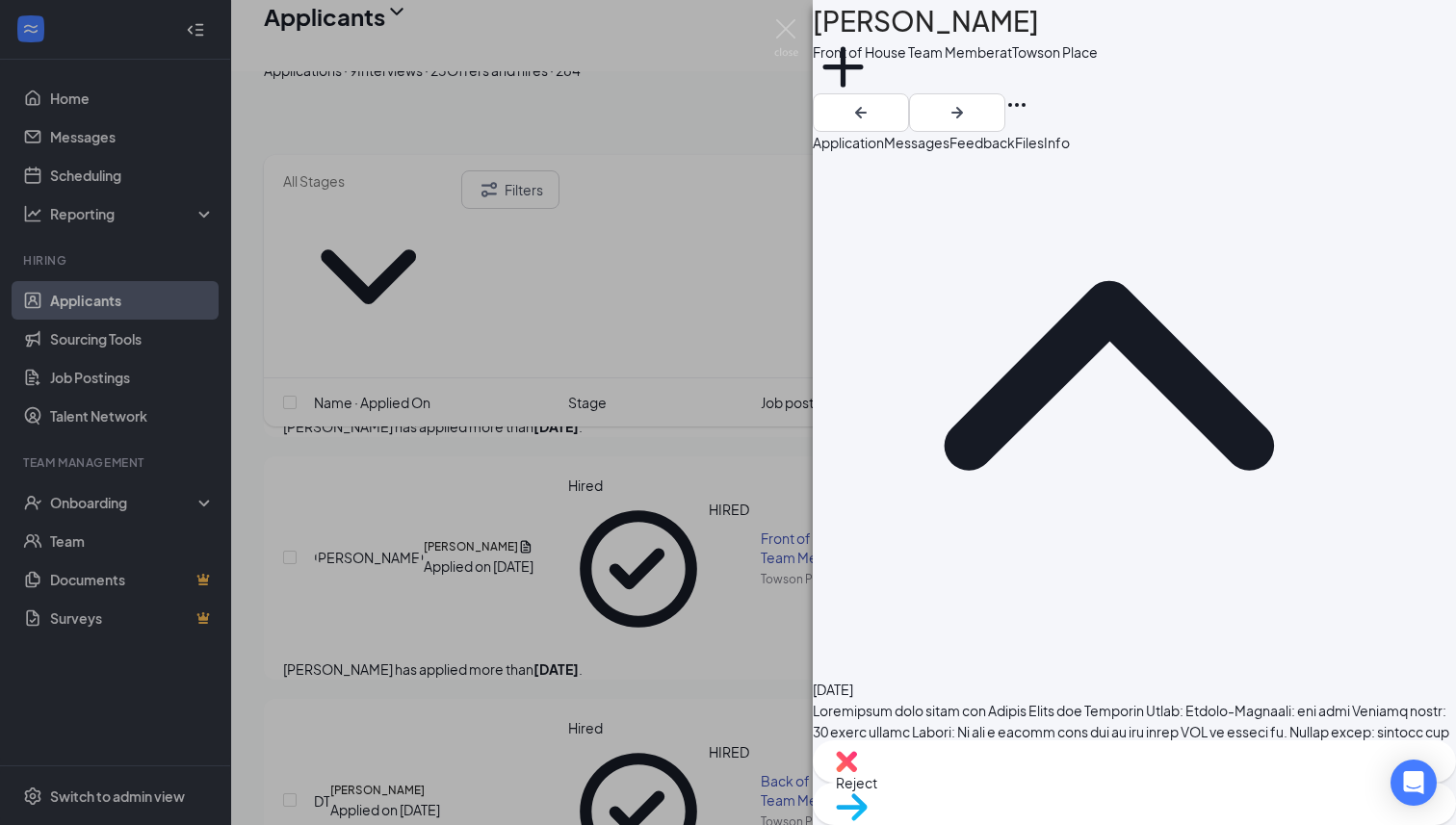
click at [950, 147] on span "Messages" at bounding box center [916, 142] width 65 height 17
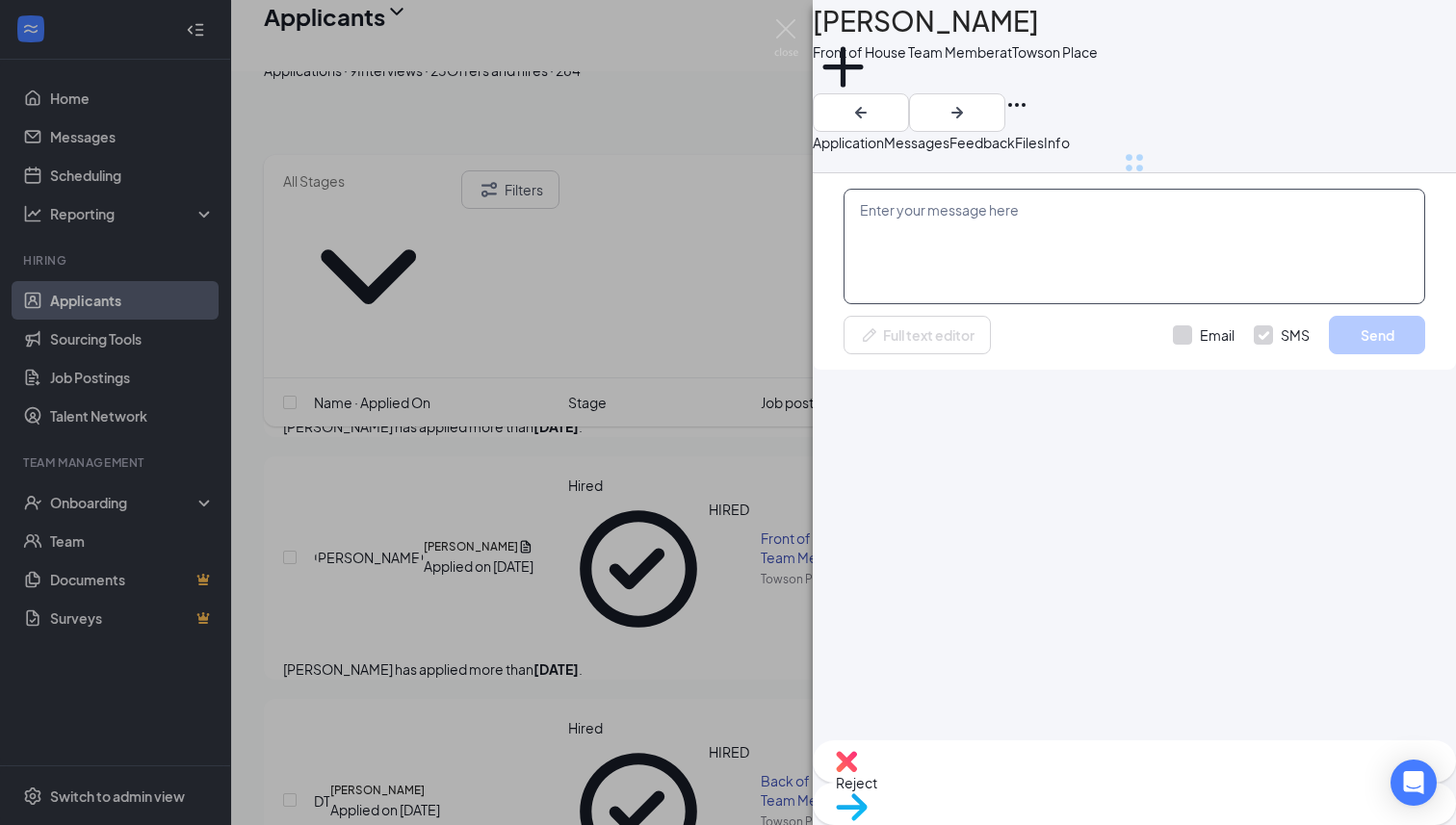
click at [996, 304] on textarea at bounding box center [1135, 247] width 582 height 116
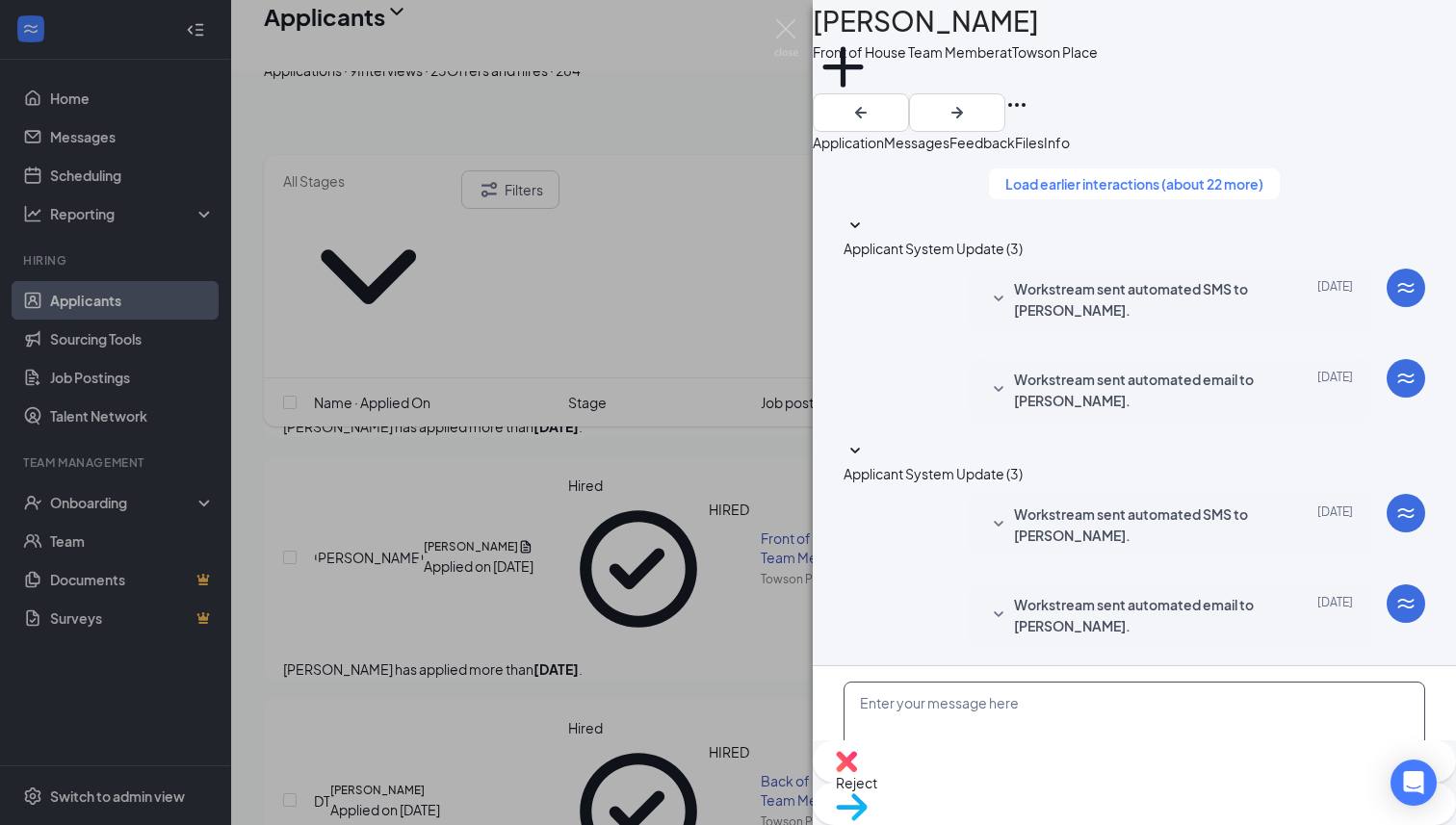
paste textarea "Hello [PERSON_NAME], would you be able to complete your paperwork by 3pm [DATE]…"
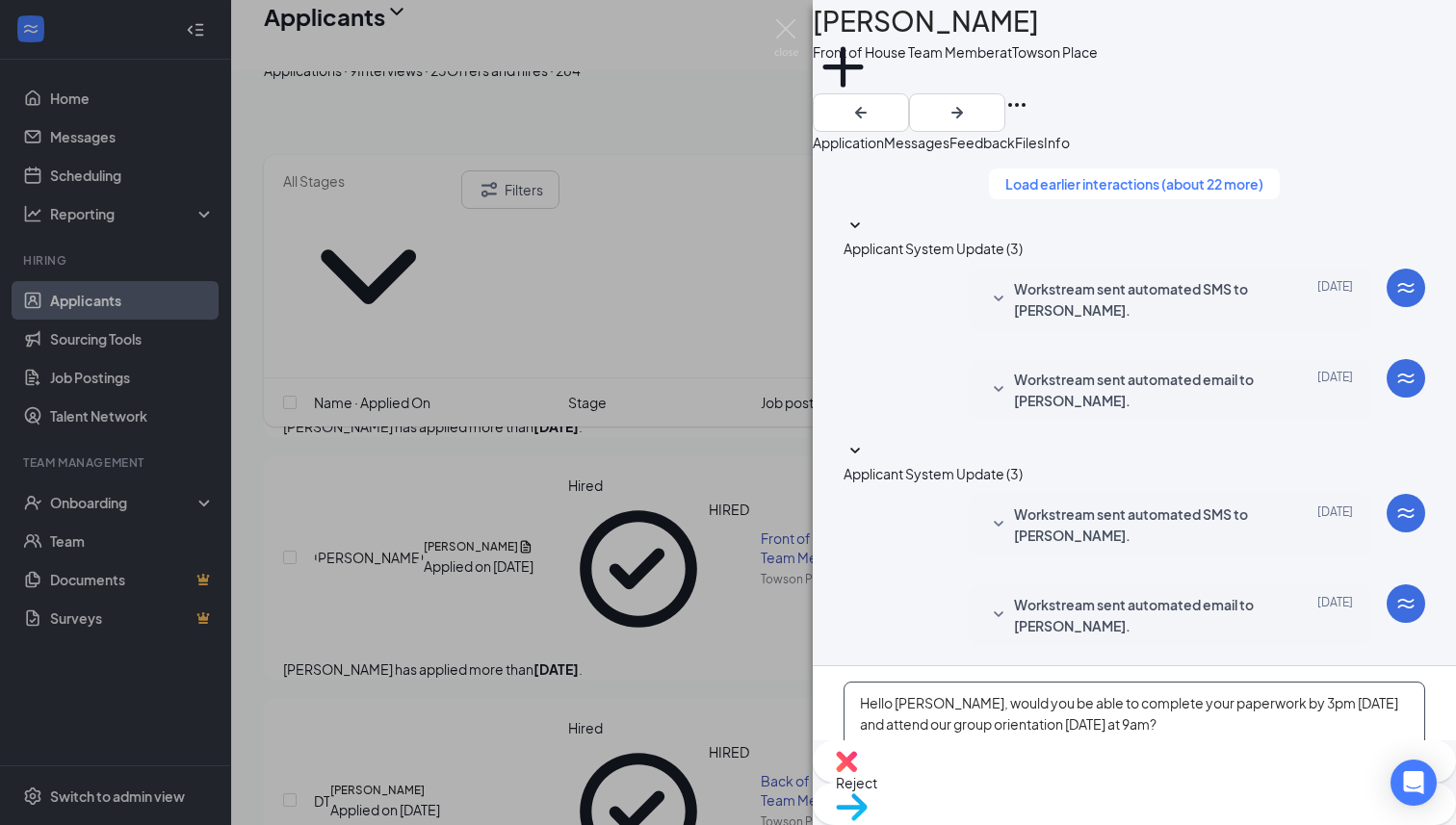
scroll to position [175, 0]
click at [922, 682] on textarea "Hello [PERSON_NAME], would you be able to complete your paperwork by 3pm [DATE]…" at bounding box center [1135, 740] width 582 height 116
click at [1223, 682] on textarea "Hello Avion, would you be able to complete your paperwork by 3pm today and atte…" at bounding box center [1135, 740] width 582 height 116
type textarea "Hello Avion, would you be able to complete your paperwork by 3pm today and atte…"
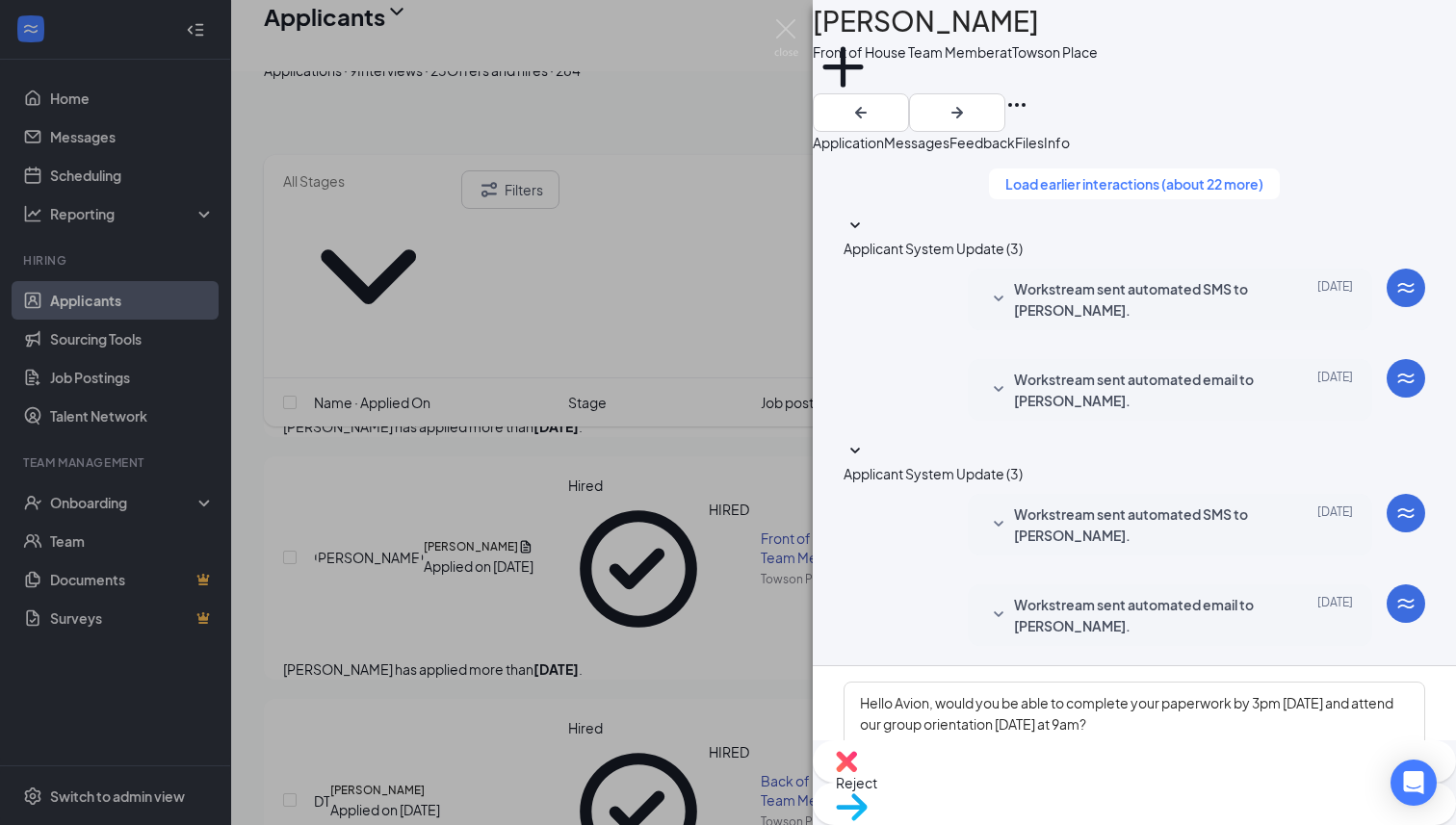
click at [1183, 819] on input "Email" at bounding box center [1204, 828] width 62 height 19
checkbox input "true"
click at [1312, 809] on div "Email SMS Send" at bounding box center [1299, 828] width 252 height 39
click at [1329, 809] on button "Send" at bounding box center [1377, 828] width 96 height 39
click at [433, 648] on div "AW Avion Woodley Front of House Team Member at Towson Place Add a tag Applicati…" at bounding box center [728, 412] width 1456 height 825
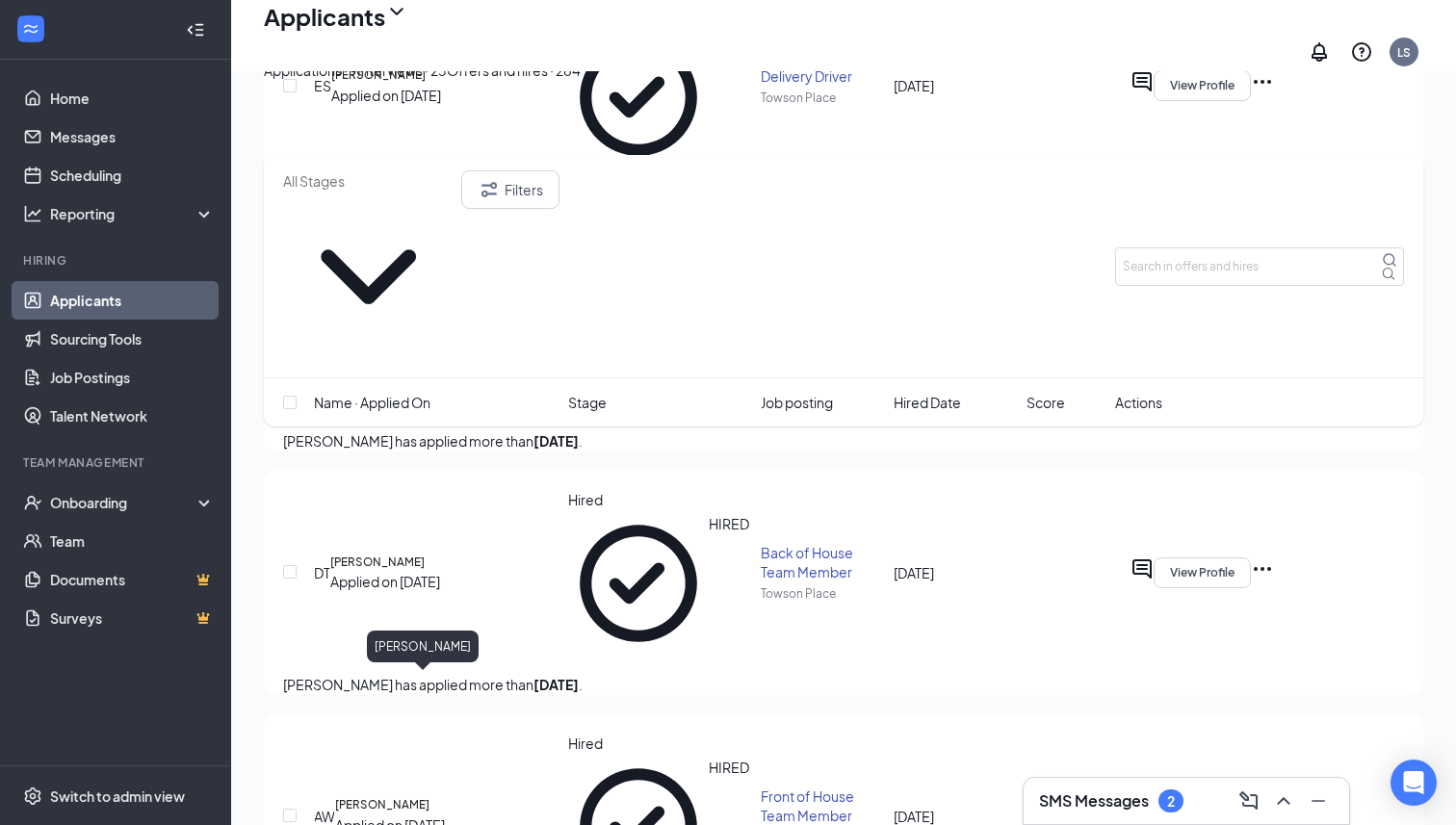
scroll to position [613, 0]
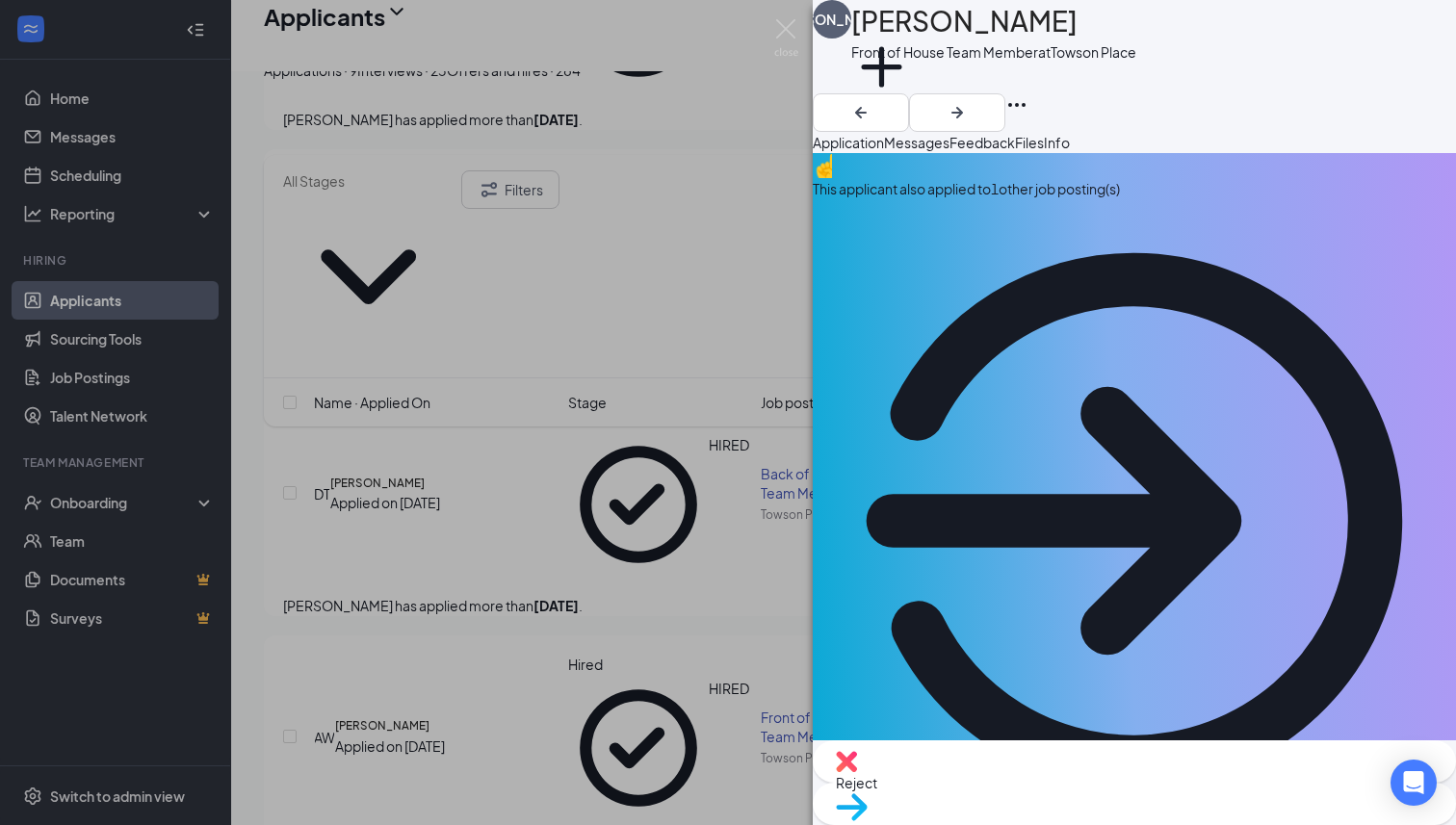
click at [528, 582] on div "JO Johance Oliver Front of House Team Member at Towson Place Add a tag Applicat…" at bounding box center [728, 412] width 1456 height 825
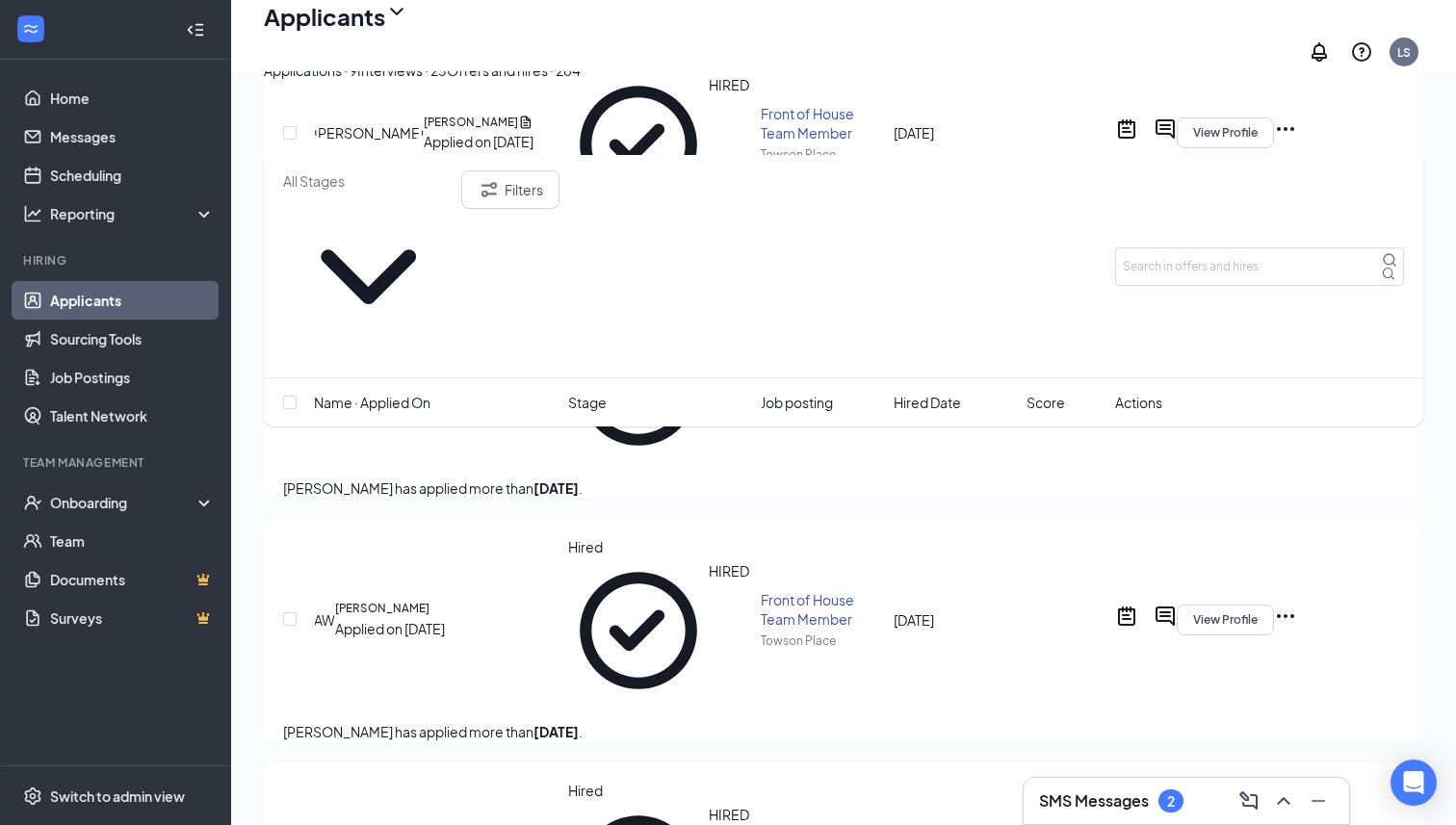
scroll to position [748, 0]
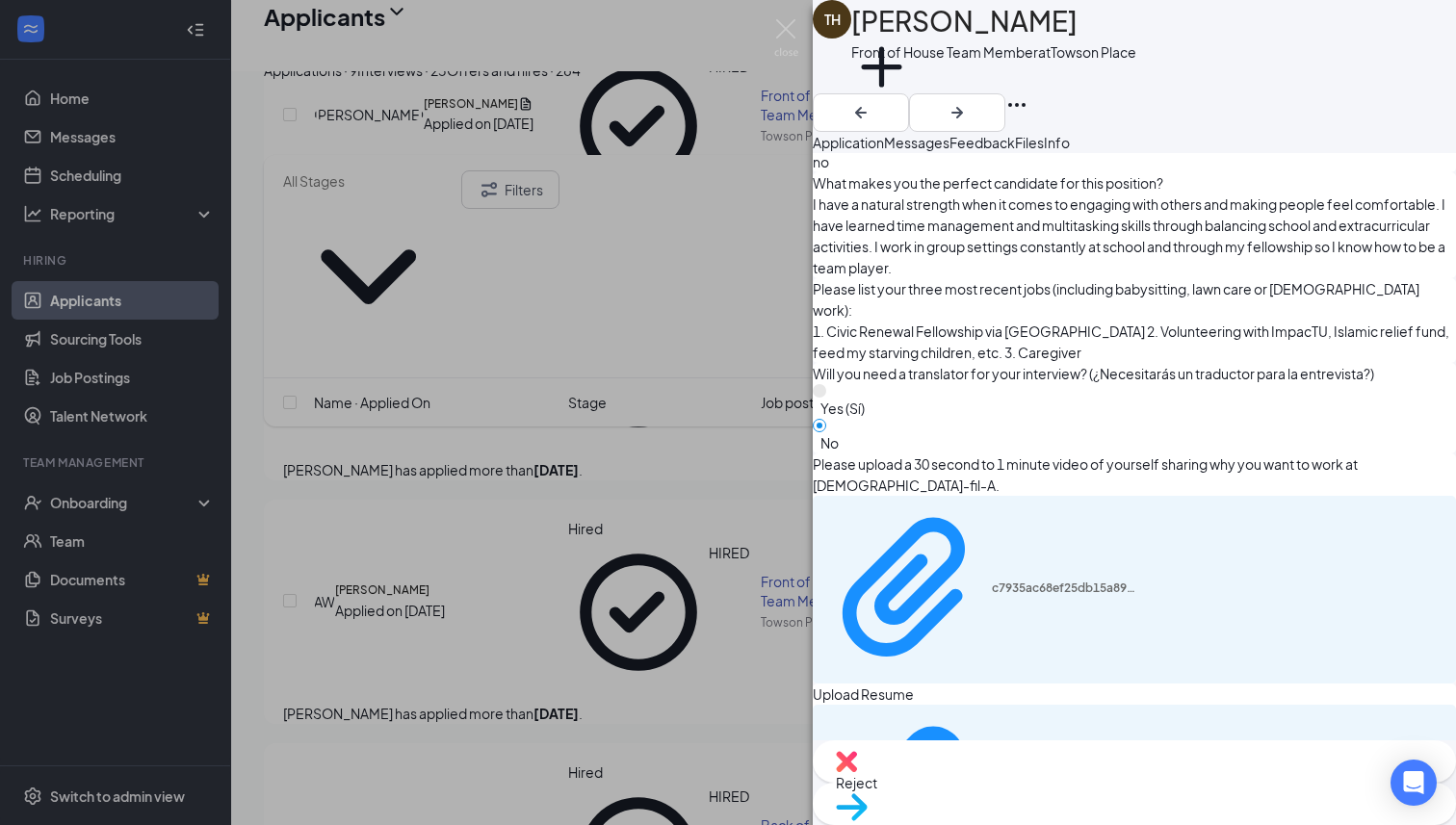
scroll to position [1276, 0]
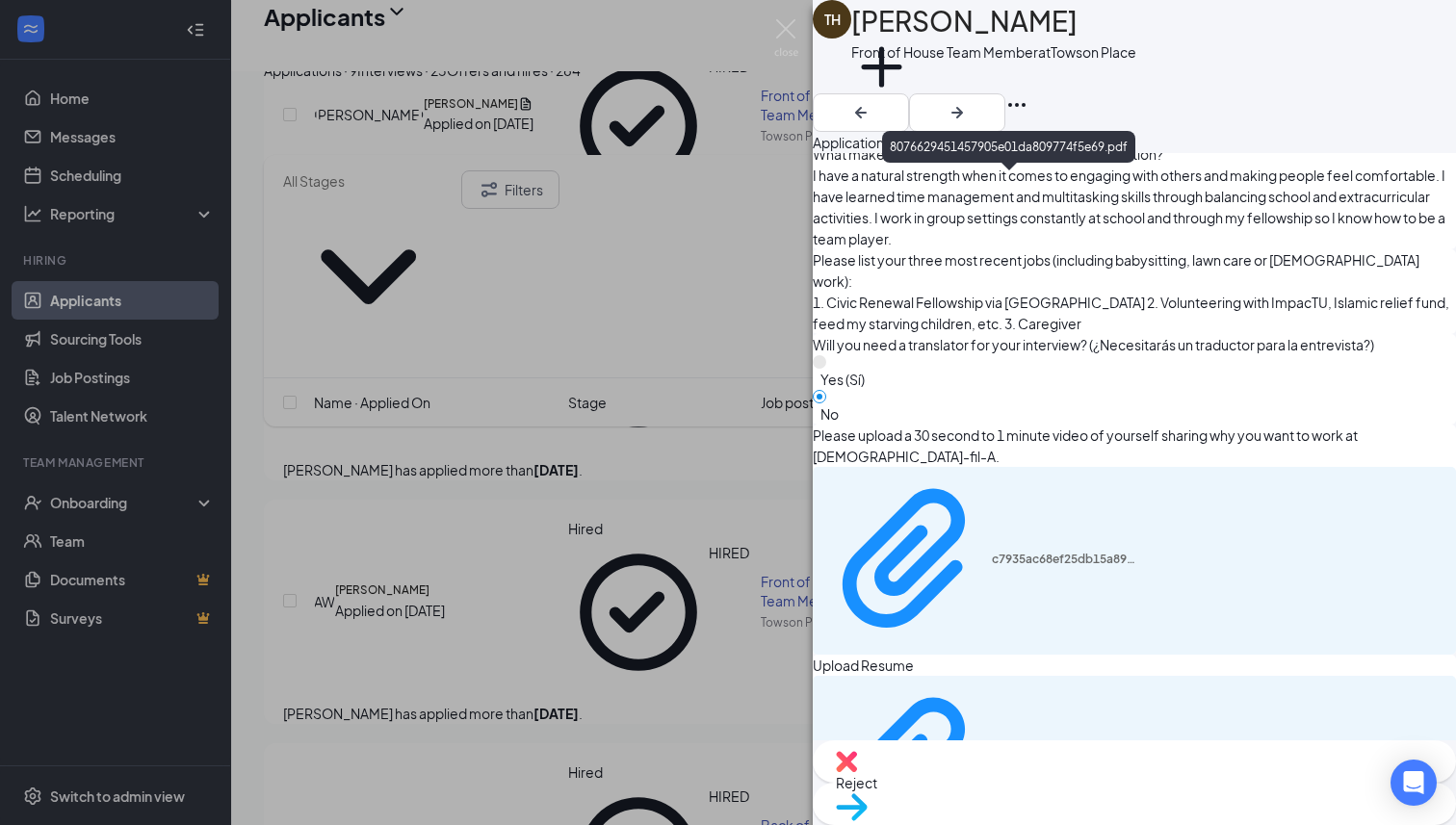
click at [1123, 137] on div "8076629451457905e01da809774f5e69.pdf" at bounding box center [1008, 147] width 253 height 32
click at [1124, 158] on div "8076629451457905e01da809774f5e69.pdf" at bounding box center [1008, 147] width 253 height 32
click at [1015, 151] on span "Feedback" at bounding box center [982, 142] width 65 height 17
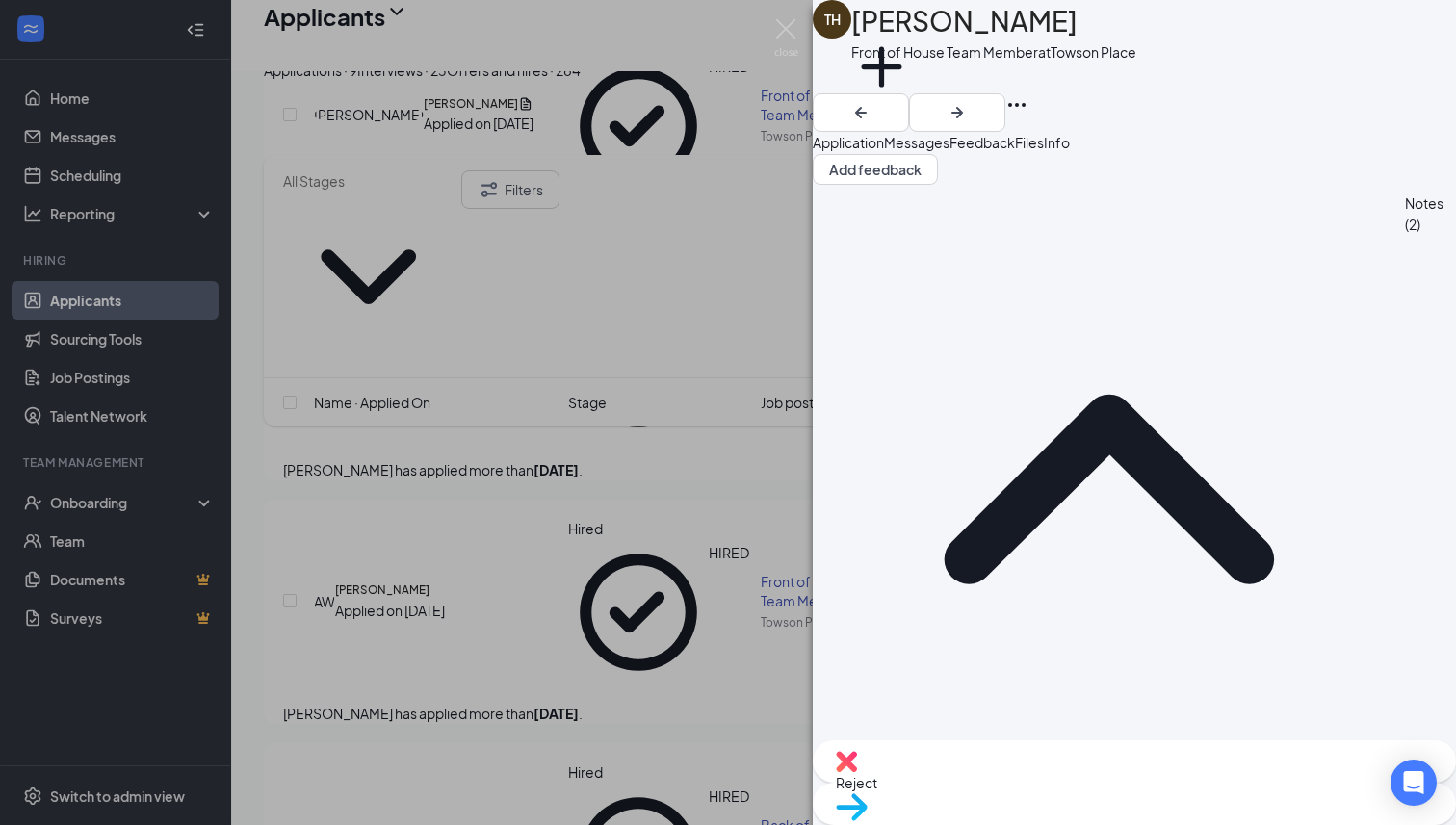
scroll to position [32, 0]
click at [768, 405] on div "TH Theresa Hawkins Front of House Team Member at Towson Place Add a tag Applica…" at bounding box center [728, 412] width 1456 height 825
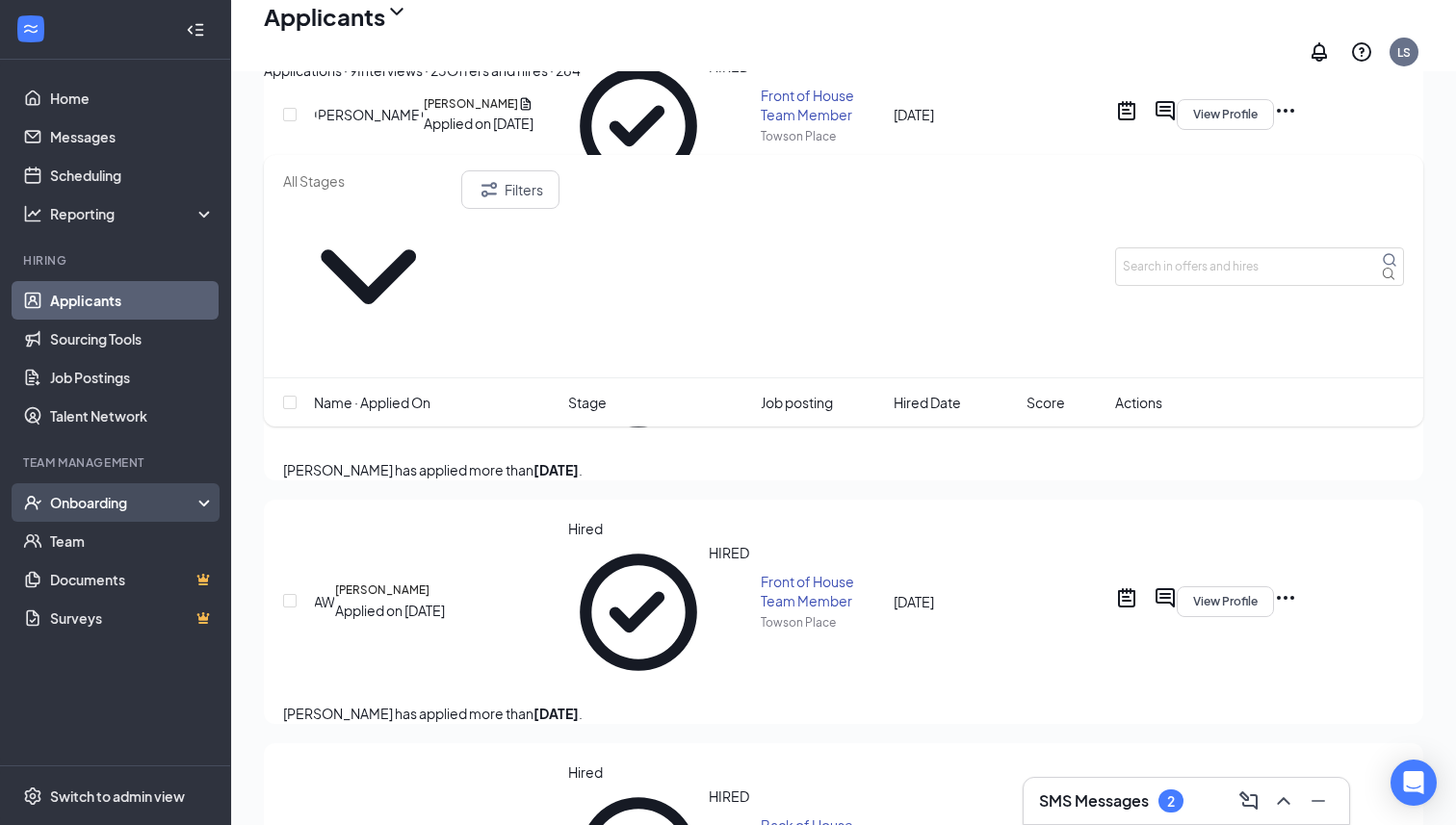
click at [177, 509] on div "Onboarding" at bounding box center [124, 502] width 148 height 19
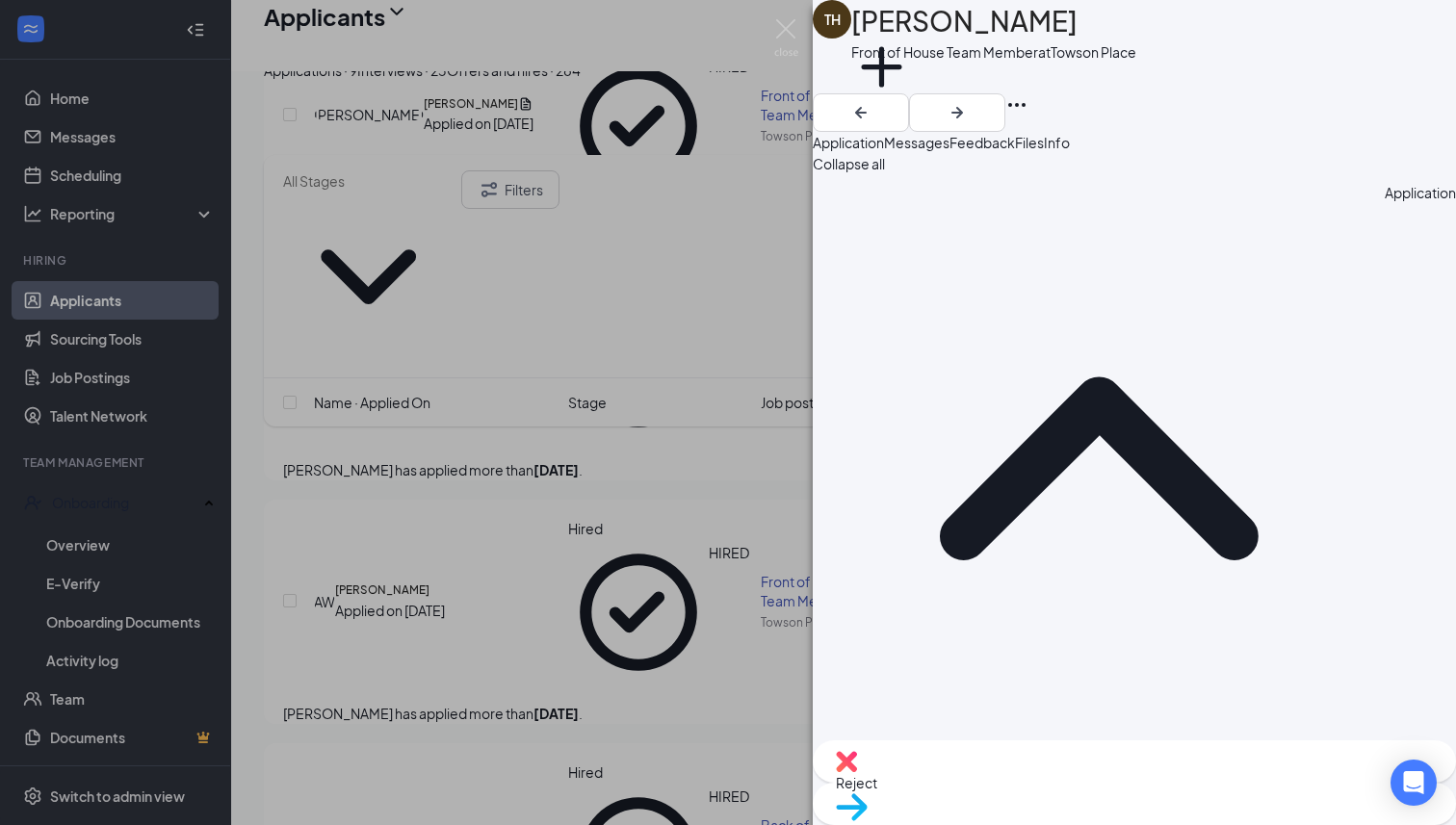
click at [601, 436] on div "TH Theresa Hawkins Front of House Team Member at Towson Place Add a tag Applica…" at bounding box center [728, 412] width 1456 height 825
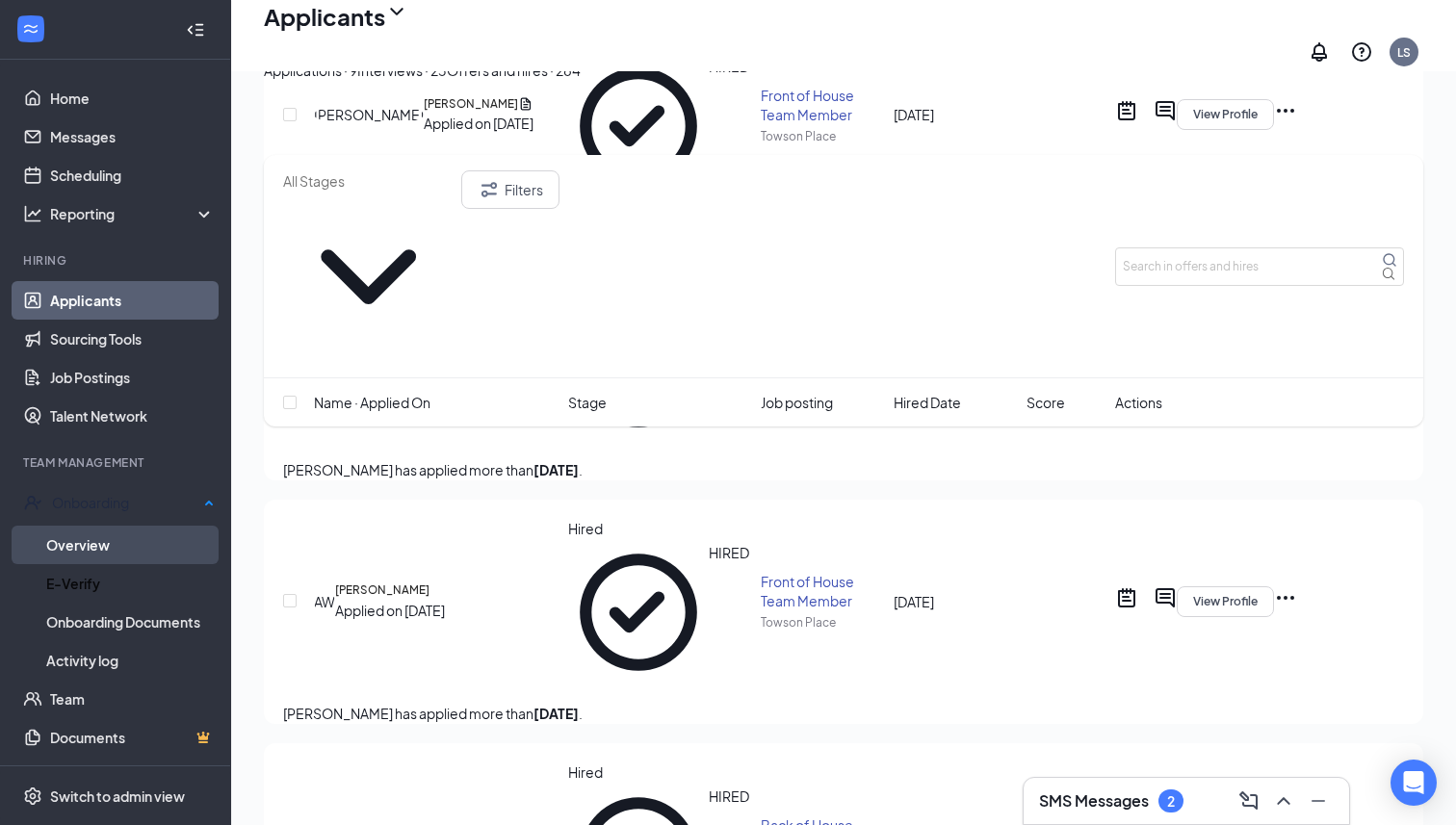
click at [117, 535] on link "Overview" at bounding box center [130, 545] width 169 height 39
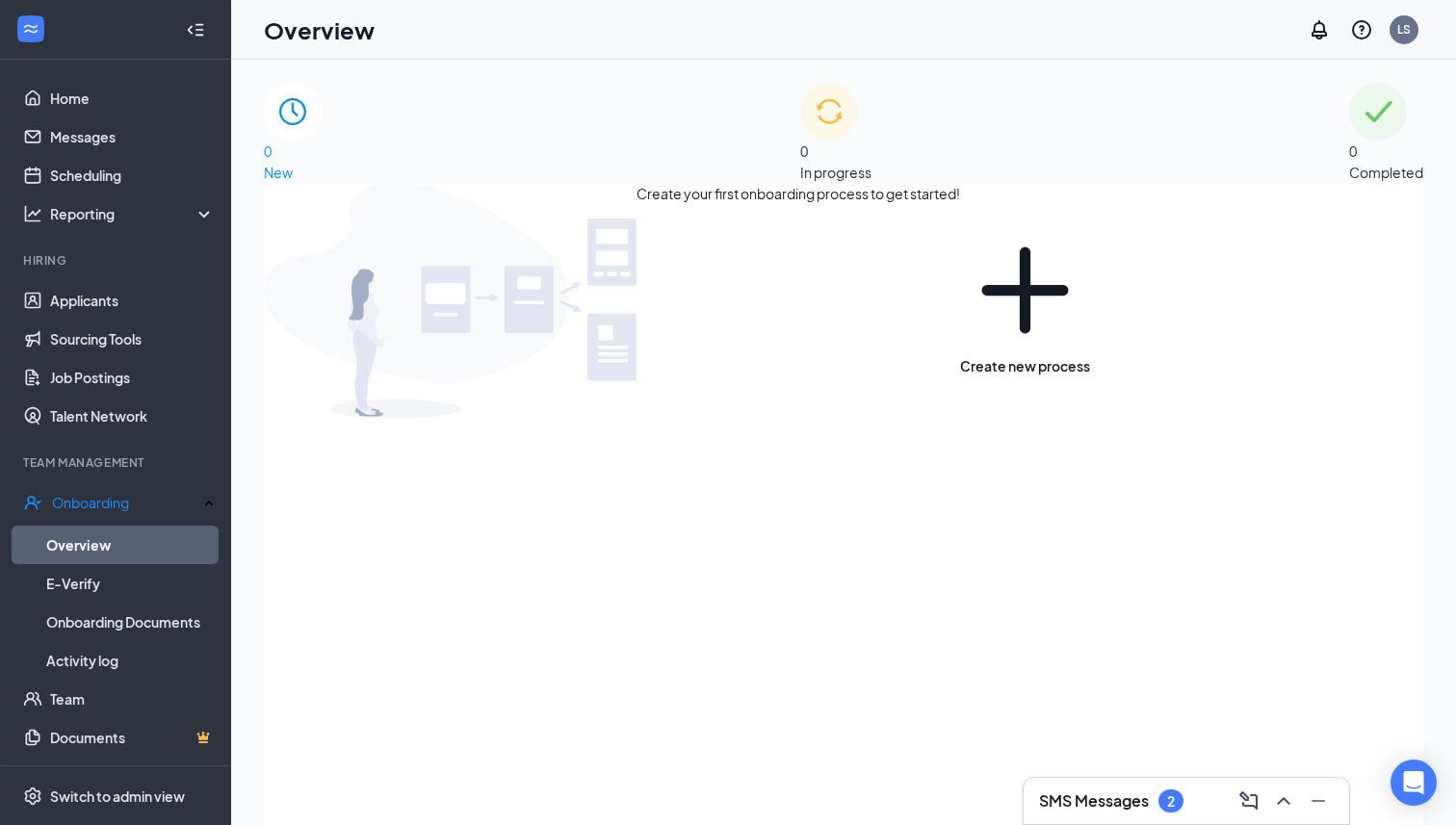
click at [868, 150] on div "0 In progress" at bounding box center [835, 133] width 71 height 100
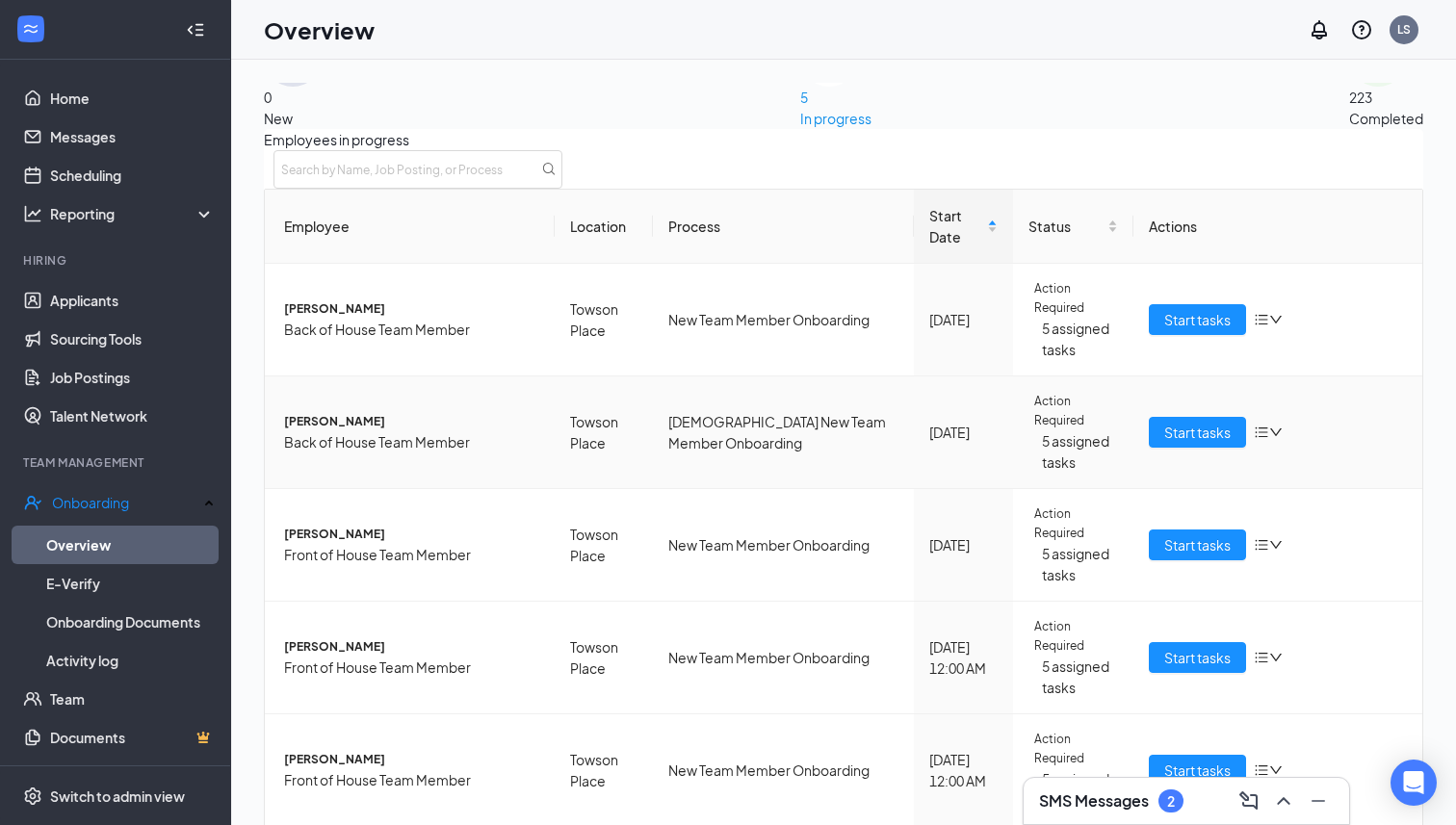
scroll to position [104, 0]
click at [128, 96] on link "Home" at bounding box center [132, 98] width 165 height 39
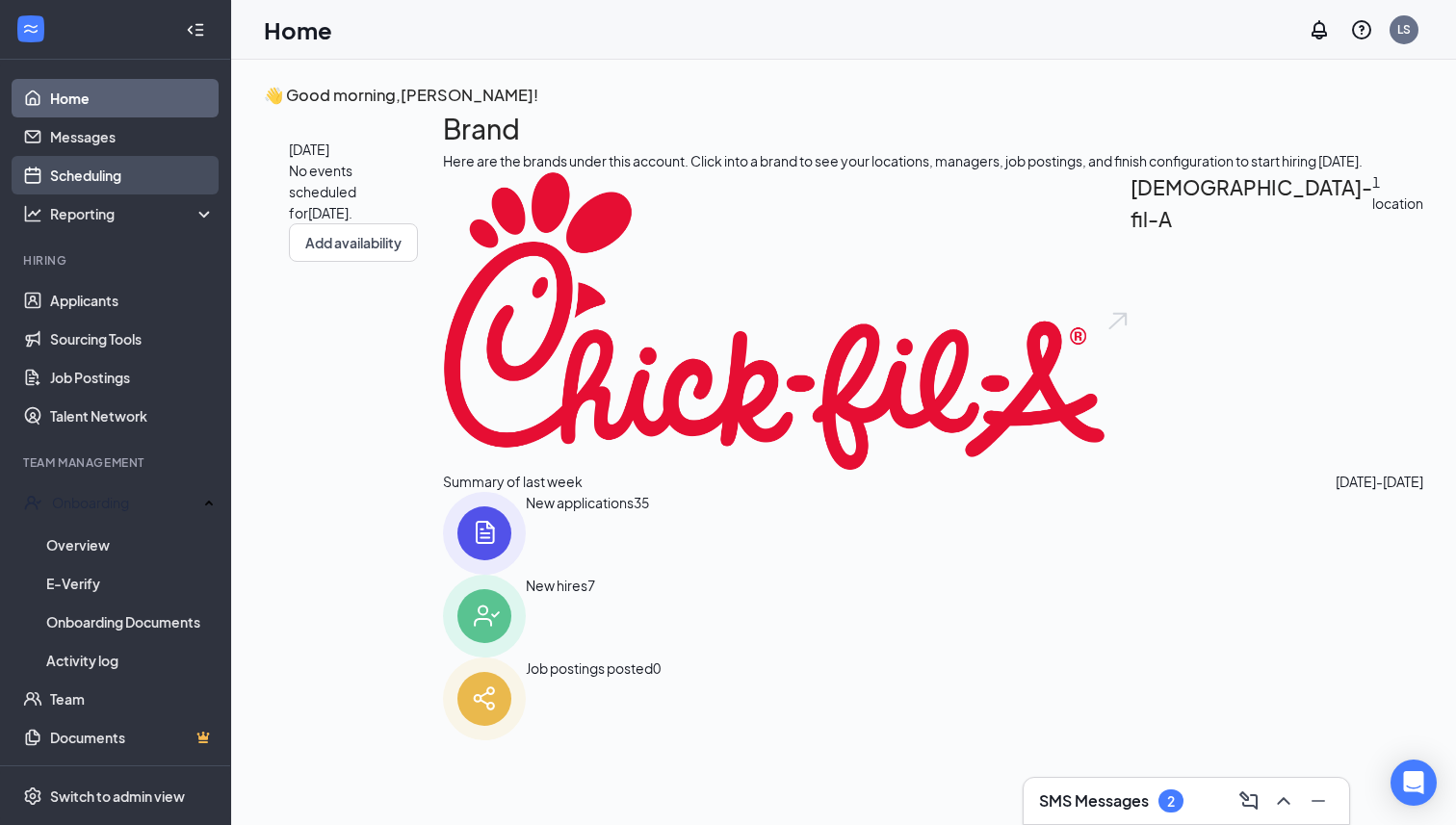
click at [131, 179] on link "Scheduling" at bounding box center [132, 175] width 165 height 39
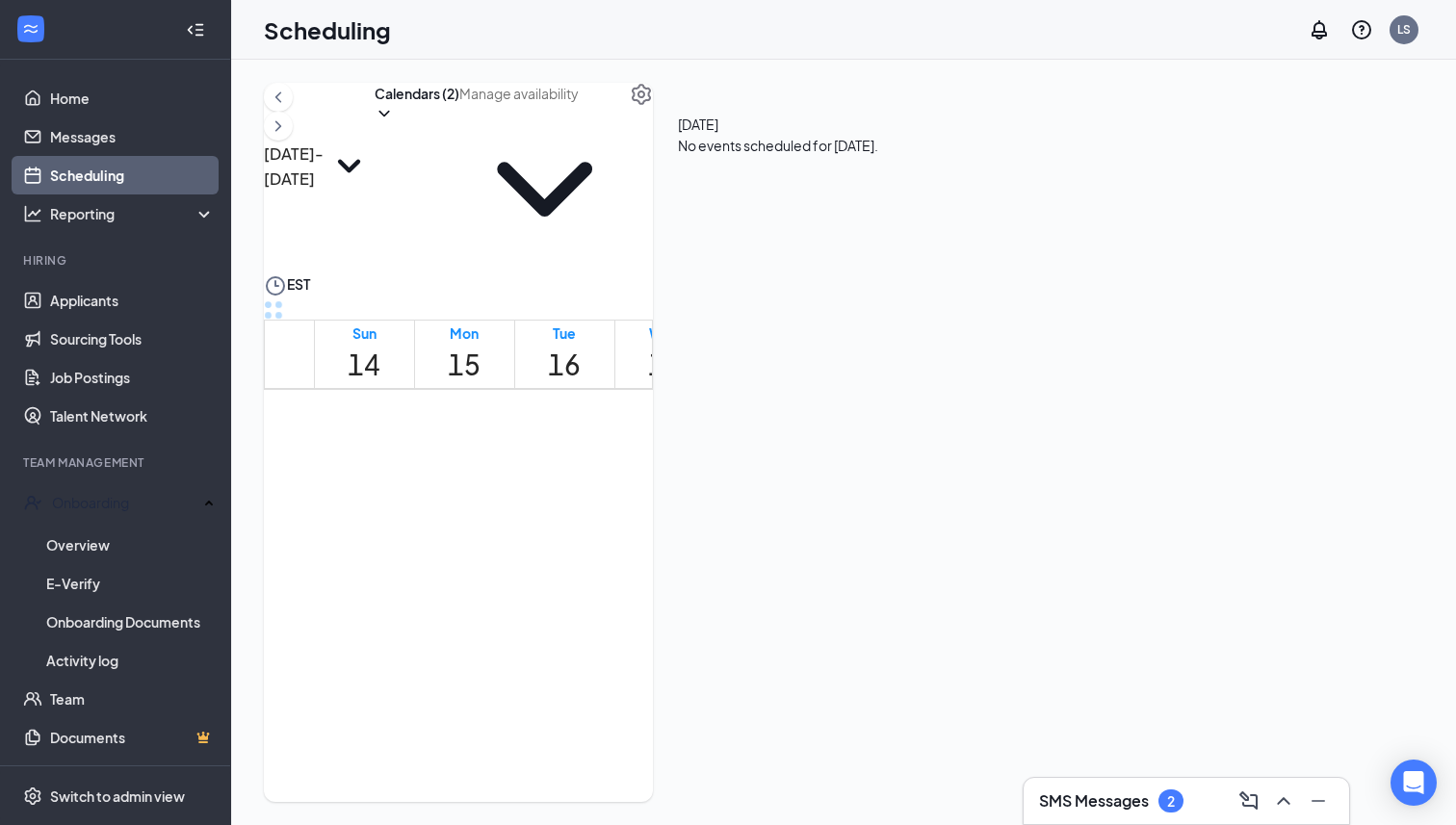
scroll to position [1503, 0]
click at [748, 614] on span "2:00-2:45 PM" at bounding box center [733, 654] width 29 height 80
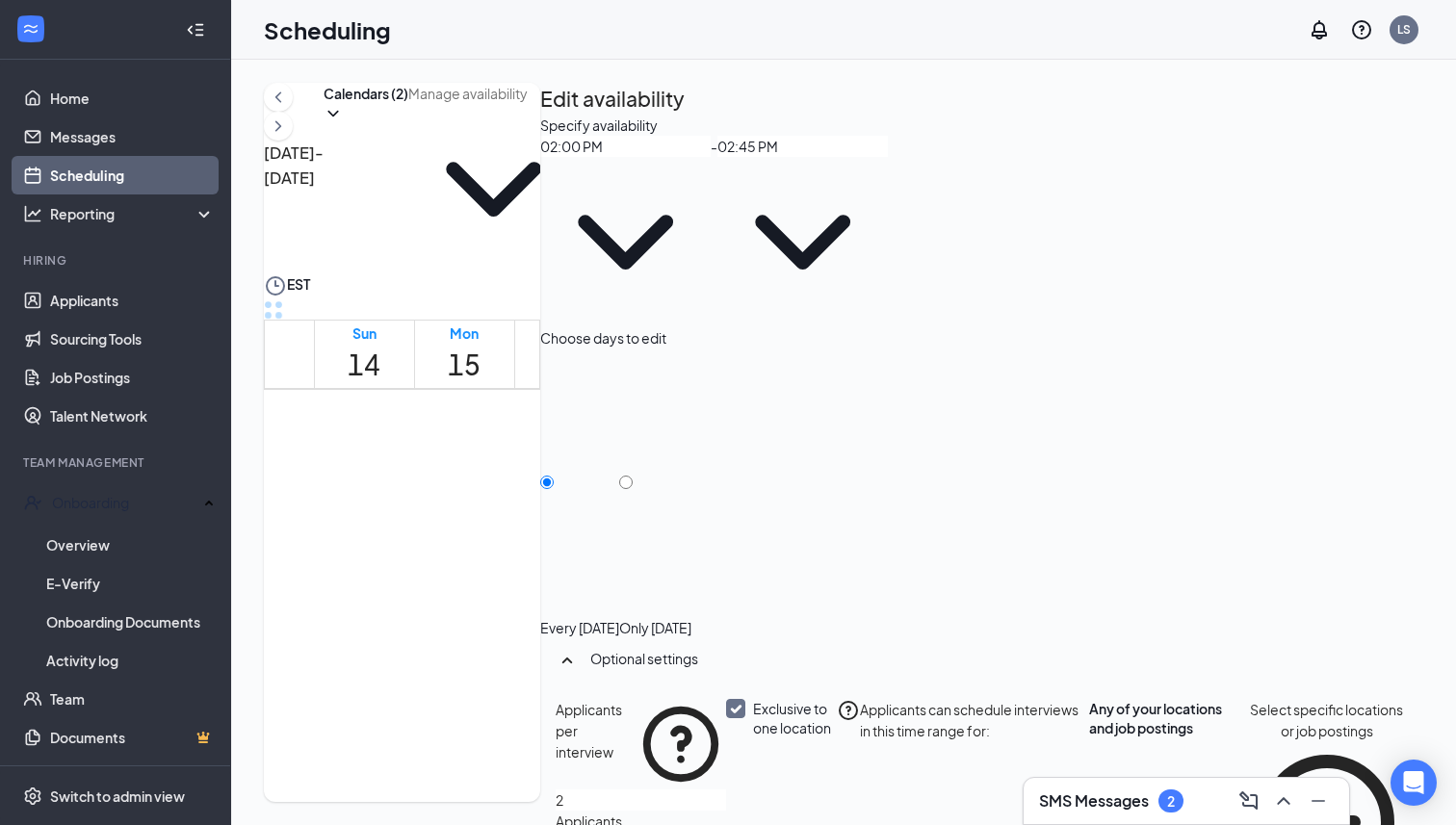
click at [711, 235] on span "02:00 PM" at bounding box center [625, 233] width 170 height 190
click at [711, 226] on span "02:00 PM" at bounding box center [625, 233] width 170 height 190
click at [711, 235] on span "02:00 PM" at bounding box center [625, 233] width 170 height 190
click at [748, 614] on span "2:00-2:45 PM" at bounding box center [733, 654] width 29 height 80
click at [711, 157] on input "02:00 PM" at bounding box center [625, 146] width 170 height 21
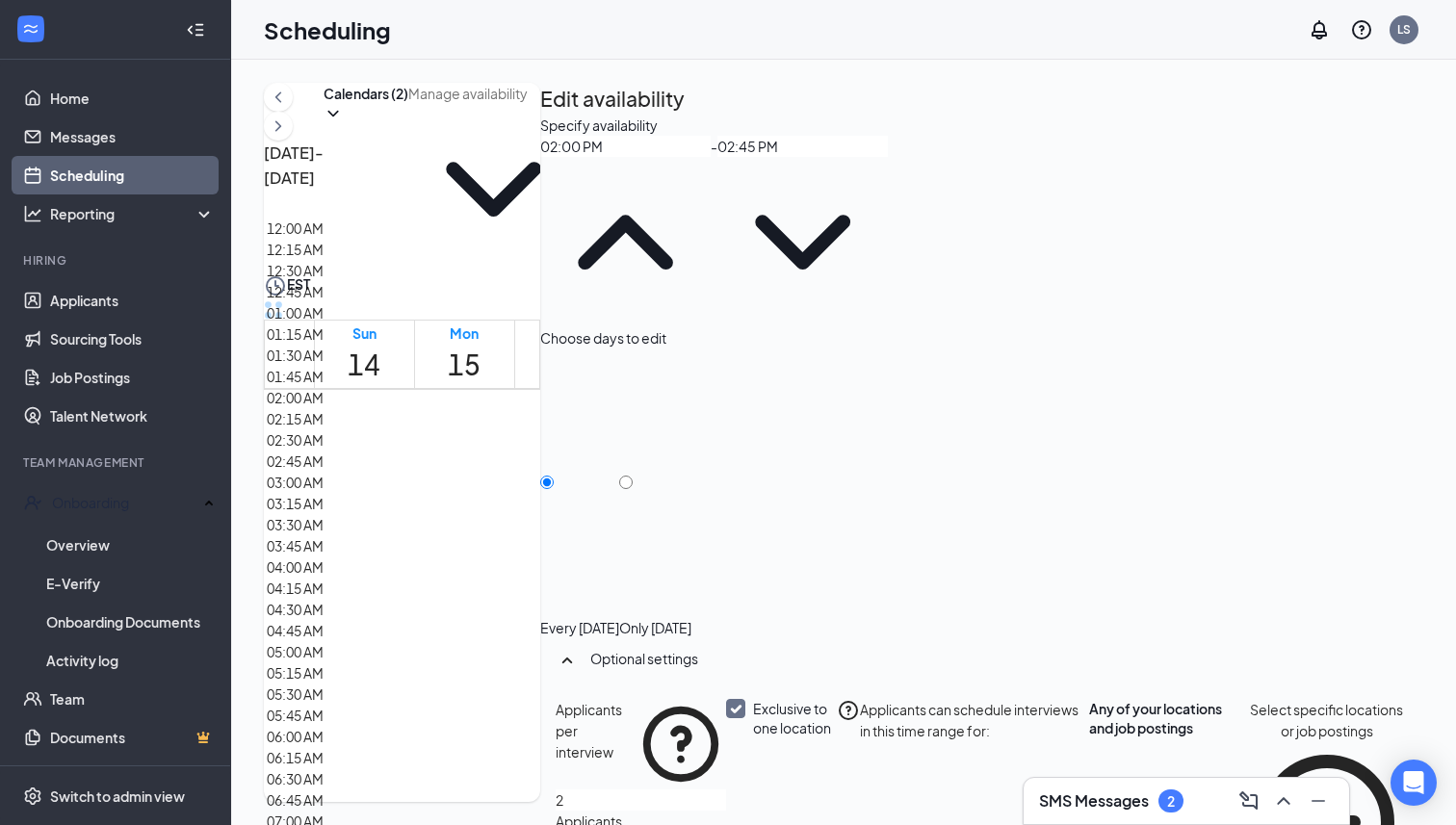
scroll to position [2341, 0]
type input "02:15 PM"
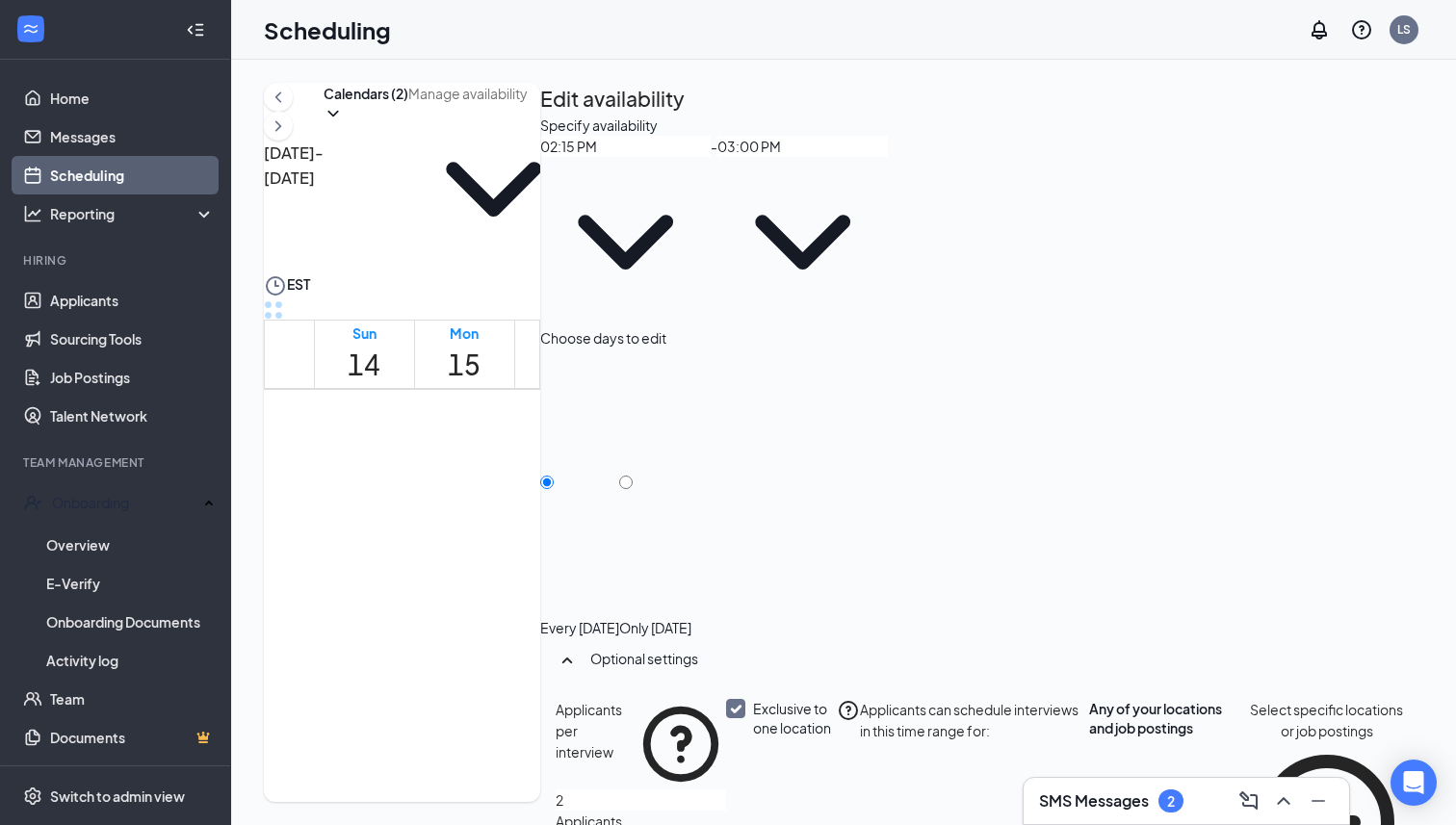
click at [888, 157] on input "03:00 PM" at bounding box center [803, 146] width 170 height 21
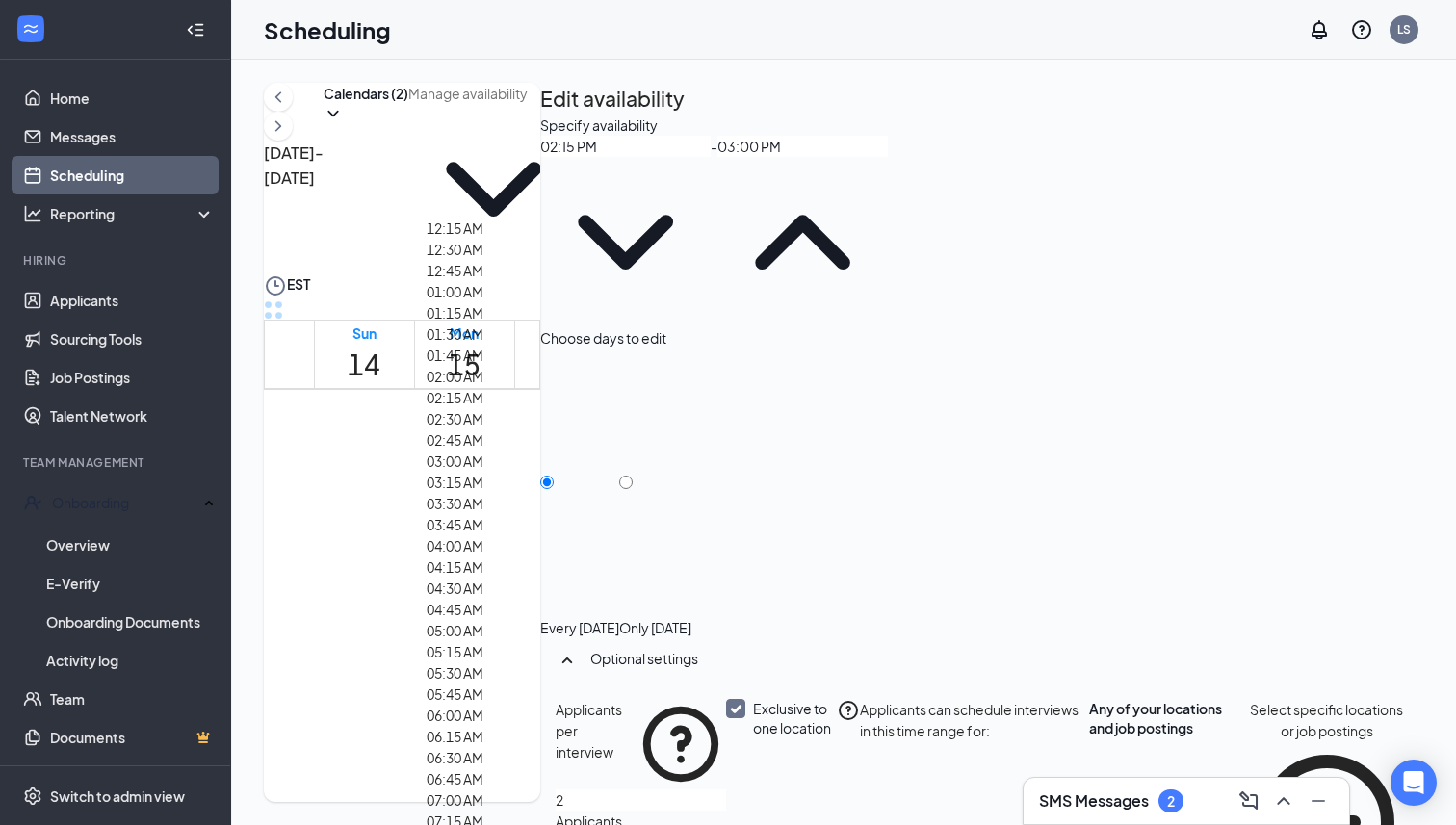
scroll to position [2498, 0]
type input "03:15 PM"
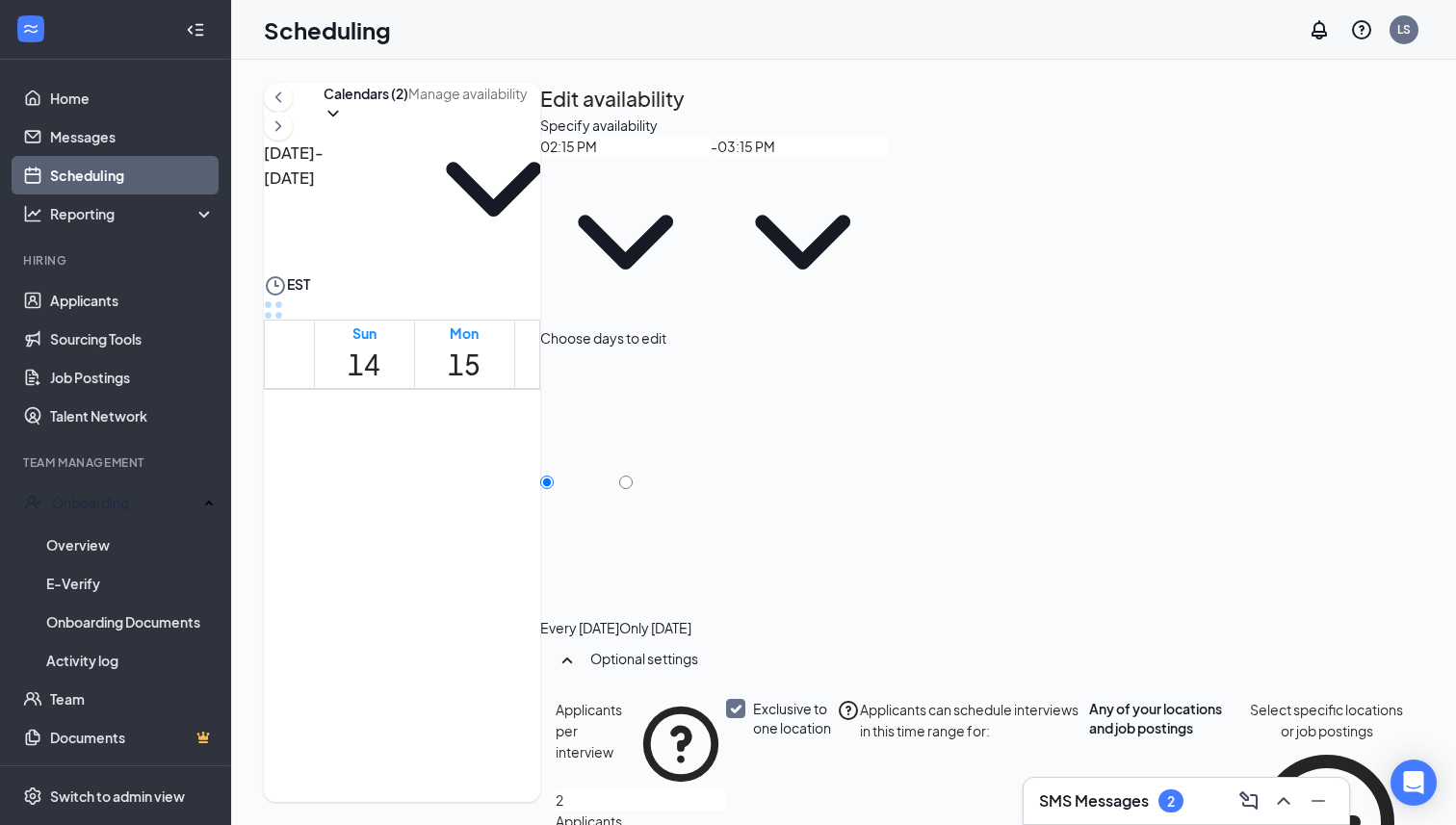
click at [711, 233] on span "02:15 PM 12:00 AM 12:15 AM 12:30 AM 12:45 AM 01:00 AM 01:15 AM 01:30 AM 01:45 A…" at bounding box center [625, 233] width 170 height 190
click at [711, 157] on input "02:15 PM" at bounding box center [625, 146] width 170 height 21
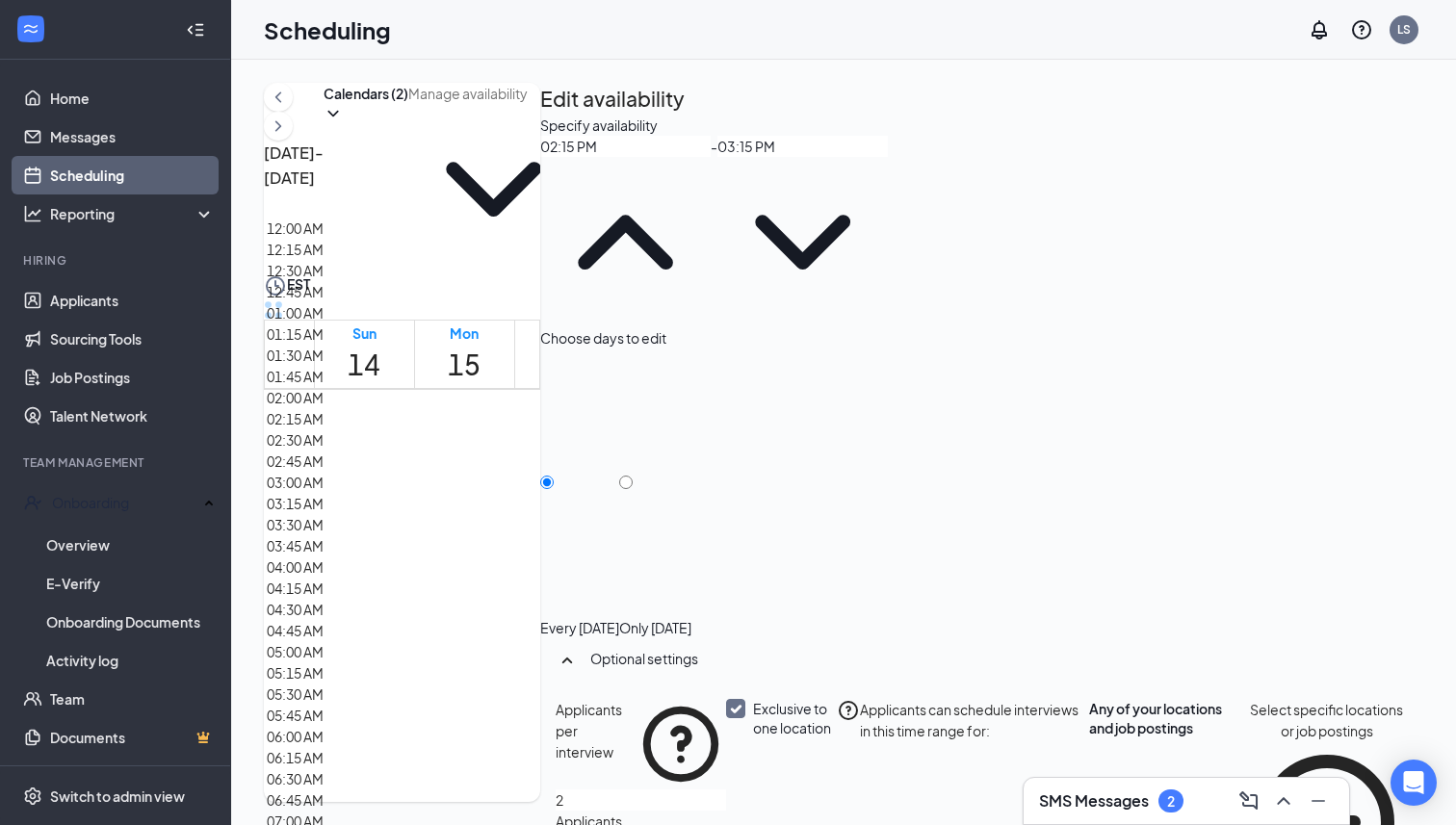
scroll to position [2385, 0]
type input "02:30 PM"
type input "03:30 PM"
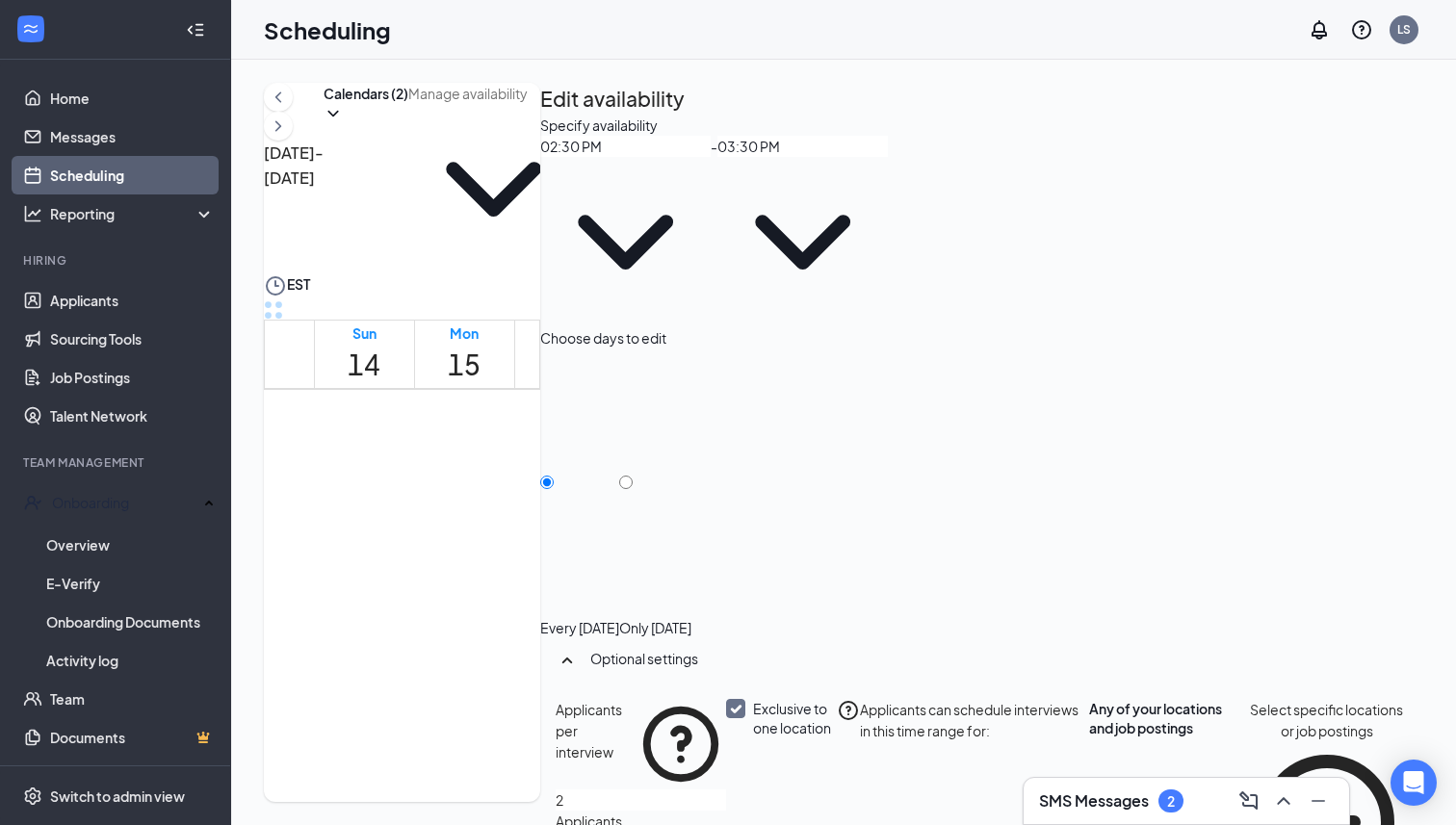
click at [804, 611] on span "2:15-2:30 PM" at bounding box center [797, 639] width 33 height 56
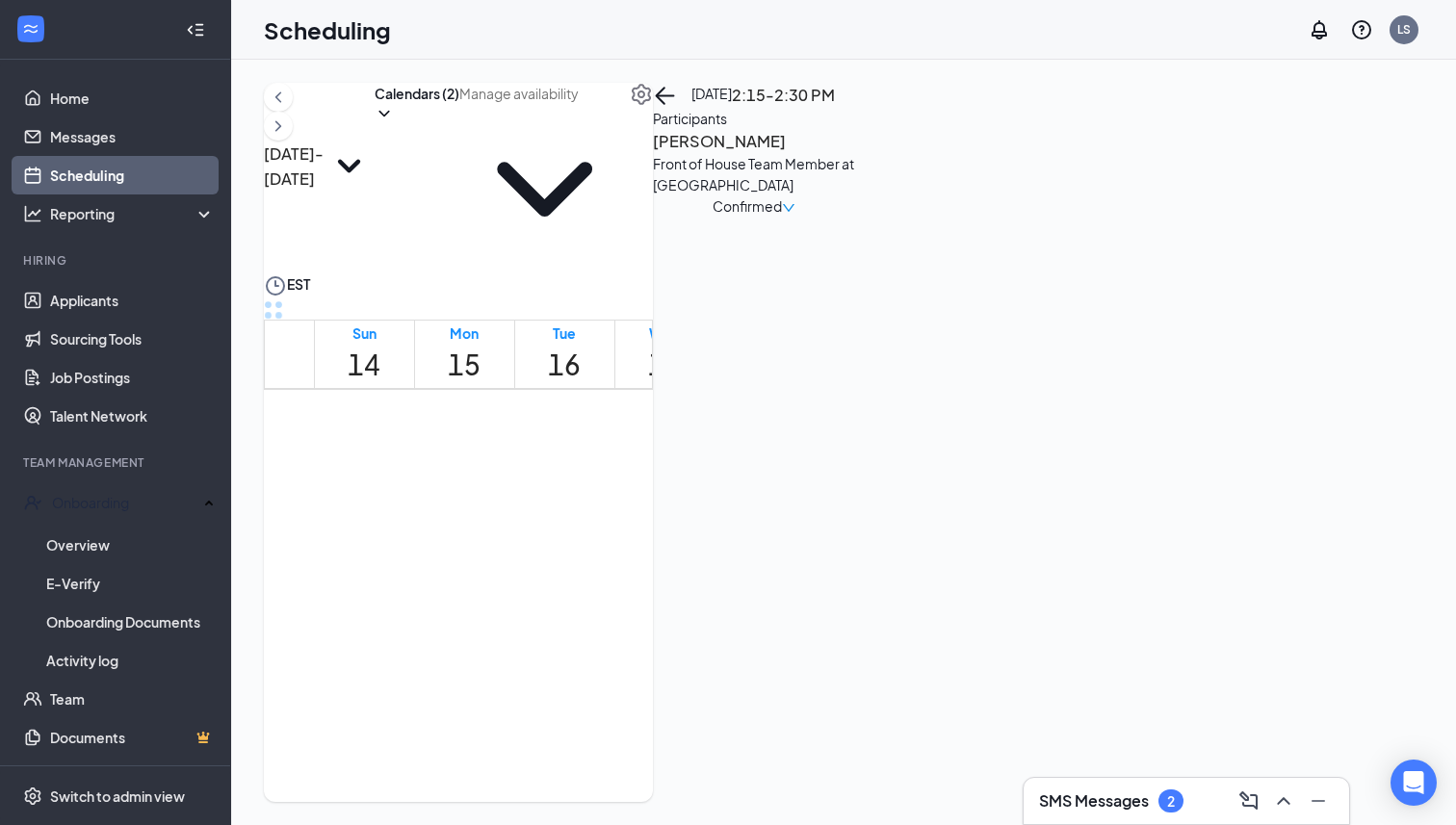
click at [748, 614] on span "2:00-2:45 PM" at bounding box center [733, 654] width 29 height 80
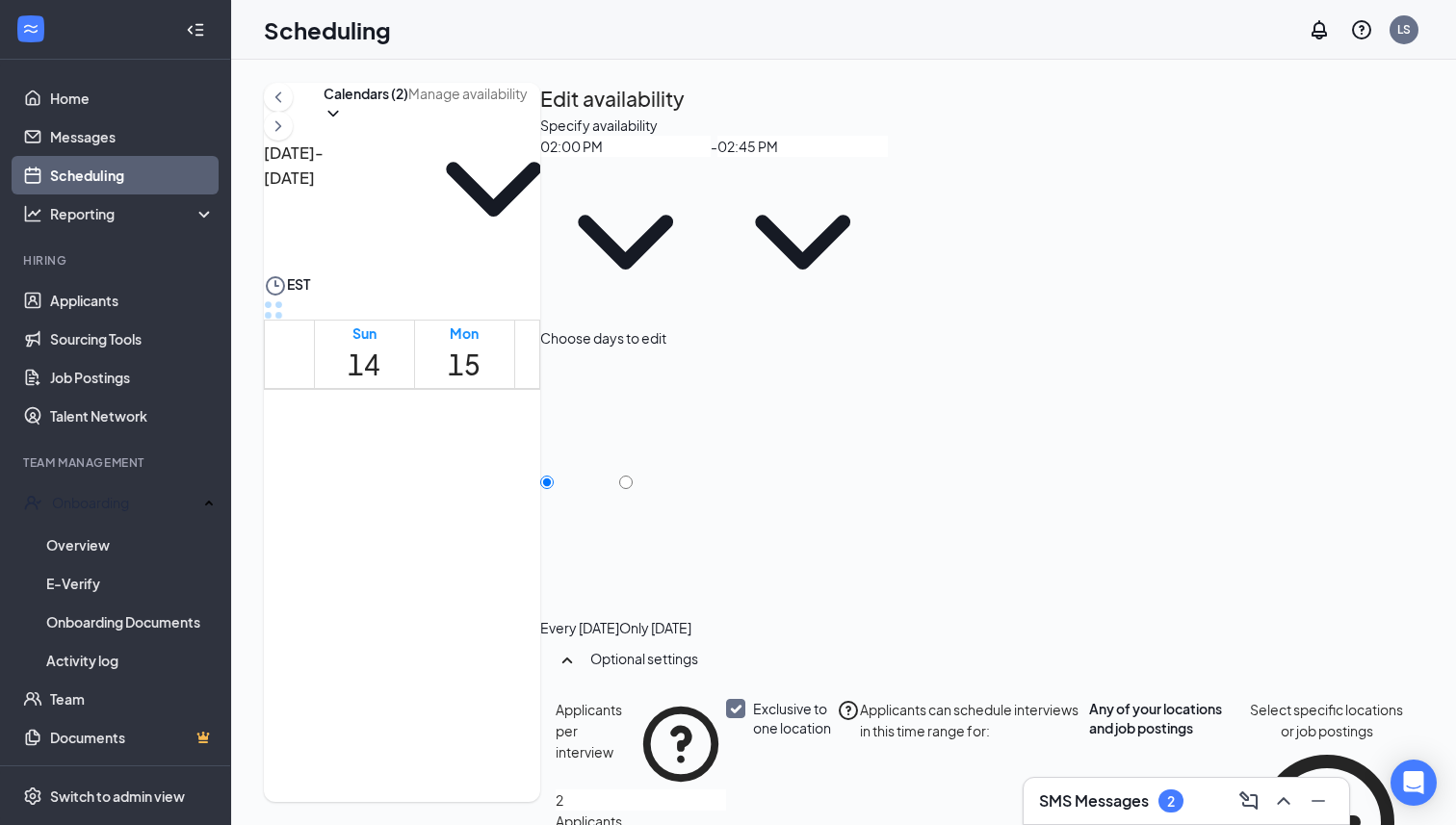
click at [1153, 251] on div "Specify availability 02:00 PM - 02:45 PM Choose days to edit Every Thursday Onl…" at bounding box center [981, 515] width 883 height 800
click at [711, 239] on span "02:00 PM" at bounding box center [625, 233] width 170 height 190
click at [711, 157] on input "02:00 PM" at bounding box center [625, 146] width 170 height 21
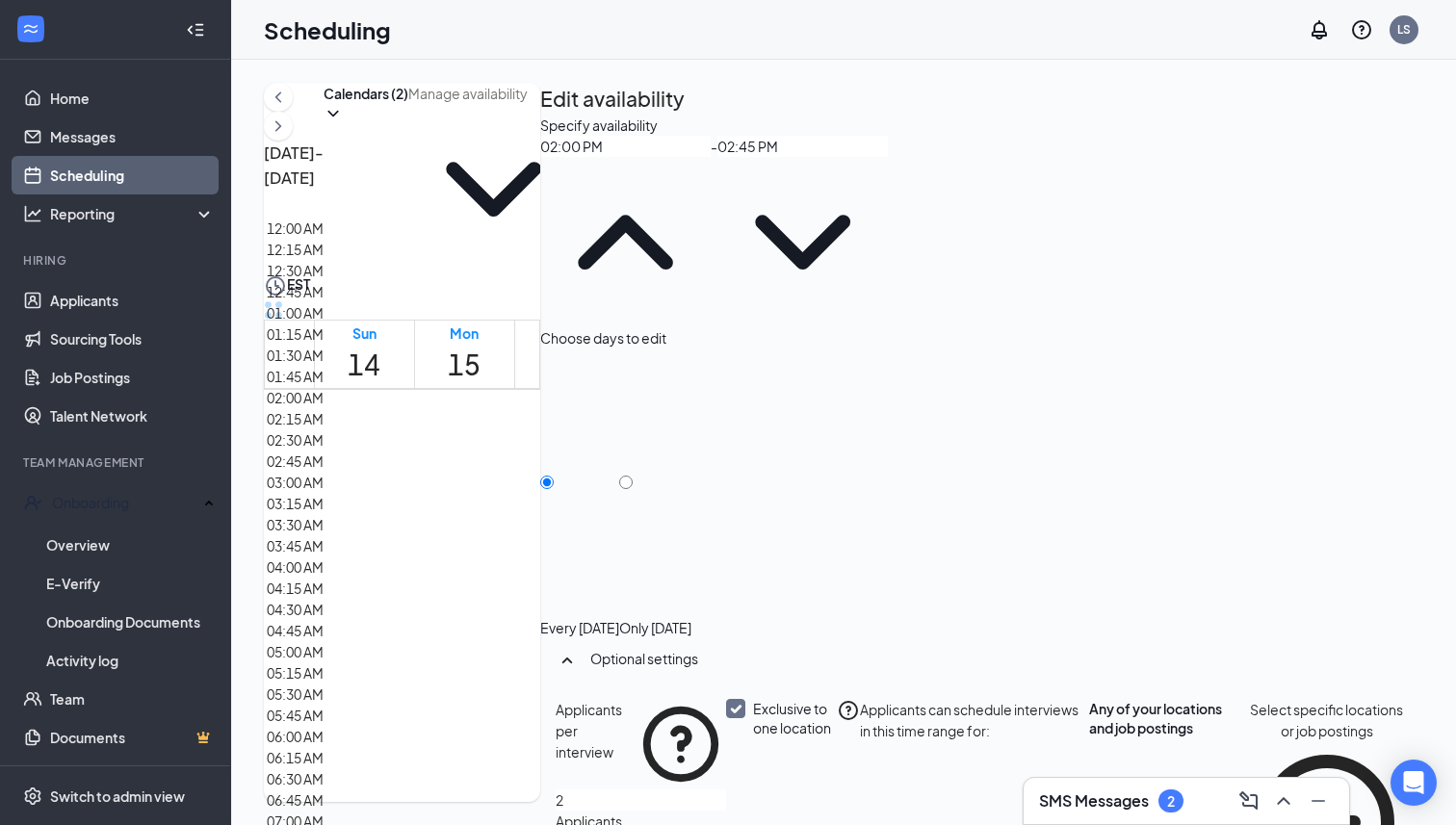
scroll to position [2353, 0]
type input "02:15 PM"
type input "03:00 PM"
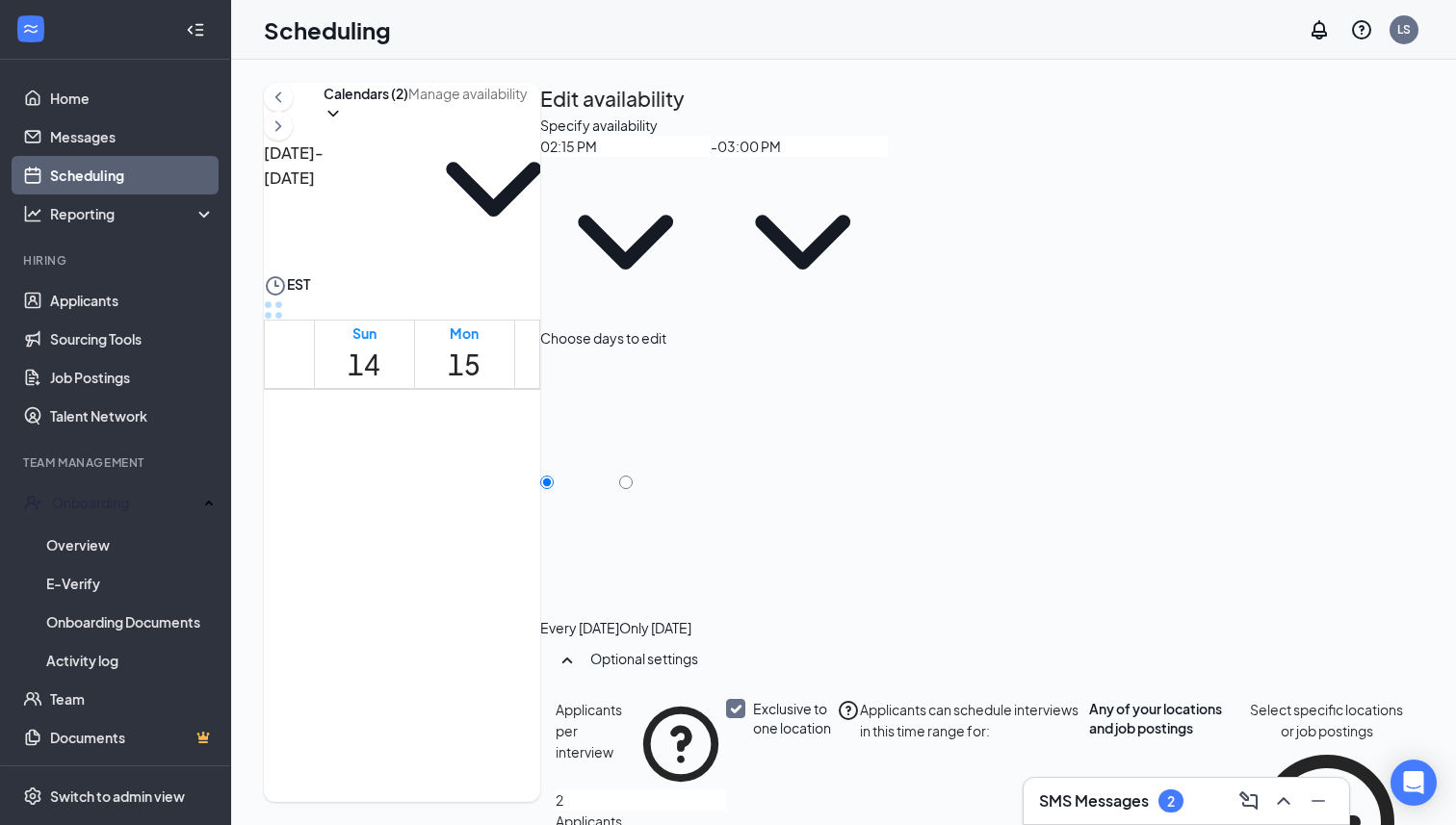
click at [888, 157] on input "03:00 PM" at bounding box center [803, 146] width 170 height 21
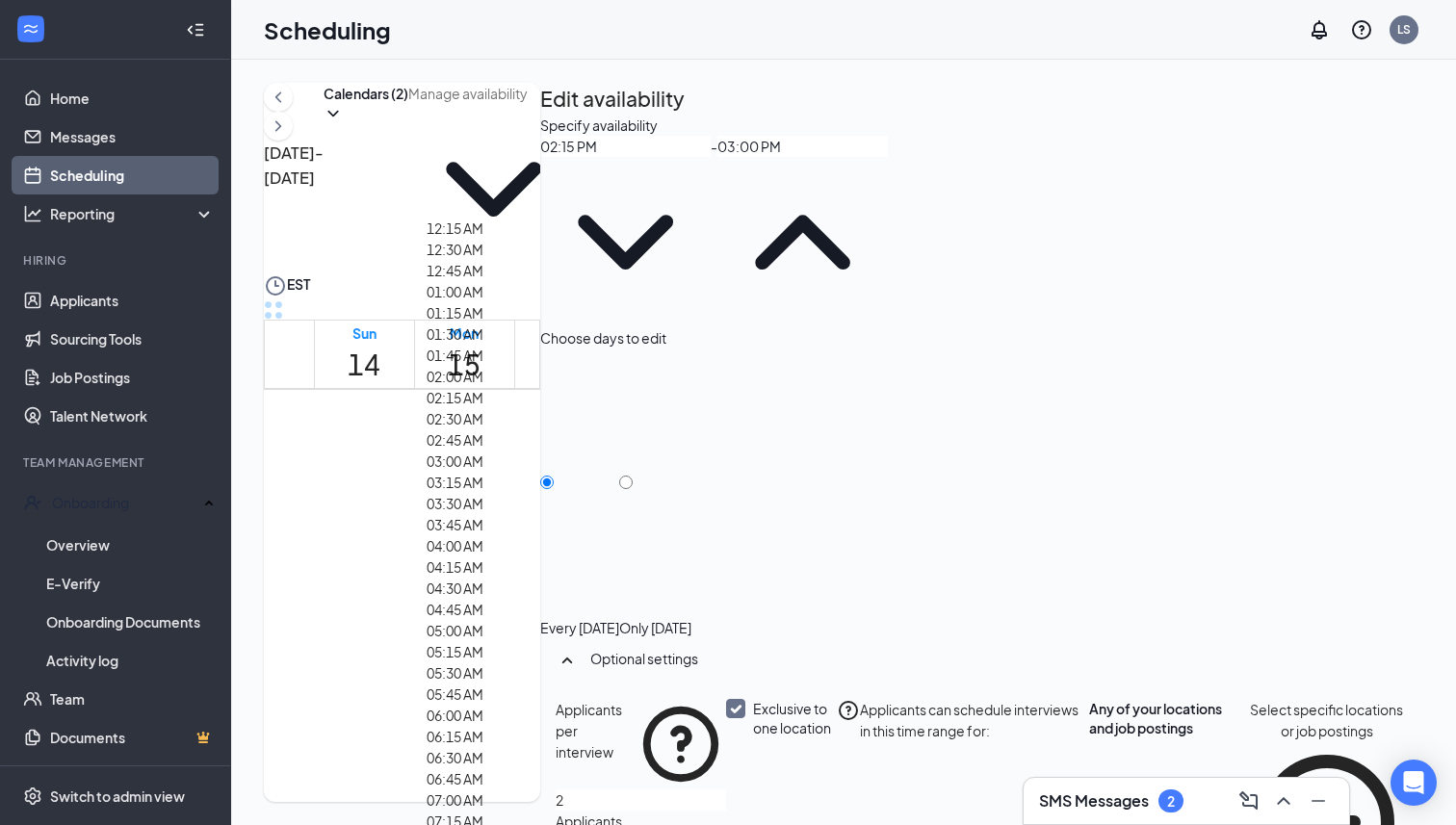
scroll to position [96, 0]
click at [888, 157] on input "03:00 PM" at bounding box center [803, 146] width 170 height 21
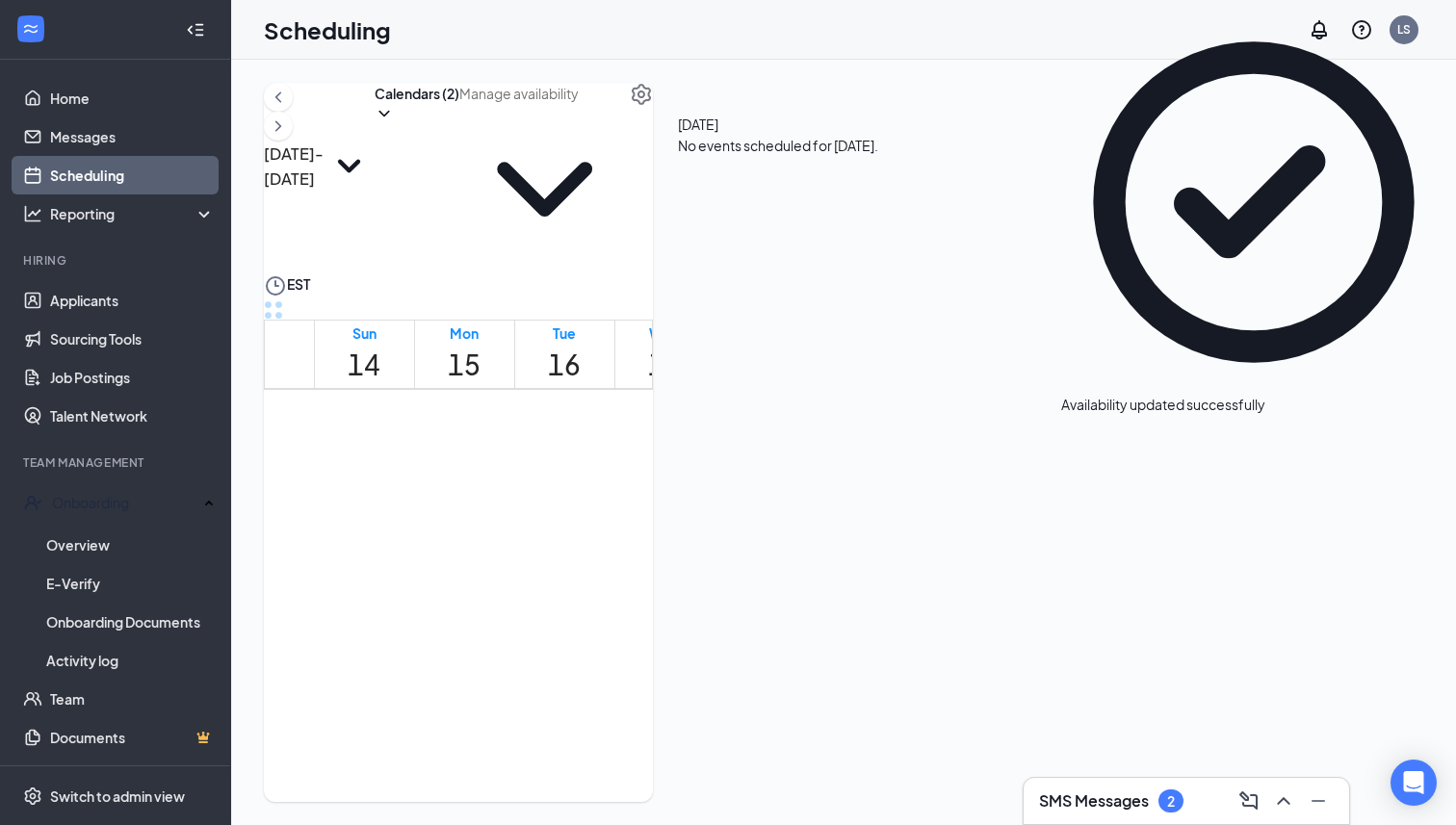
click at [903, 187] on div "Unavailable in basic plan Today No events scheduled for today." at bounding box center [778, 135] width 250 height 104
click at [781, 641] on span "2:15-2:30 PM" at bounding box center [764, 669] width 33 height 56
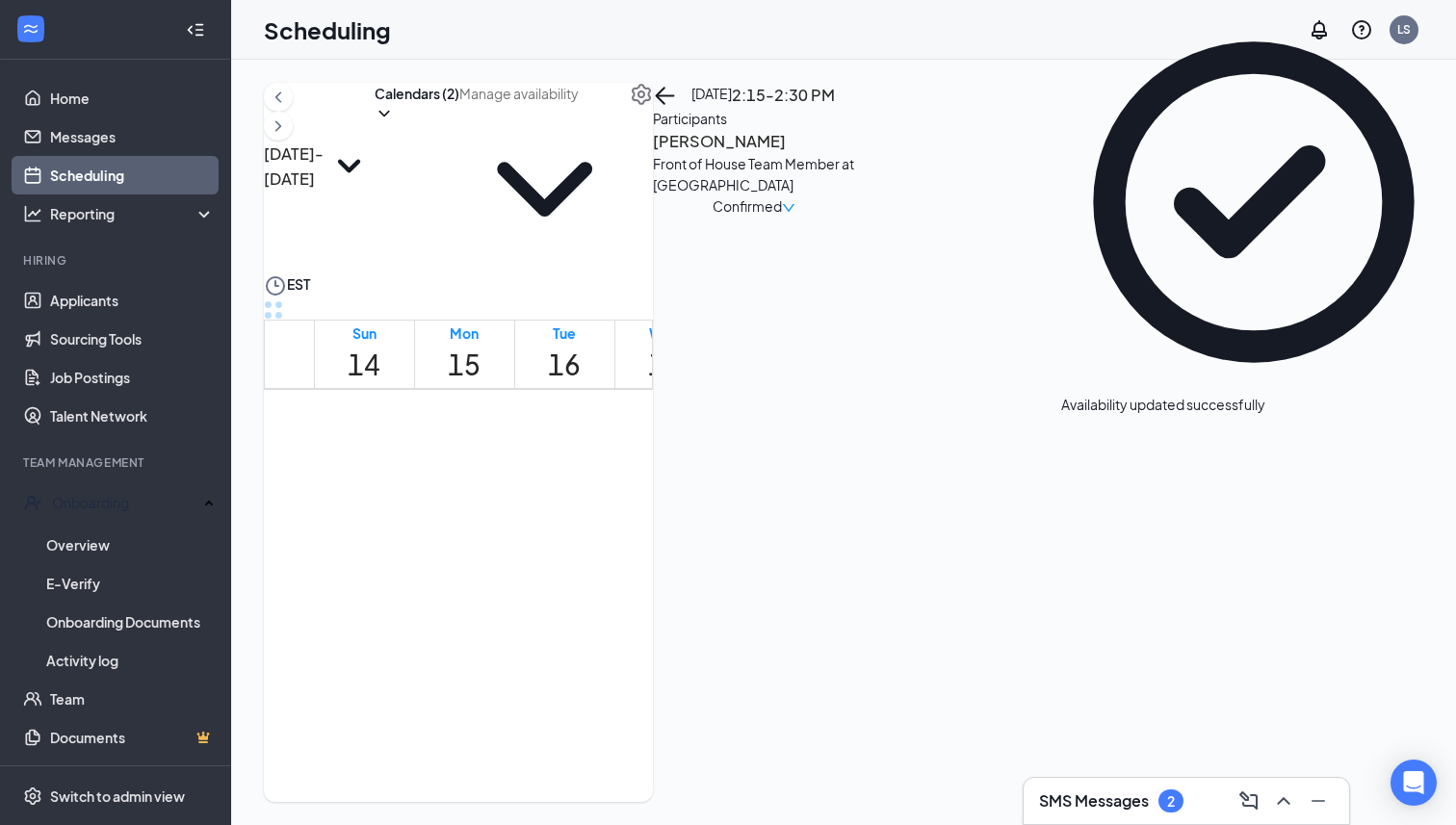
click at [812, 641] on span "2:30-2:45 PM" at bounding box center [797, 669] width 33 height 56
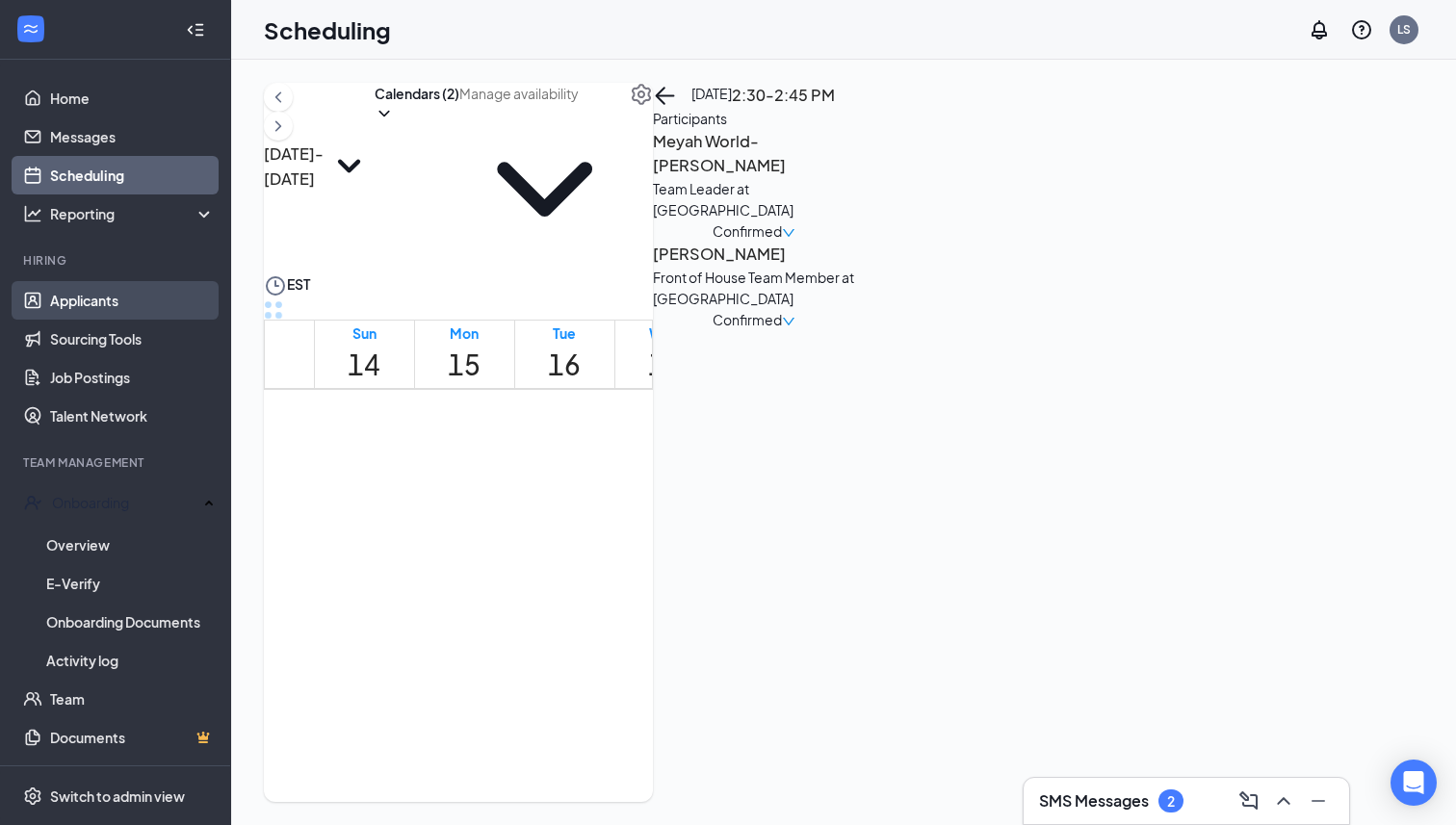
click at [82, 292] on link "Applicants" at bounding box center [132, 300] width 165 height 39
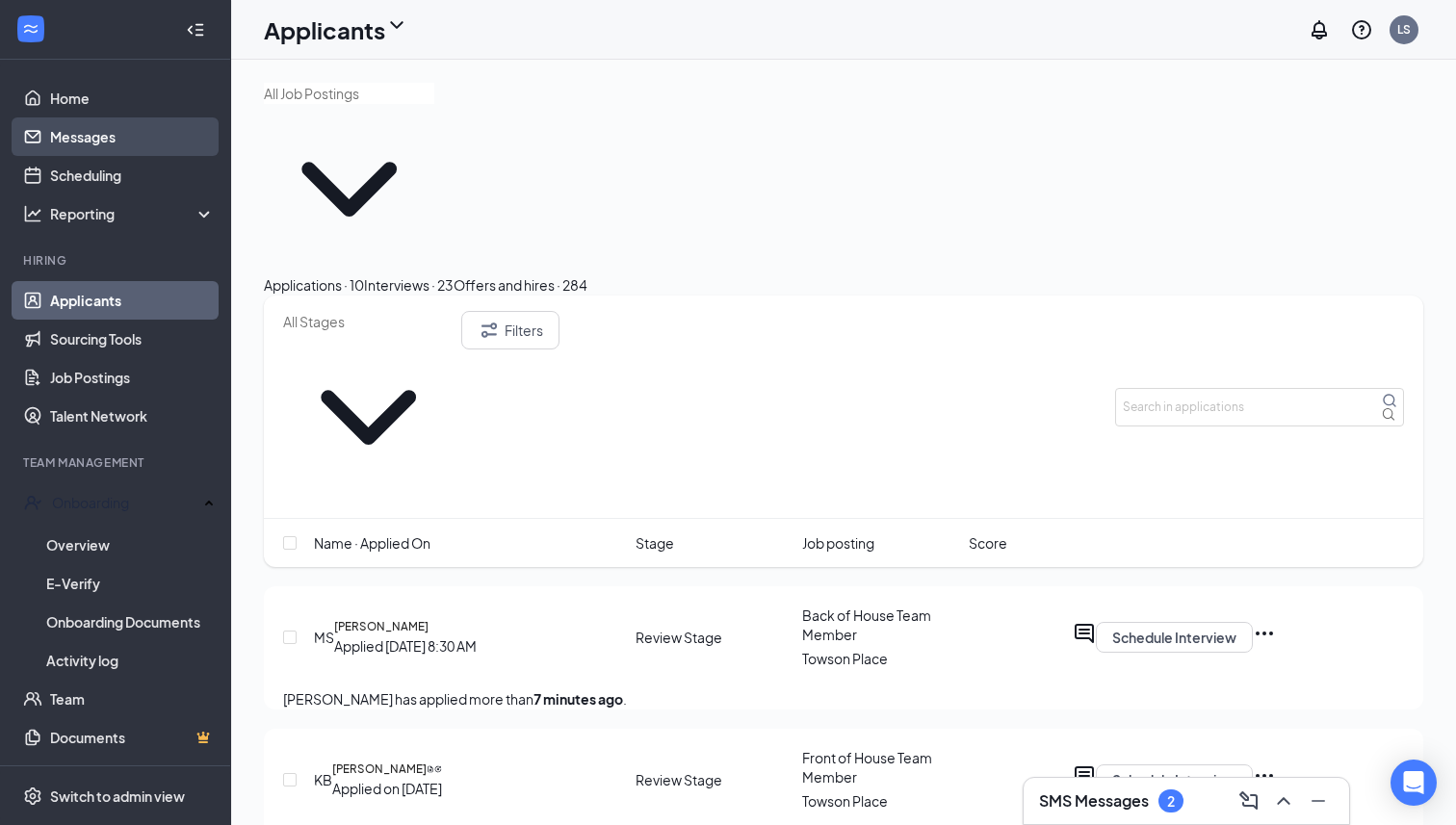
click at [142, 146] on link "Messages" at bounding box center [132, 136] width 165 height 39
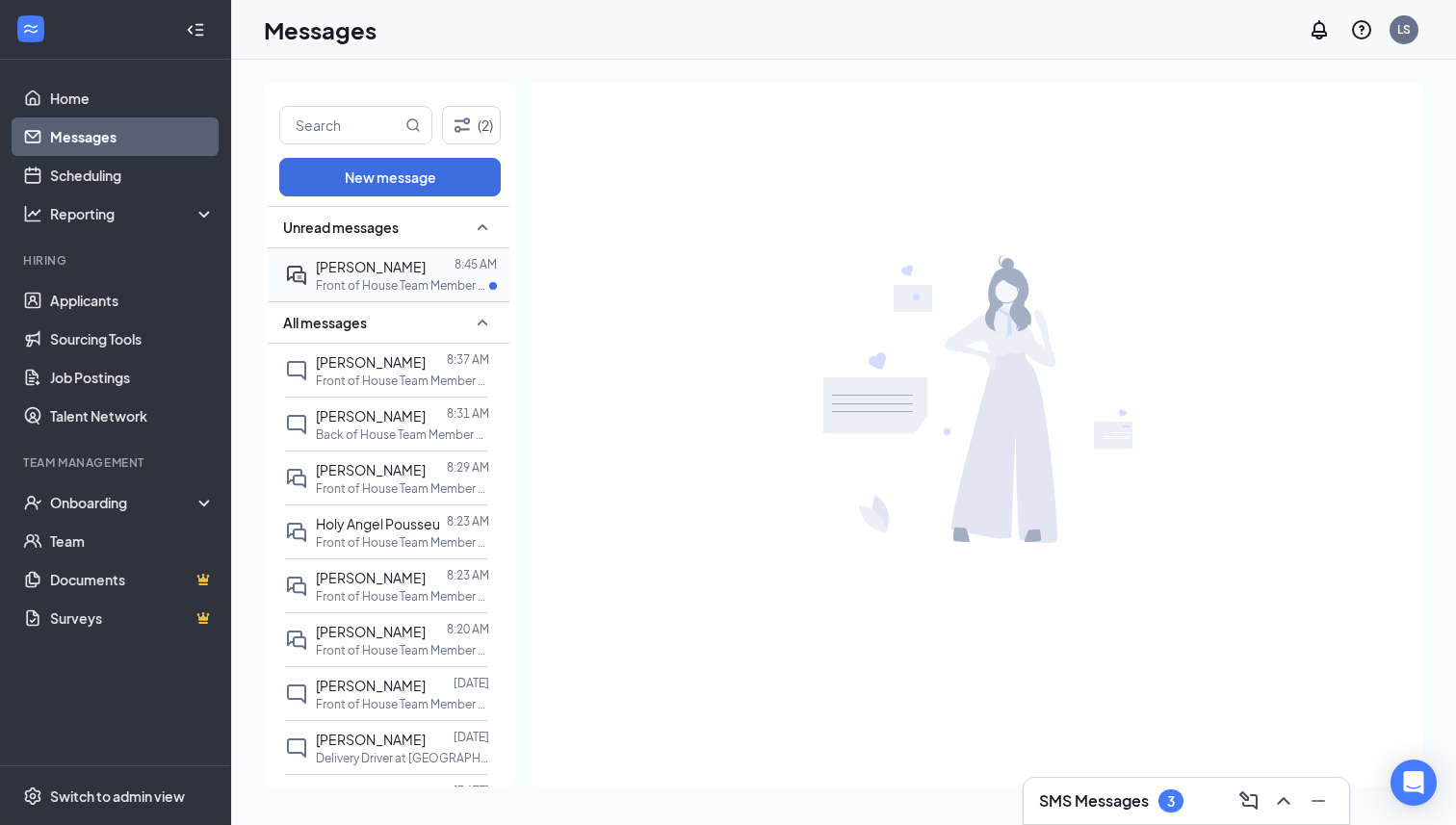
click at [391, 280] on p "Front of House Team Member at [GEOGRAPHIC_DATA]" at bounding box center [402, 285] width 173 height 16
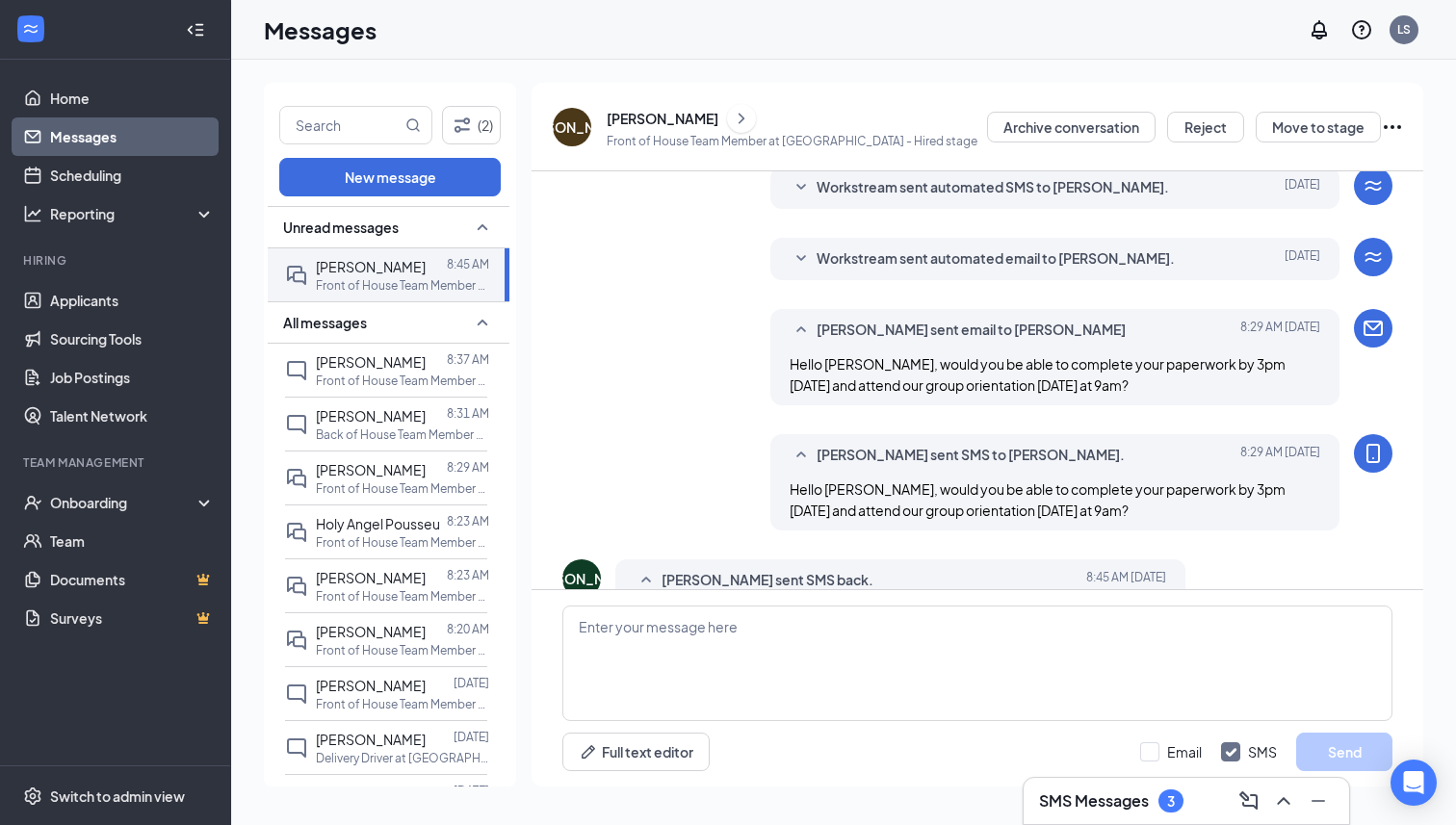
scroll to position [426, 0]
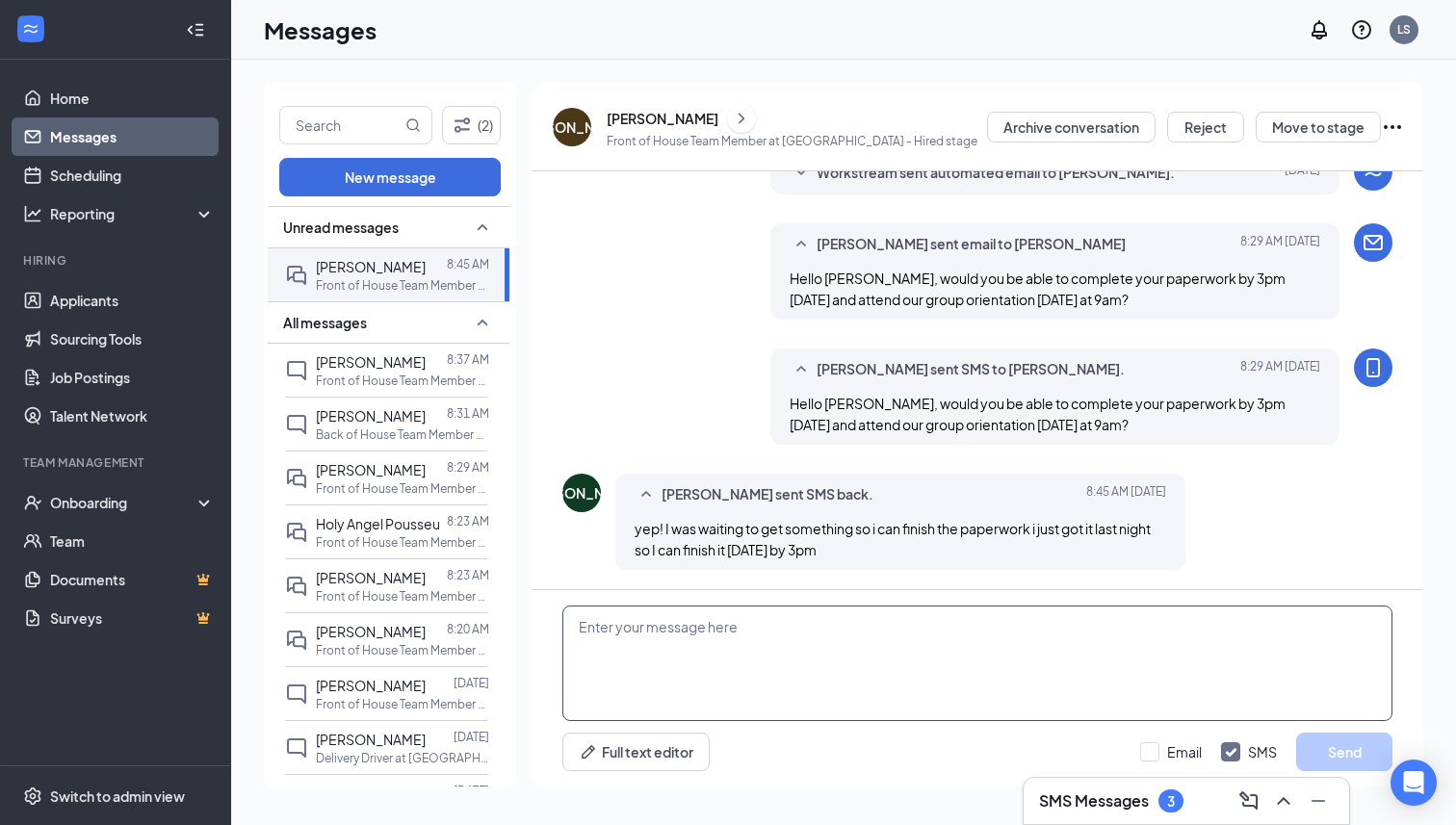
click at [842, 629] on textarea at bounding box center [977, 664] width 830 height 116
type textarea "Perfect! That sounds great!"
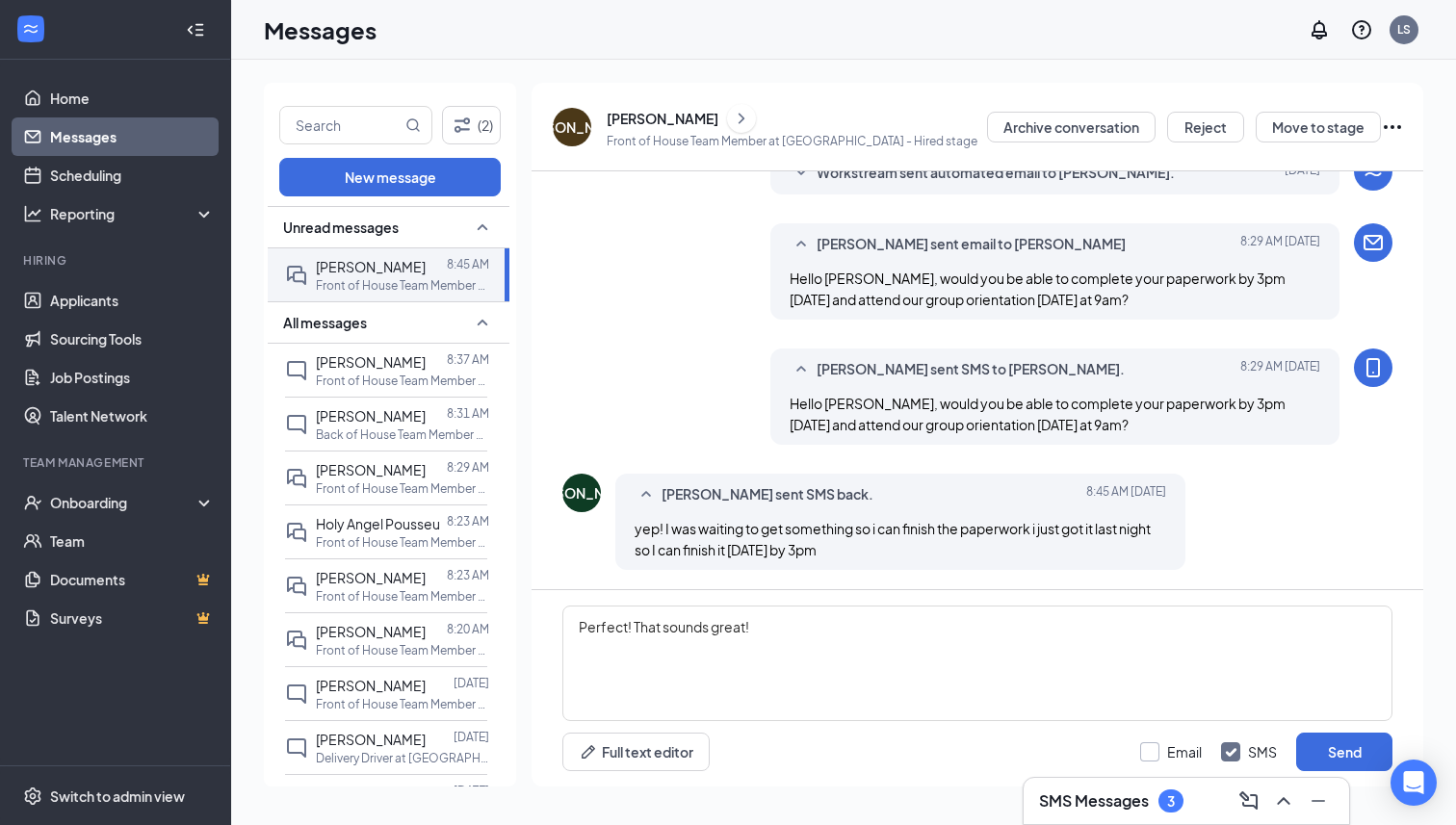
click at [1149, 759] on input "Email" at bounding box center [1171, 752] width 62 height 19
checkbox input "true"
click at [1334, 743] on button "Send" at bounding box center [1344, 752] width 96 height 39
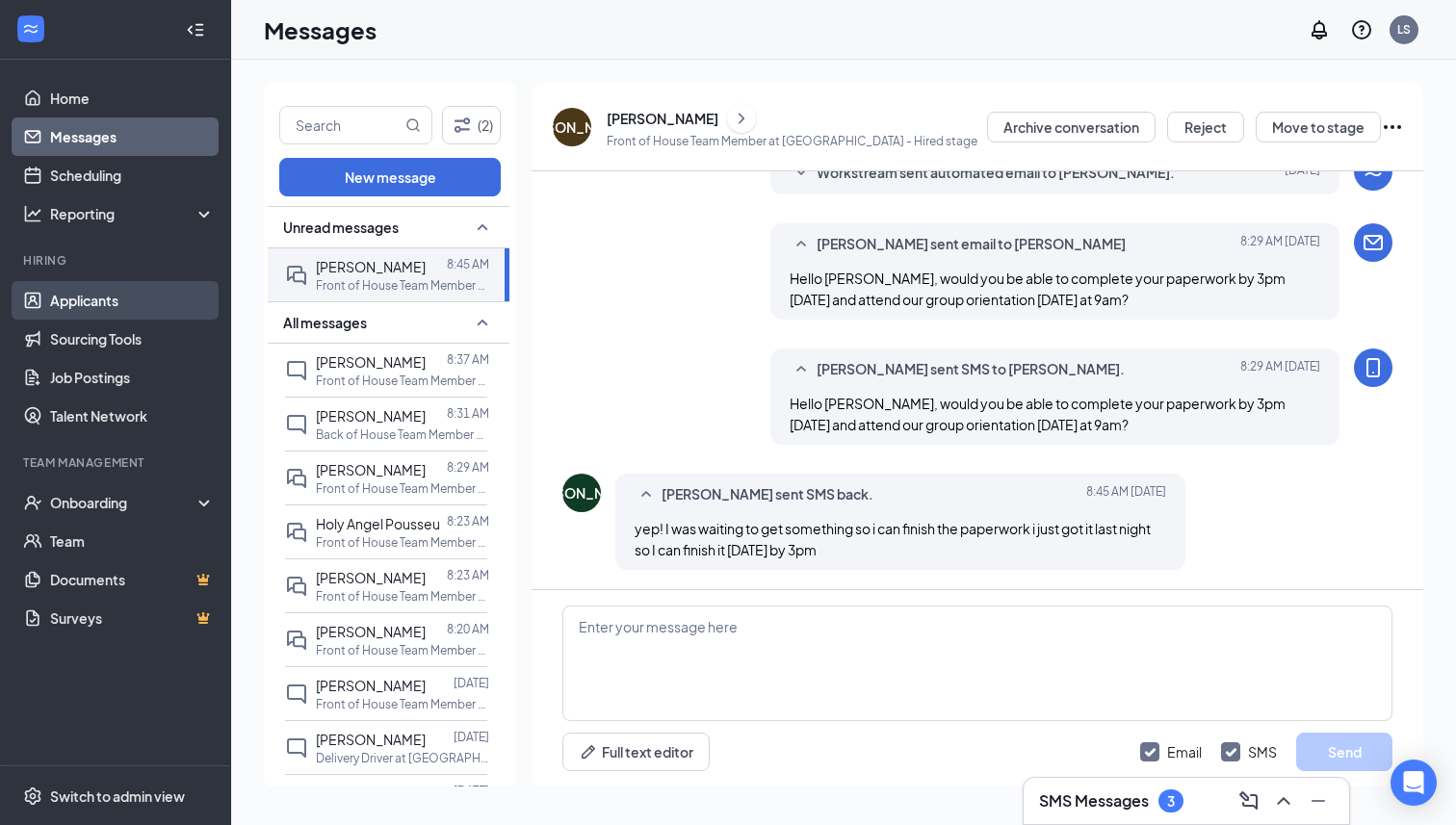
click at [135, 281] on link "Applicants" at bounding box center [132, 300] width 165 height 39
